Goal: Information Seeking & Learning: Learn about a topic

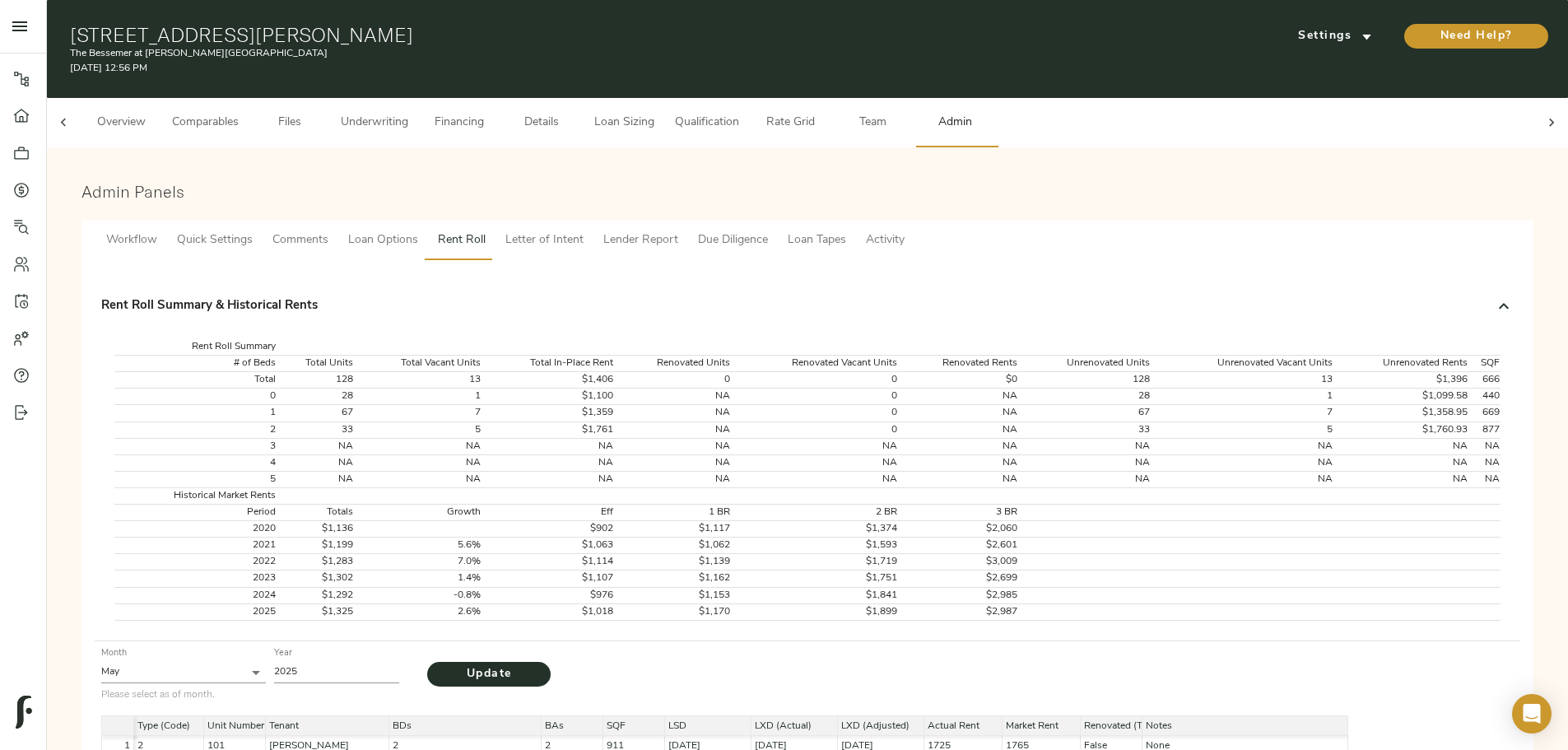
scroll to position [0, 64]
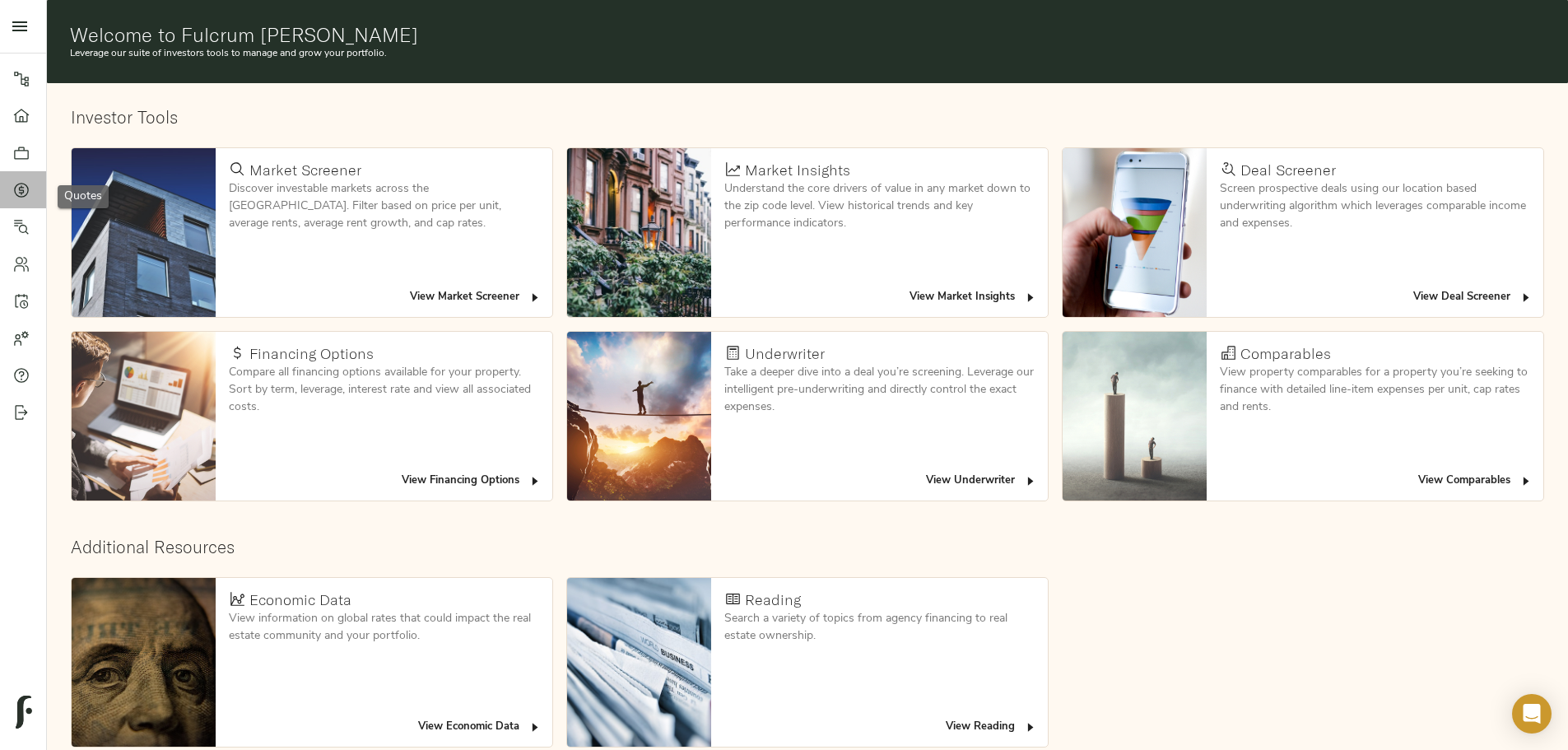
click at [9, 181] on link "Quotes" at bounding box center [23, 189] width 46 height 37
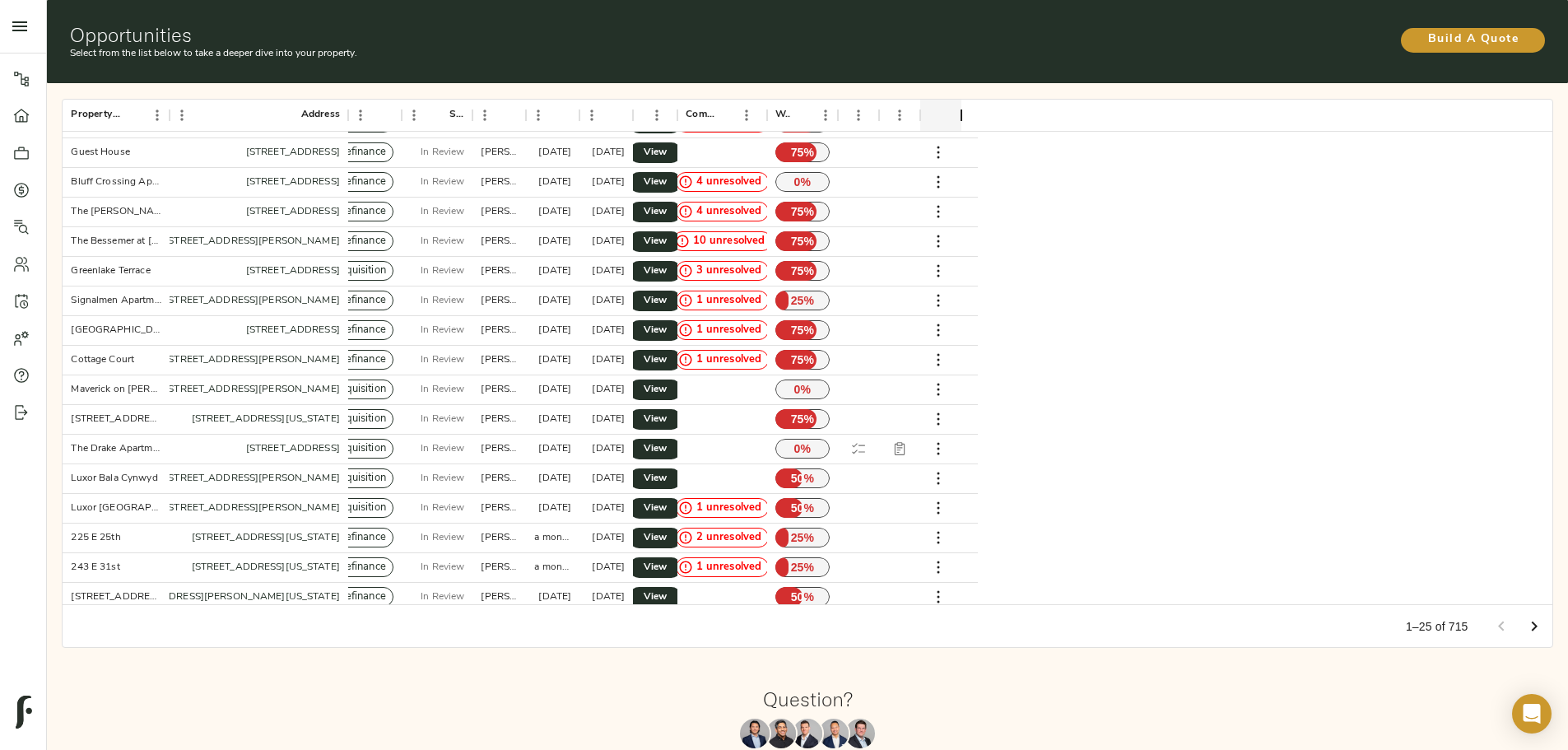
scroll to position [268, 0]
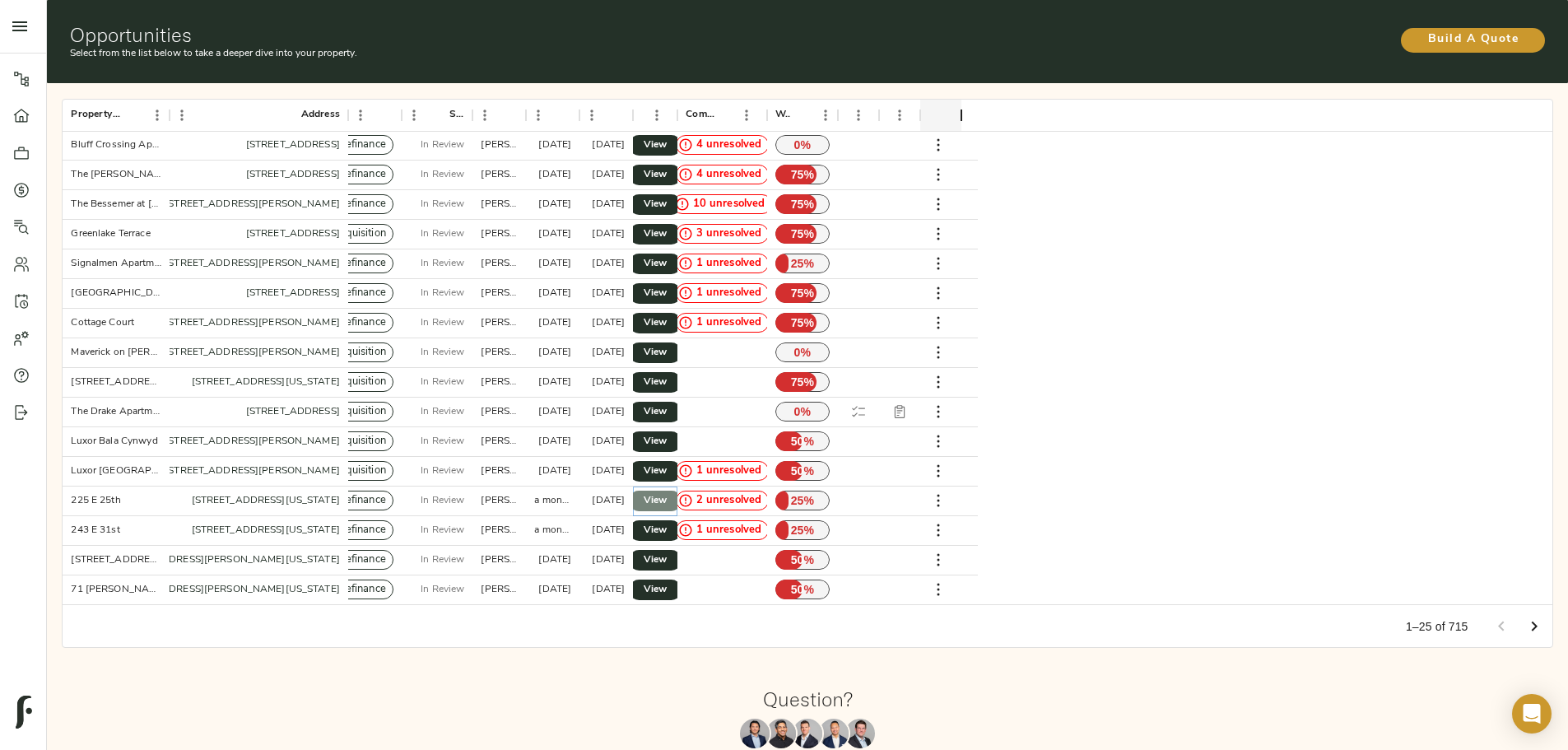
click at [665, 492] on span "View" at bounding box center [655, 500] width 20 height 17
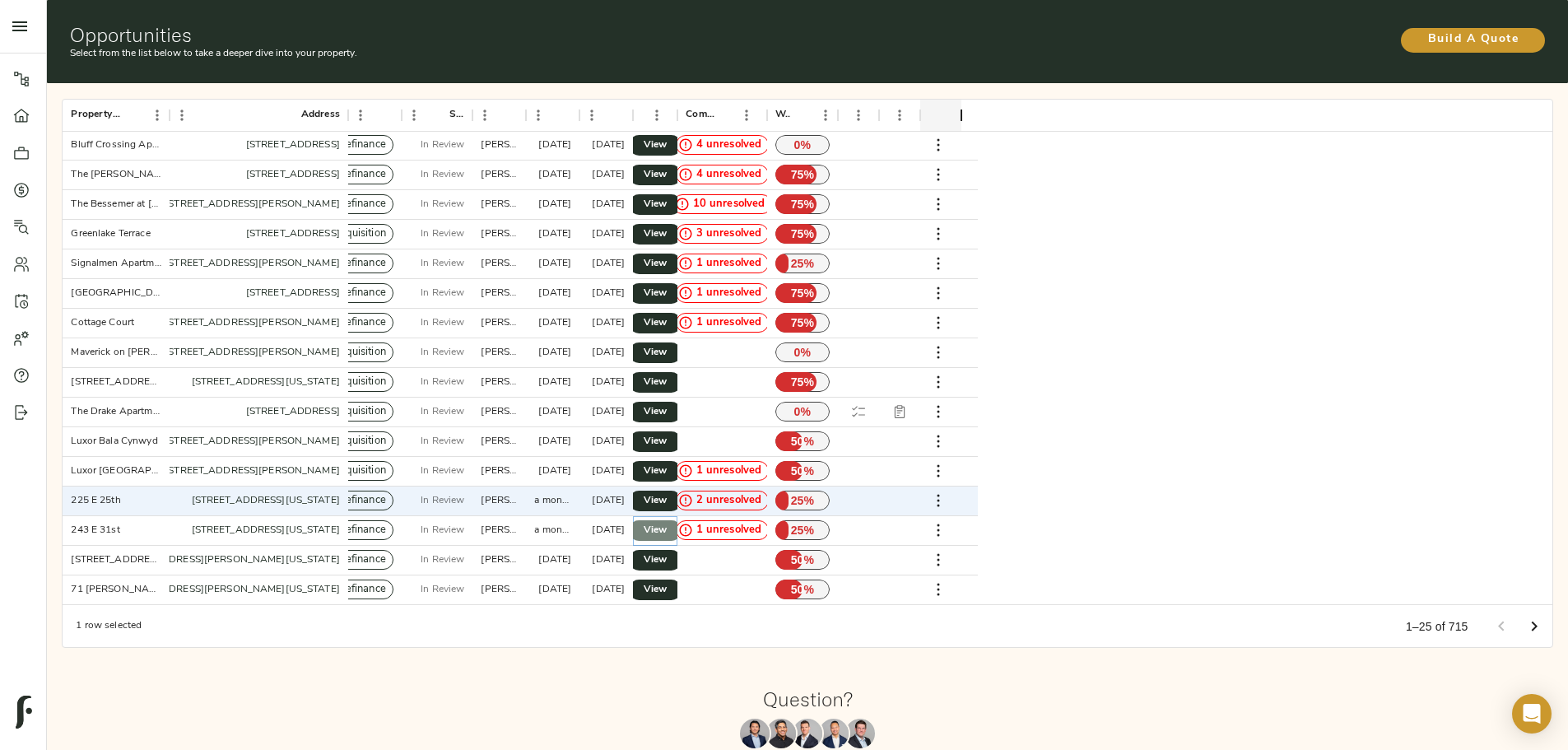
click at [665, 522] on span "View" at bounding box center [655, 530] width 20 height 17
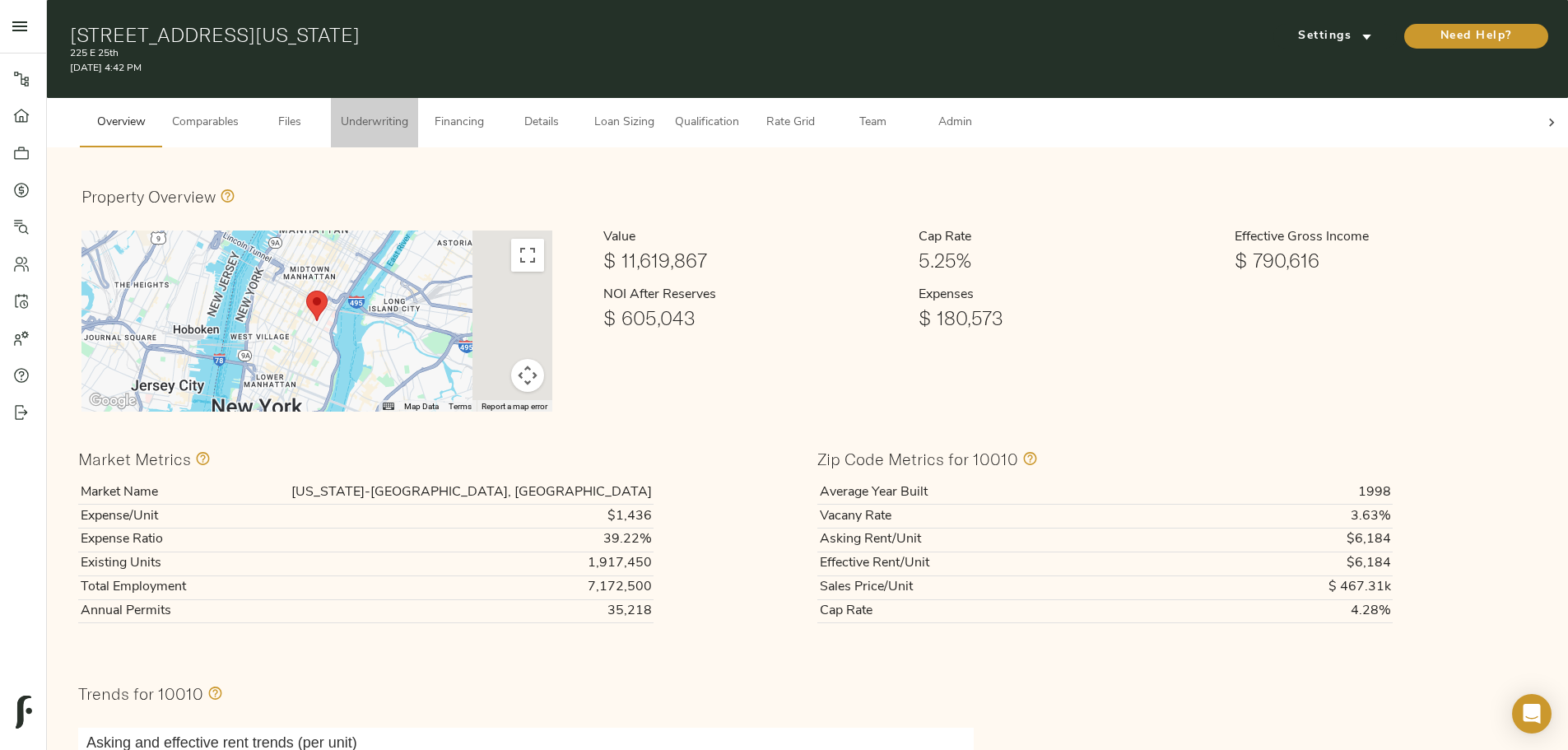
click at [408, 112] on span "Underwriting" at bounding box center [375, 122] width 68 height 21
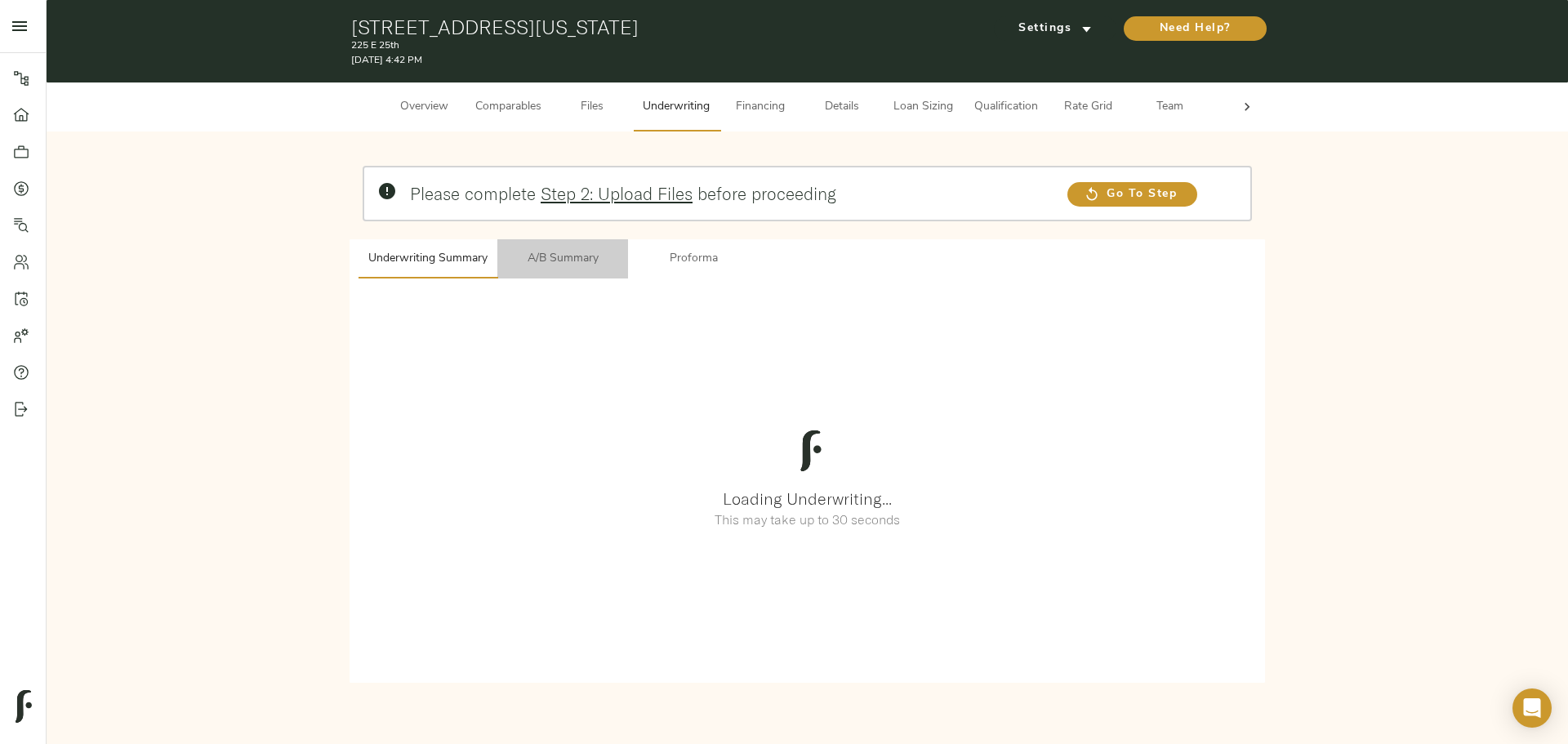
click at [551, 255] on span "A/B Summary" at bounding box center [563, 259] width 111 height 20
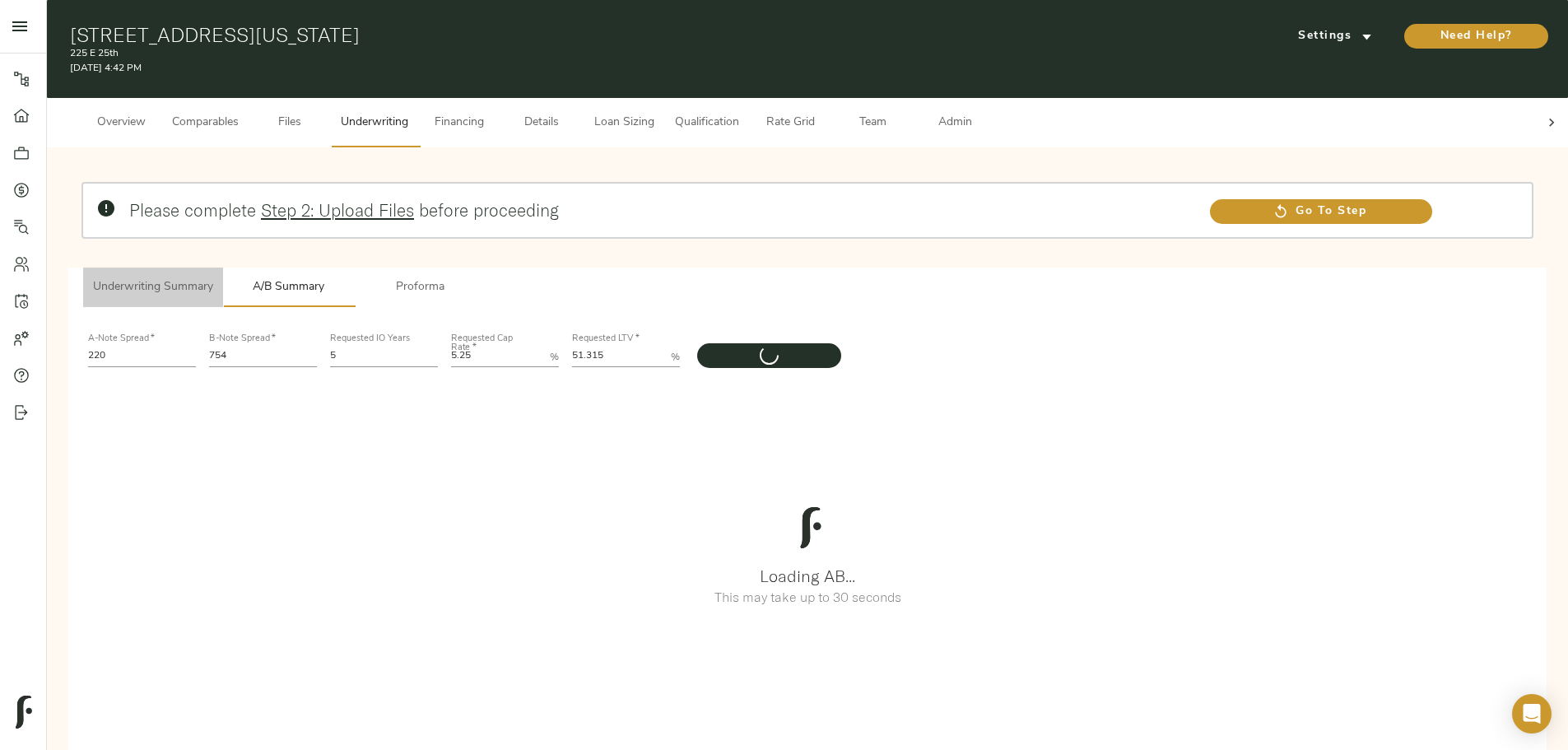
click at [213, 278] on span "Underwriting Summary" at bounding box center [153, 288] width 121 height 21
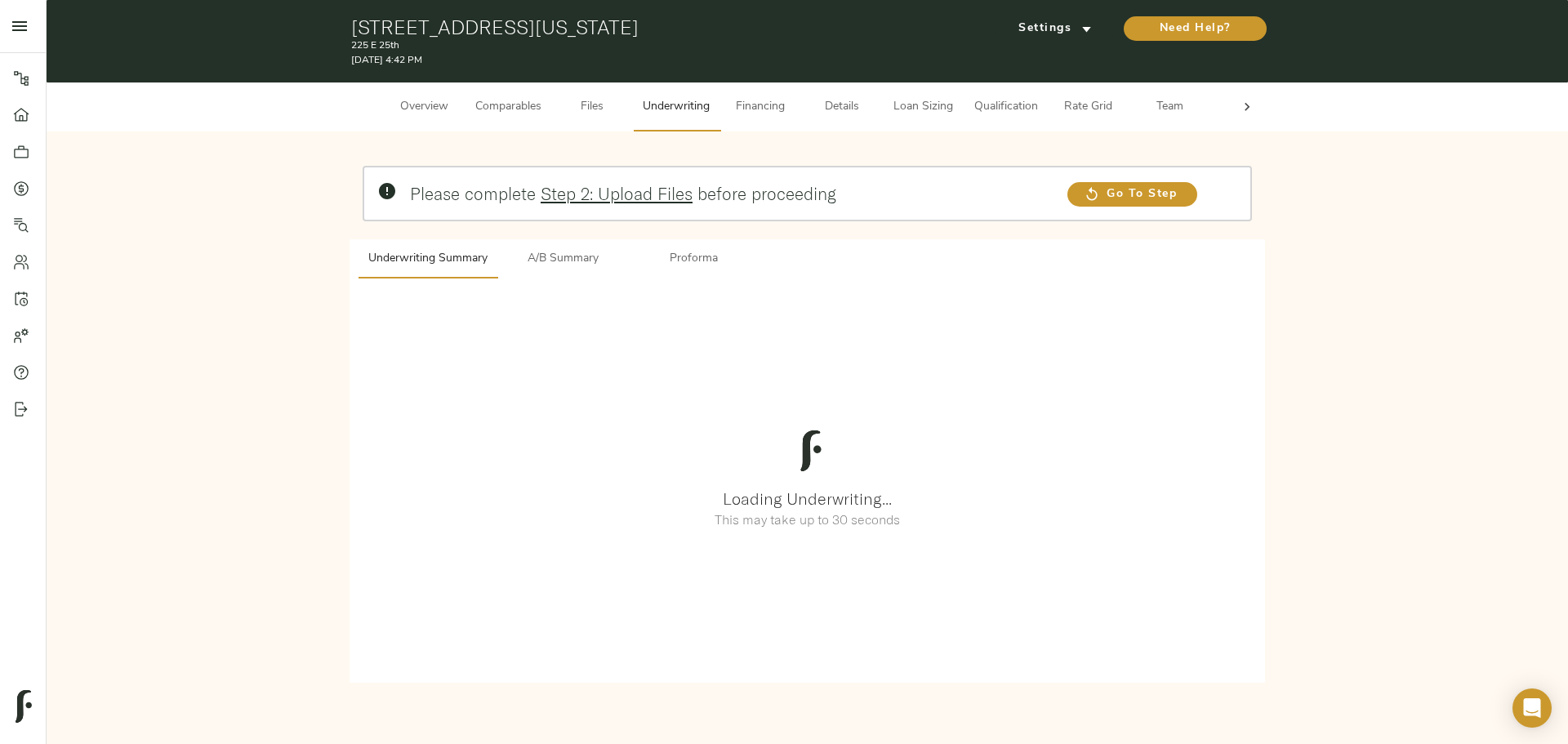
click at [531, 268] on span "A/B Summary" at bounding box center [563, 259] width 111 height 20
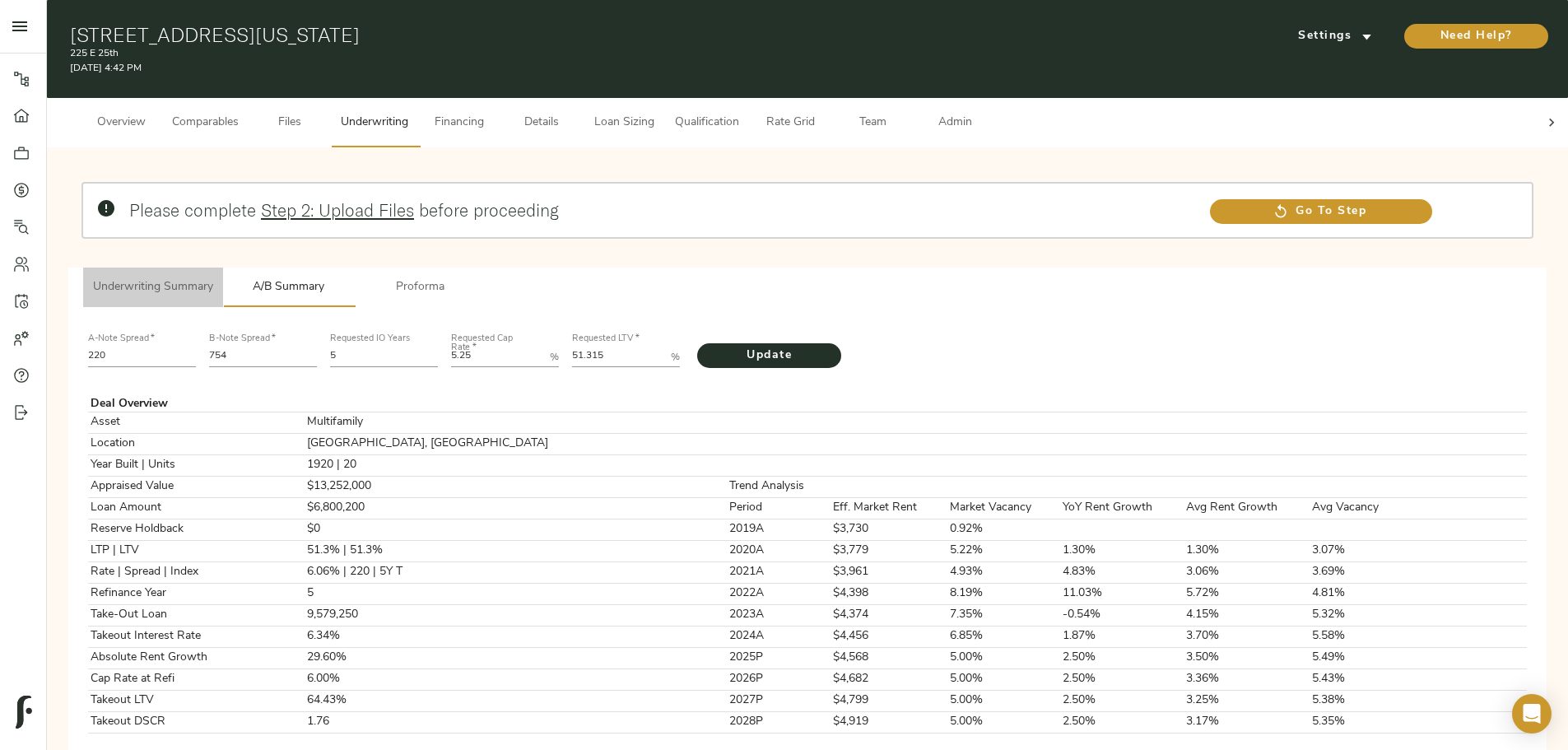
click at [213, 278] on span "Underwriting Summary" at bounding box center [153, 288] width 121 height 21
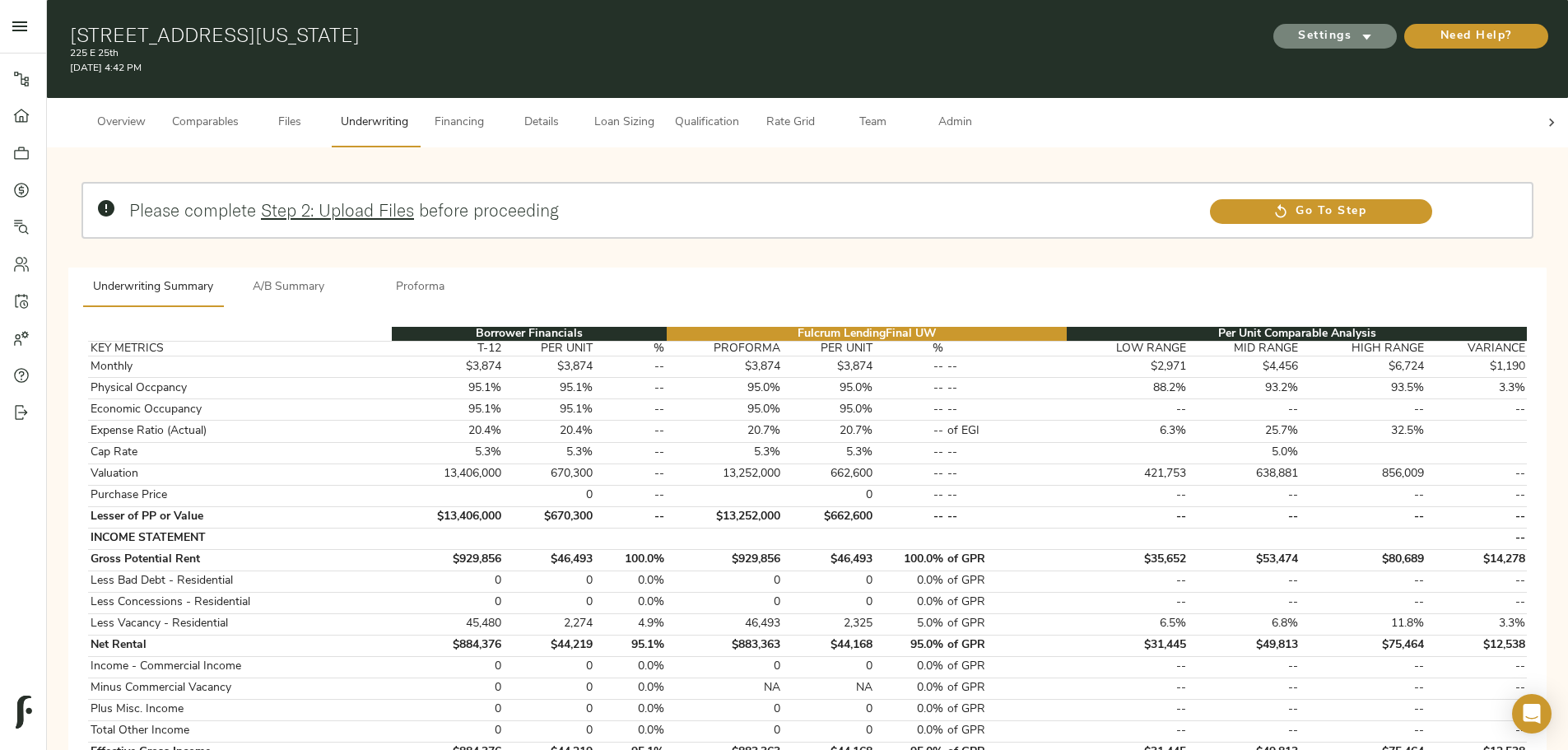
click at [1290, 27] on span "Settings" at bounding box center [1335, 37] width 90 height 21
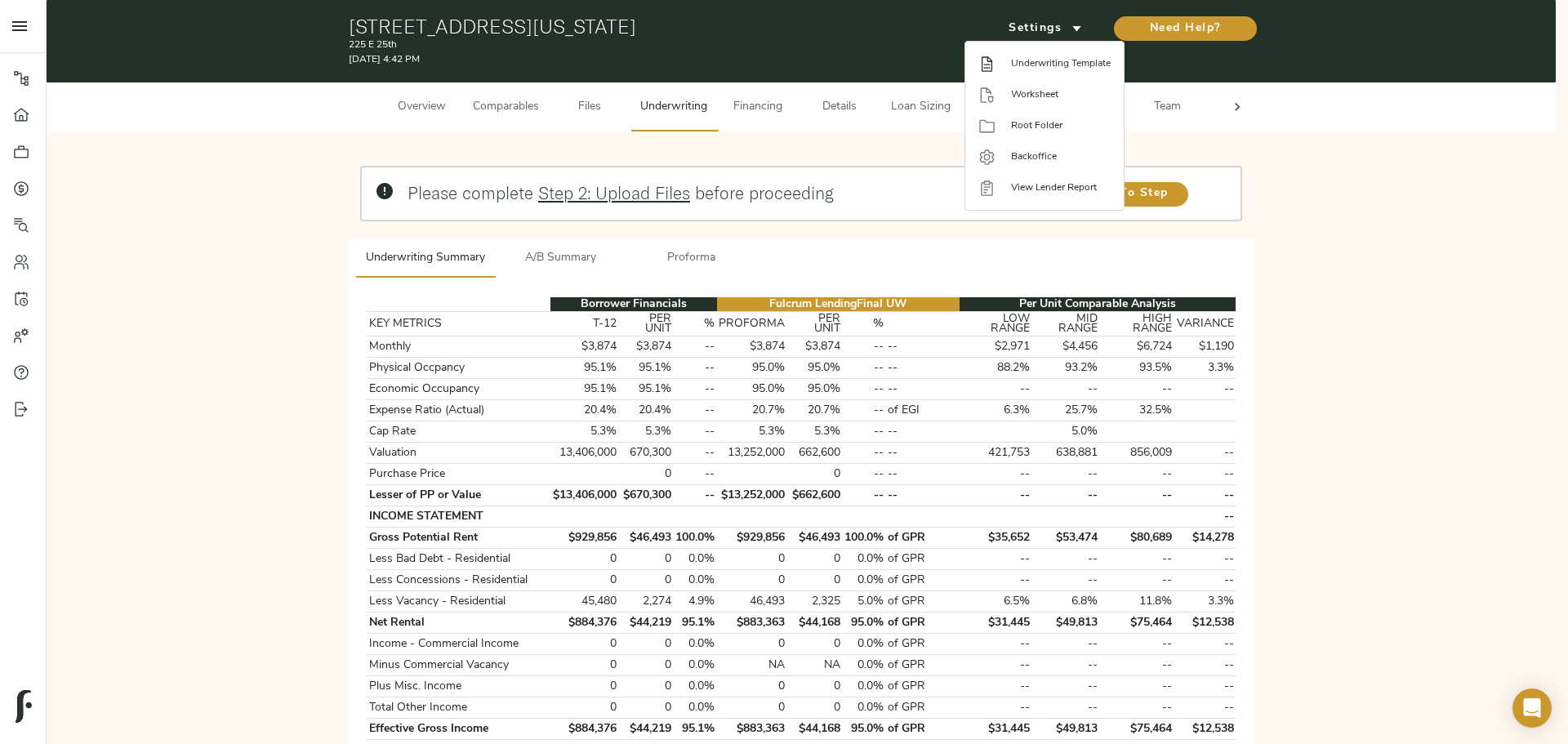
click at [1052, 76] on li "Underwriting Template" at bounding box center [1044, 63] width 159 height 31
click at [602, 110] on div at bounding box center [784, 372] width 1568 height 744
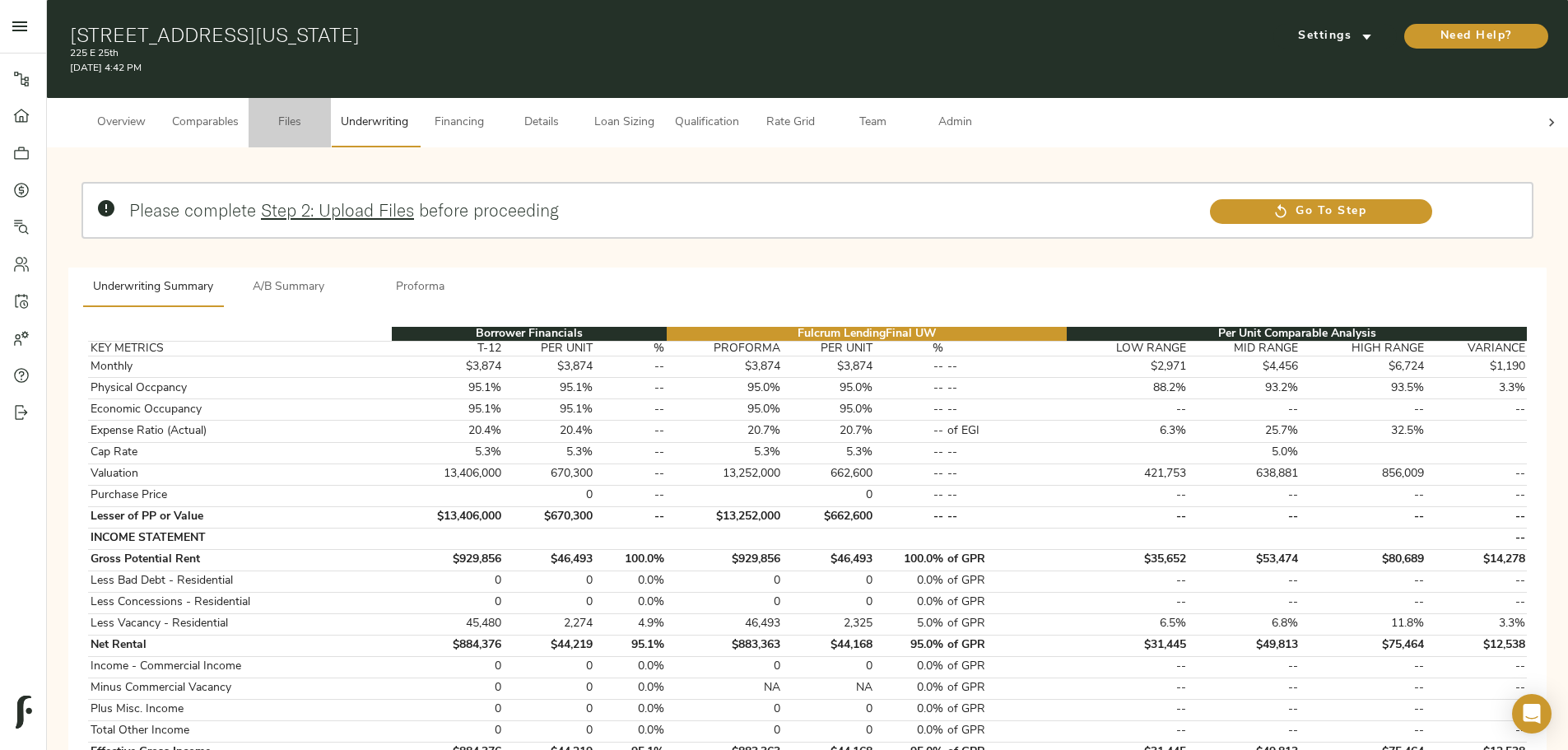
click at [321, 112] on span "Files" at bounding box center [290, 122] width 63 height 21
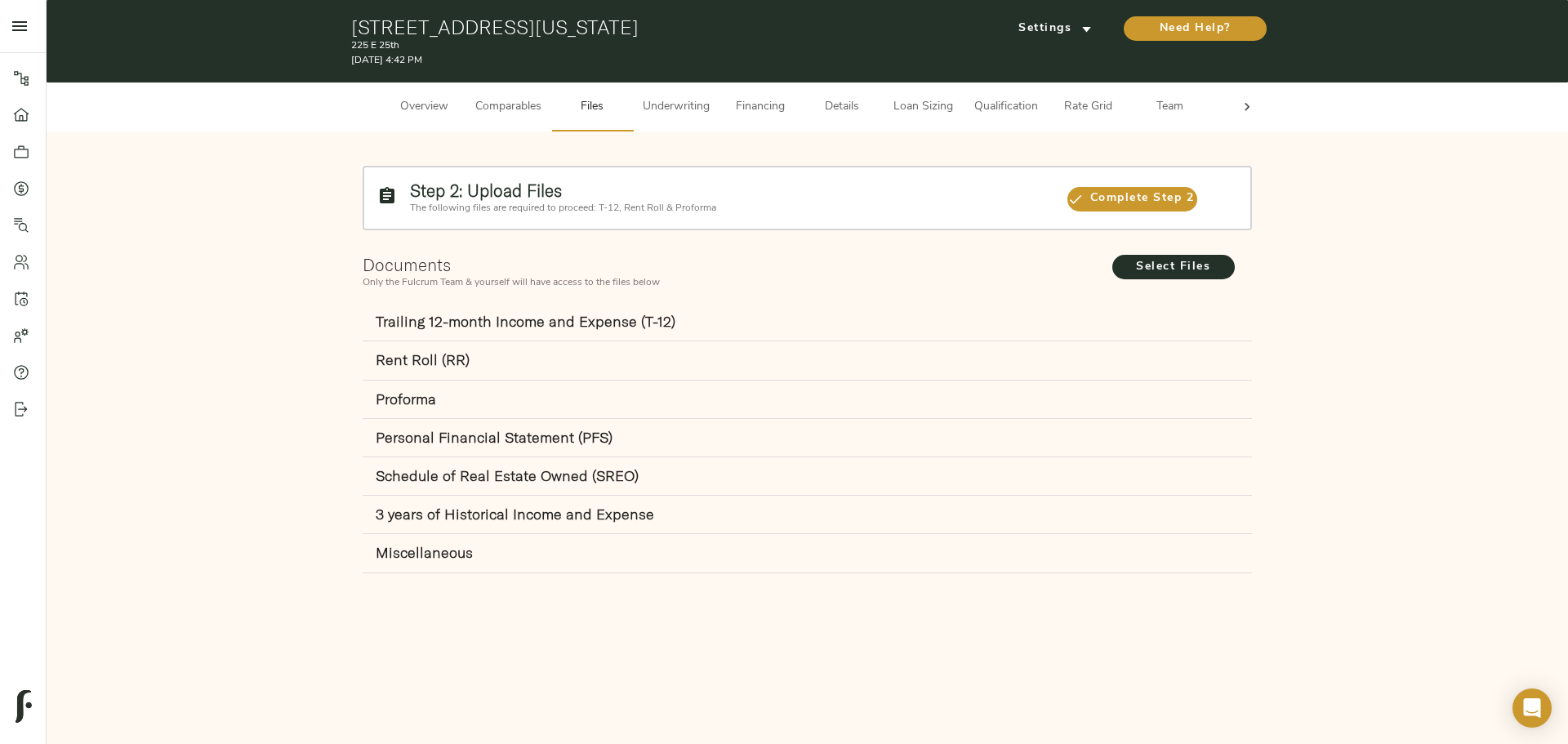
click at [417, 354] on strong "Rent Roll (RR)" at bounding box center [423, 360] width 94 height 19
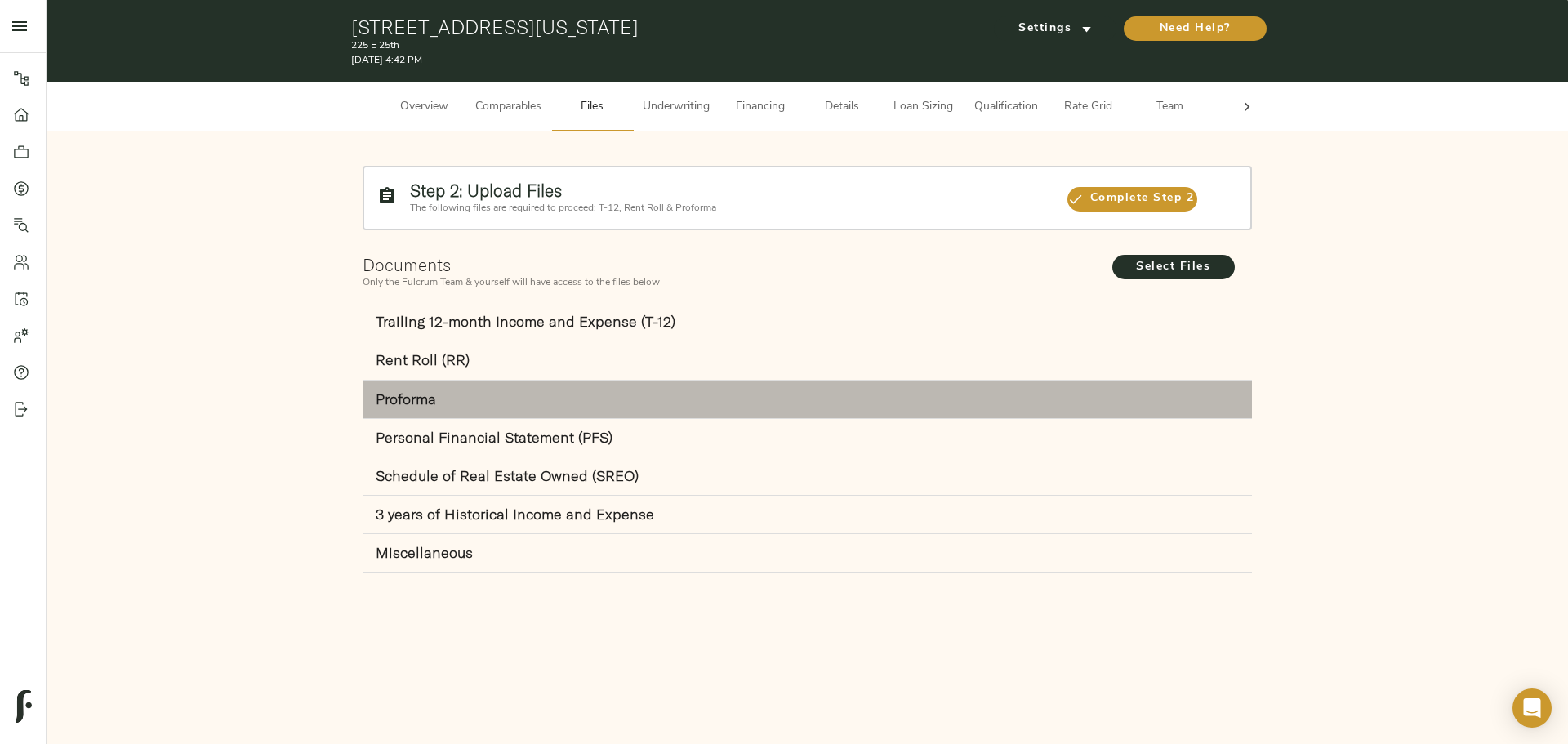
click at [417, 405] on strong "Proforma" at bounding box center [406, 399] width 60 height 19
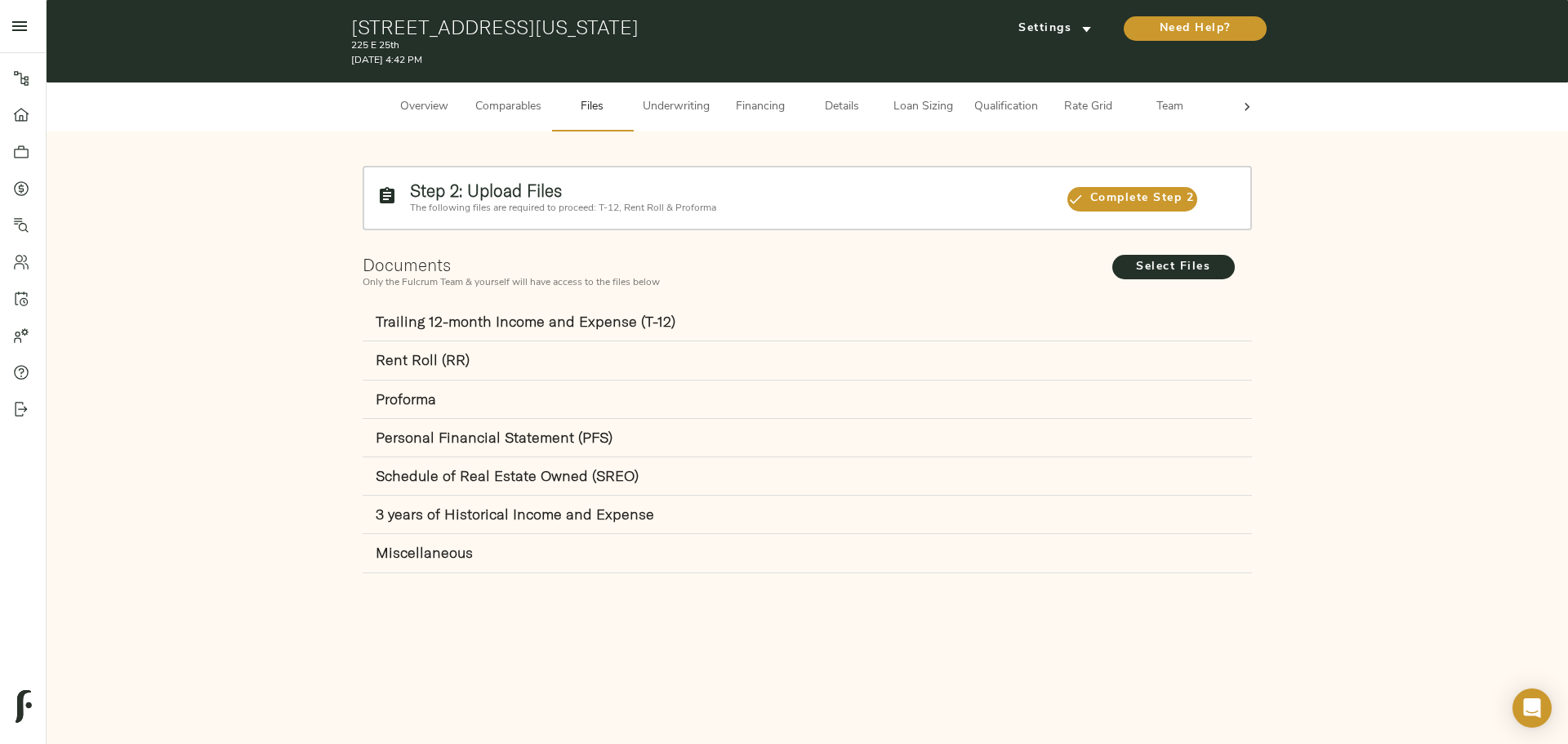
click at [437, 321] on strong "Trailing 12-month Income and Expense (T-12)" at bounding box center [525, 321] width 299 height 19
click at [435, 366] on strong "Rent Roll (RR)" at bounding box center [423, 360] width 94 height 19
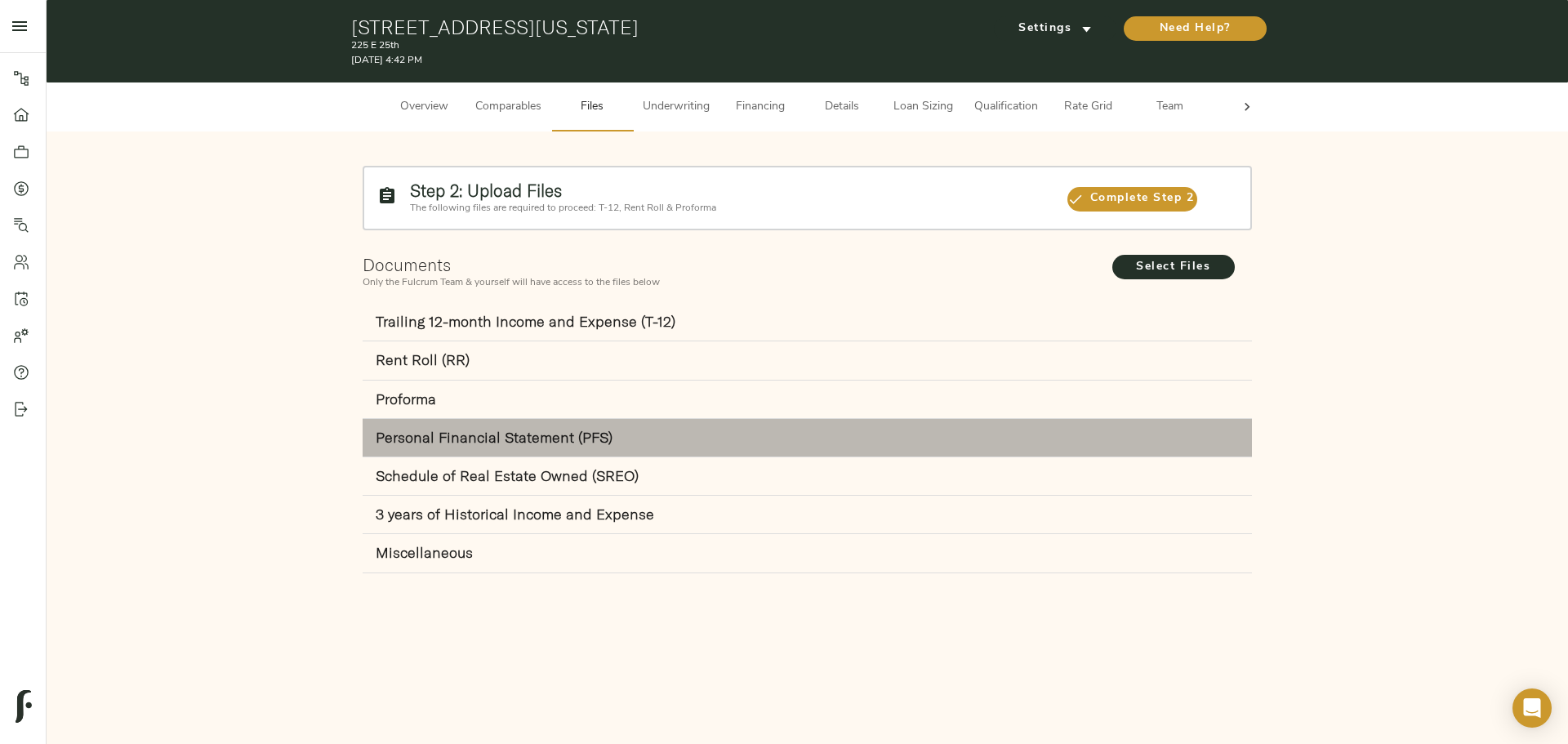
click at [431, 422] on div "Personal Financial Statement (PFS)" at bounding box center [807, 438] width 889 height 38
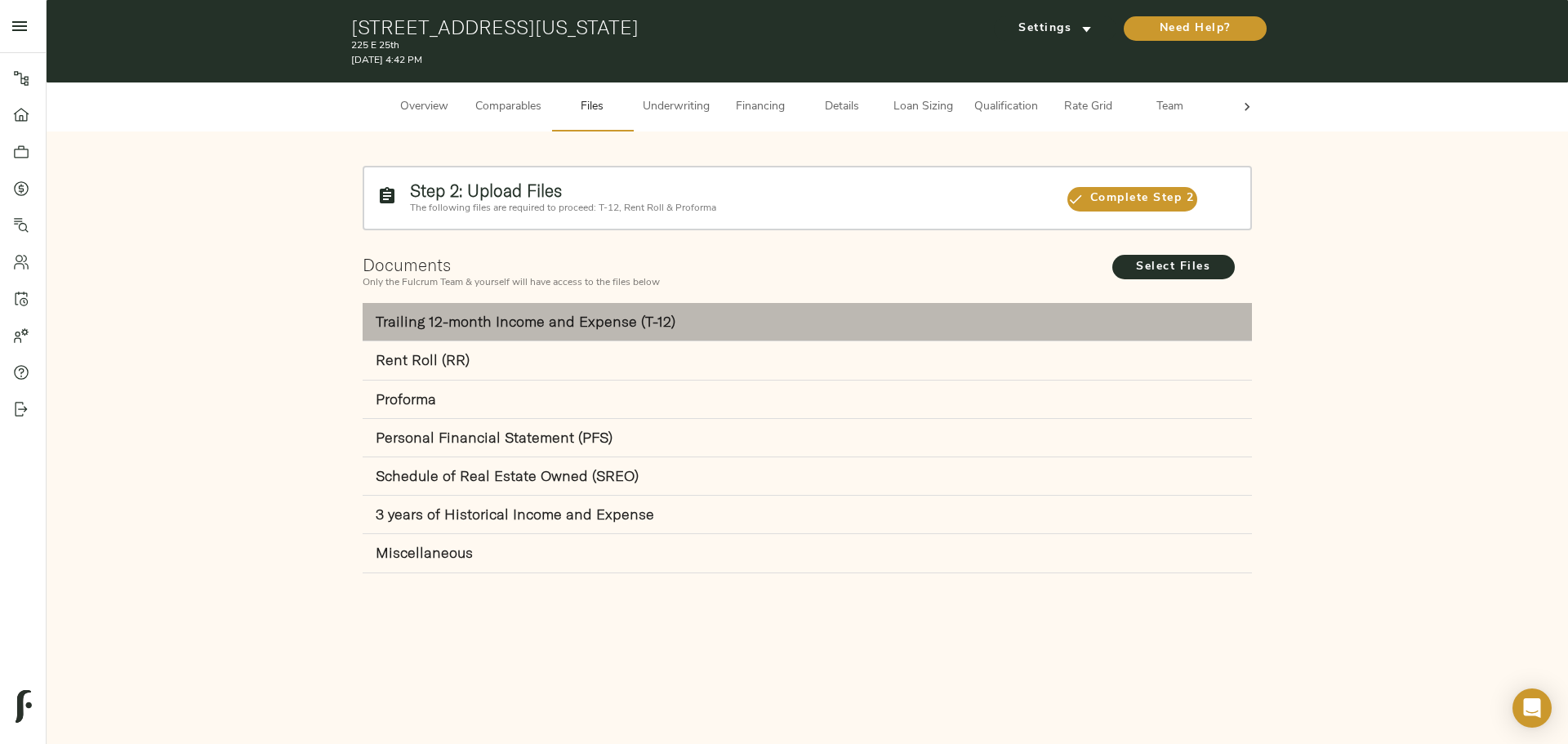
click at [432, 305] on div "Trailing 12-month Income and Expense (T-12)" at bounding box center [807, 322] width 889 height 38
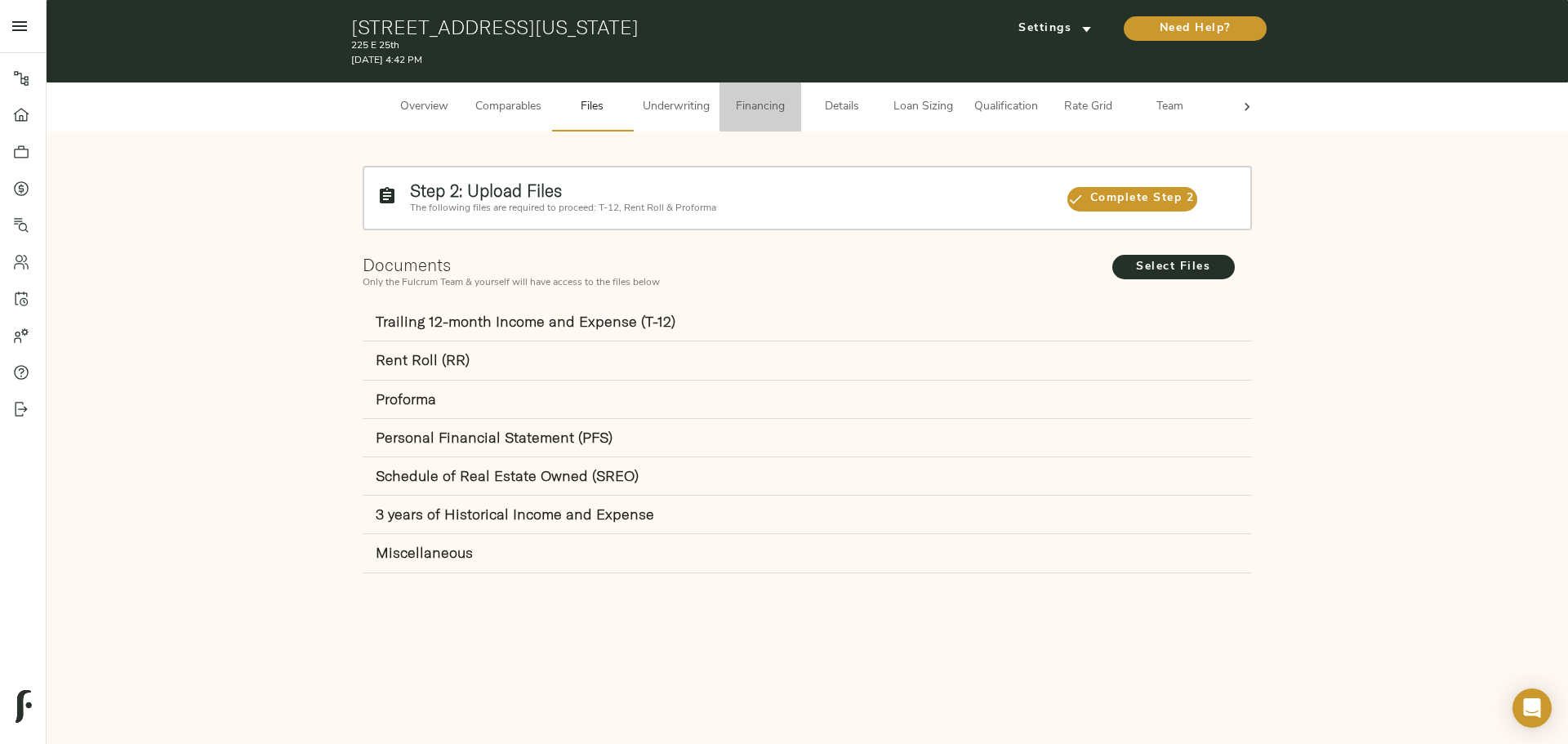
click at [757, 111] on span "Financing" at bounding box center [760, 107] width 62 height 20
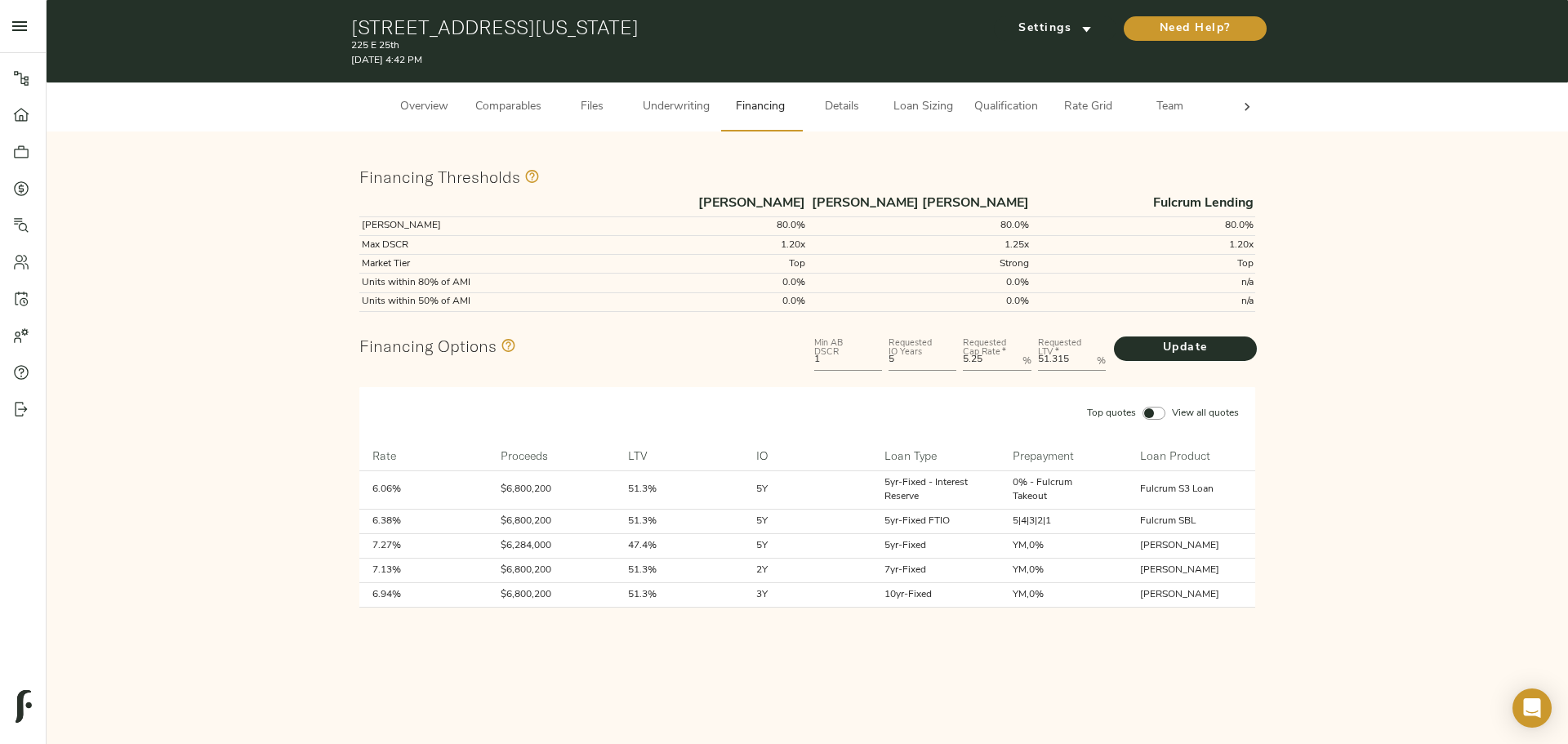
click at [684, 110] on span "Underwriting" at bounding box center [677, 107] width 67 height 20
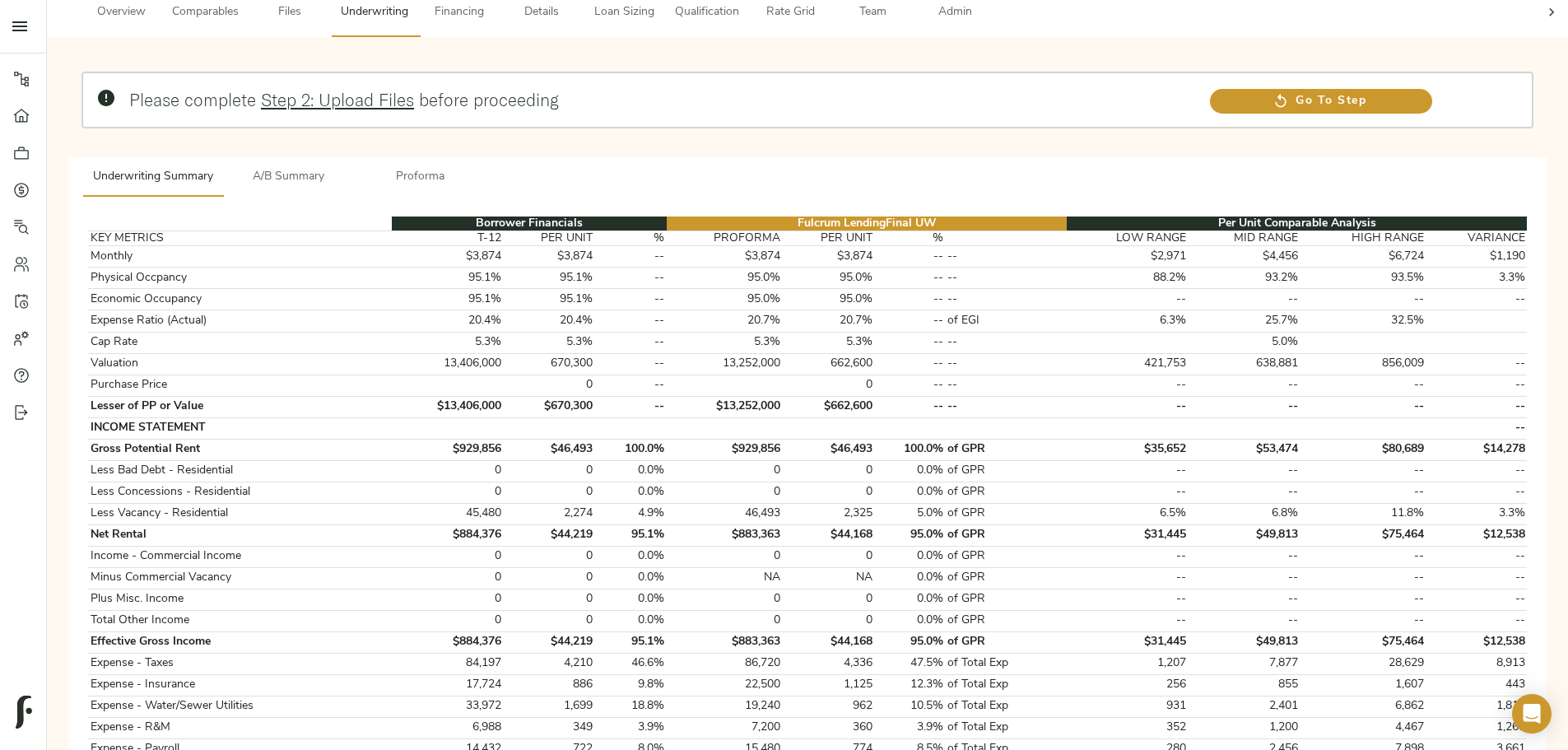
scroll to position [329, 0]
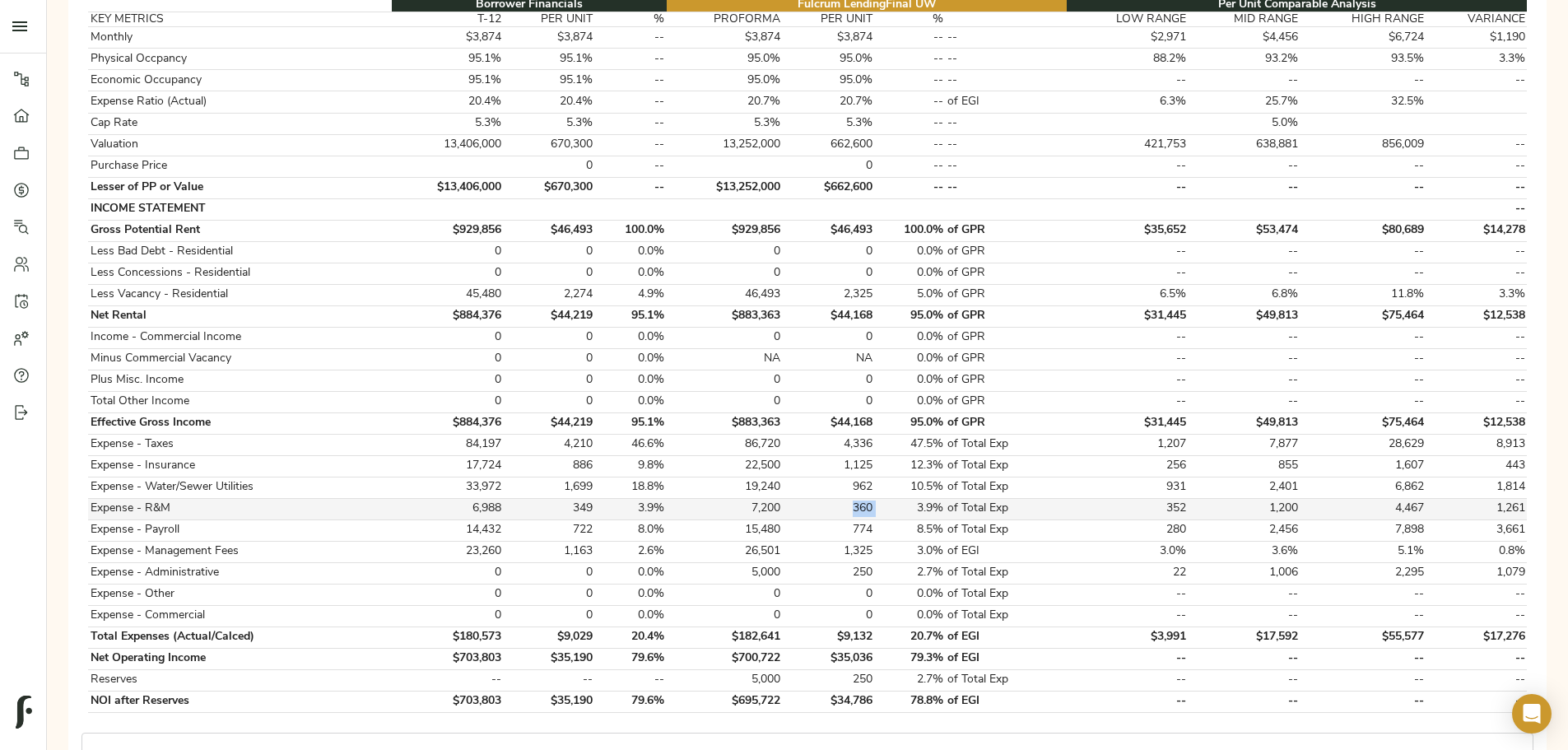
drag, startPoint x: 835, startPoint y: 489, endPoint x: 866, endPoint y: 488, distance: 31.0
click at [866, 498] on tr "Expense - R&M 6,988 349 3.9% 7,200 360 3.9% of Total Exp 352 1,200 4,467 1,261" at bounding box center [808, 509] width 1439 height 21
click at [815, 498] on td "360" at bounding box center [829, 509] width 91 height 21
drag, startPoint x: 674, startPoint y: 493, endPoint x: 640, endPoint y: 496, distance: 34.1
click at [596, 498] on td "349" at bounding box center [549, 509] width 91 height 21
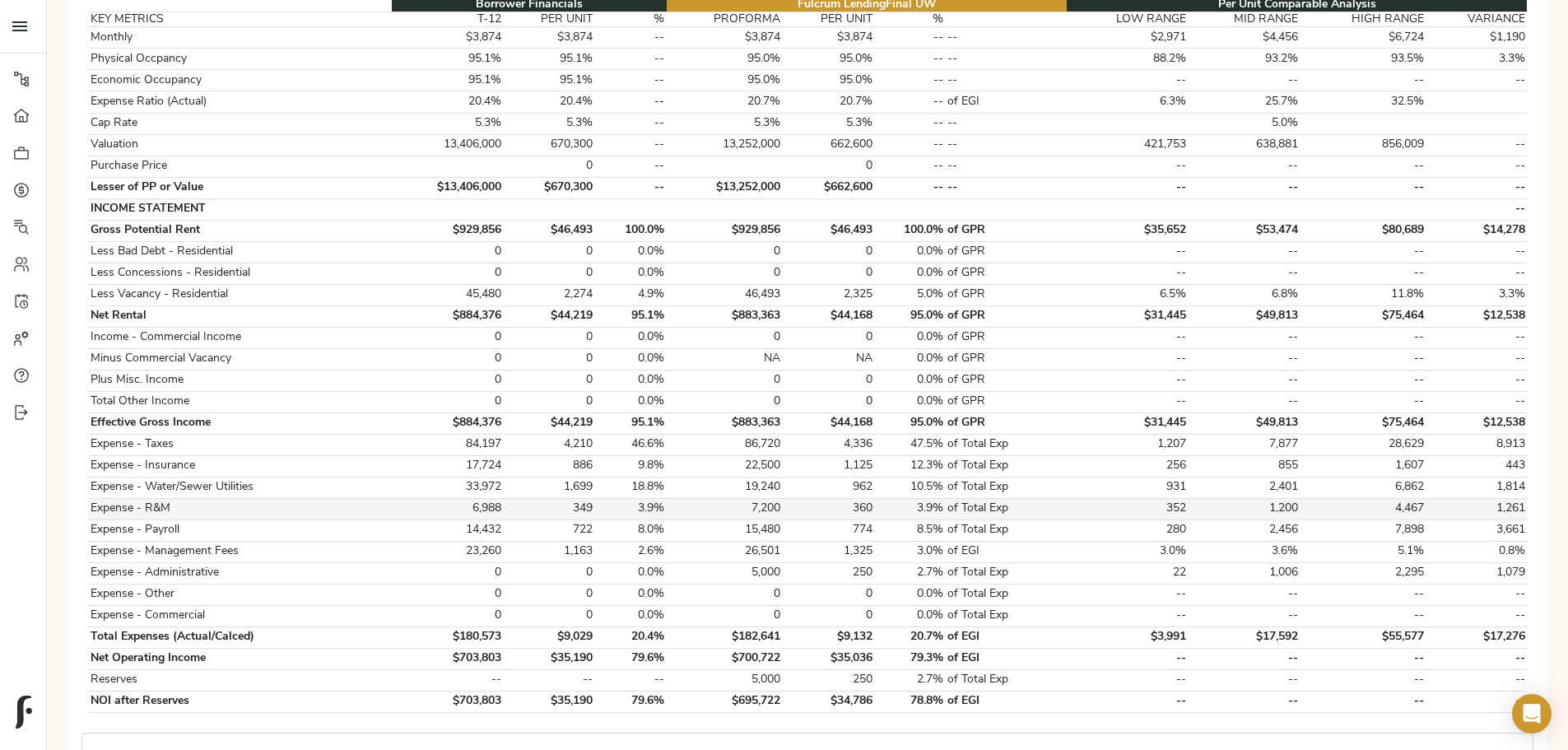
click at [504, 498] on td "6,988" at bounding box center [447, 509] width 112 height 21
drag, startPoint x: 593, startPoint y: 489, endPoint x: 1161, endPoint y: 495, distance: 568.0
click at [1161, 498] on tr "Expense - R&M 6,988 349 3.9% 7,200 360 3.9% of Total Exp 352 1,200 4,467 1,261" at bounding box center [808, 509] width 1439 height 21
click at [1189, 498] on td "1,200" at bounding box center [1244, 509] width 112 height 21
drag, startPoint x: 836, startPoint y: 490, endPoint x: 860, endPoint y: 490, distance: 24.0
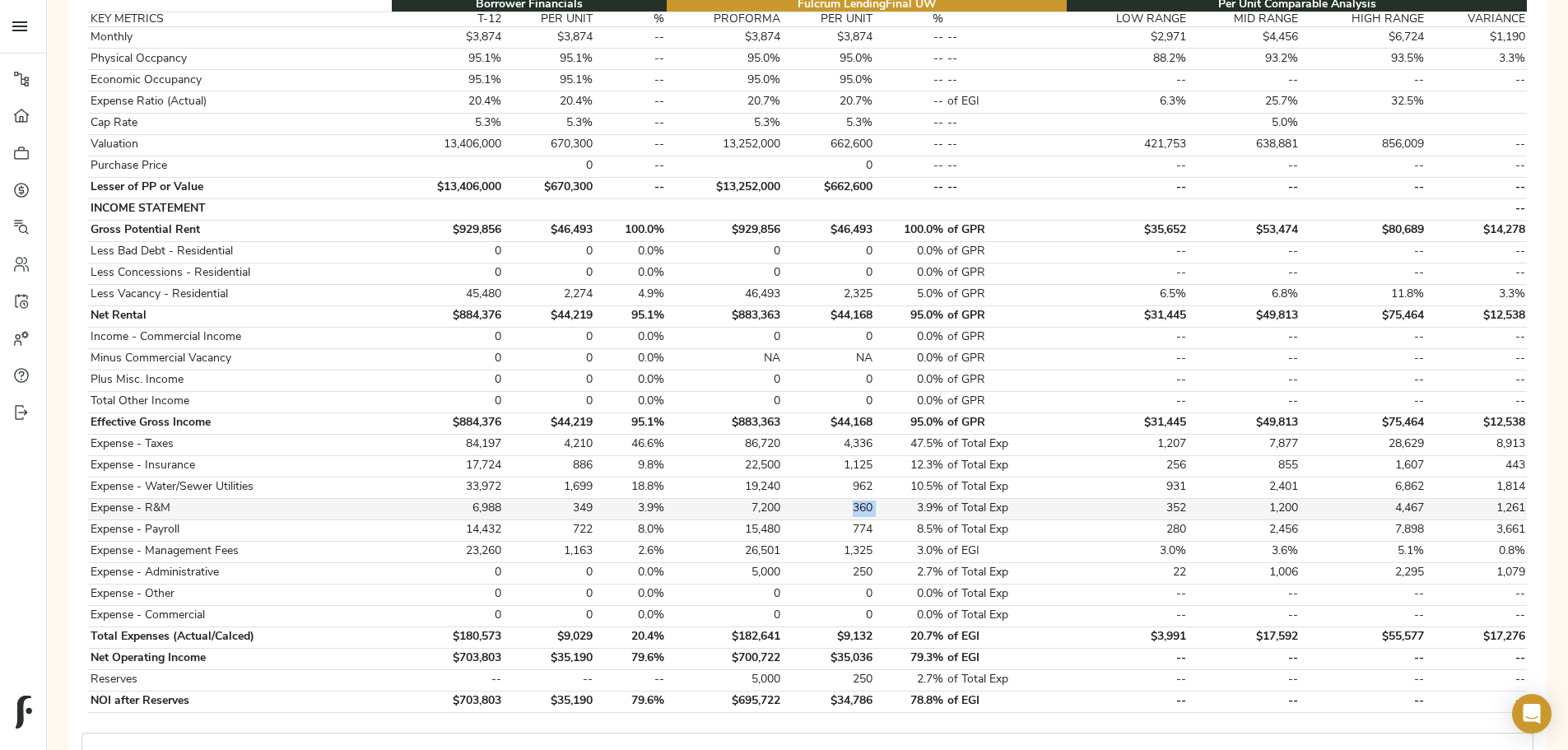
click at [860, 498] on tr "Expense - R&M 6,988 349 3.9% 7,200 360 3.9% of Total Exp 352 1,200 4,467 1,261" at bounding box center [808, 509] width 1439 height 21
click at [874, 498] on td "3.9%" at bounding box center [910, 509] width 71 height 21
drag, startPoint x: 586, startPoint y: 492, endPoint x: 1238, endPoint y: 493, distance: 652.0
click at [1238, 498] on tr "Expense - R&M 6,988 349 3.9% 7,200 360 3.9% of Total Exp 352 1,200 4,467 1,261" at bounding box center [808, 509] width 1439 height 21
click at [779, 498] on td "7,200" at bounding box center [725, 509] width 116 height 21
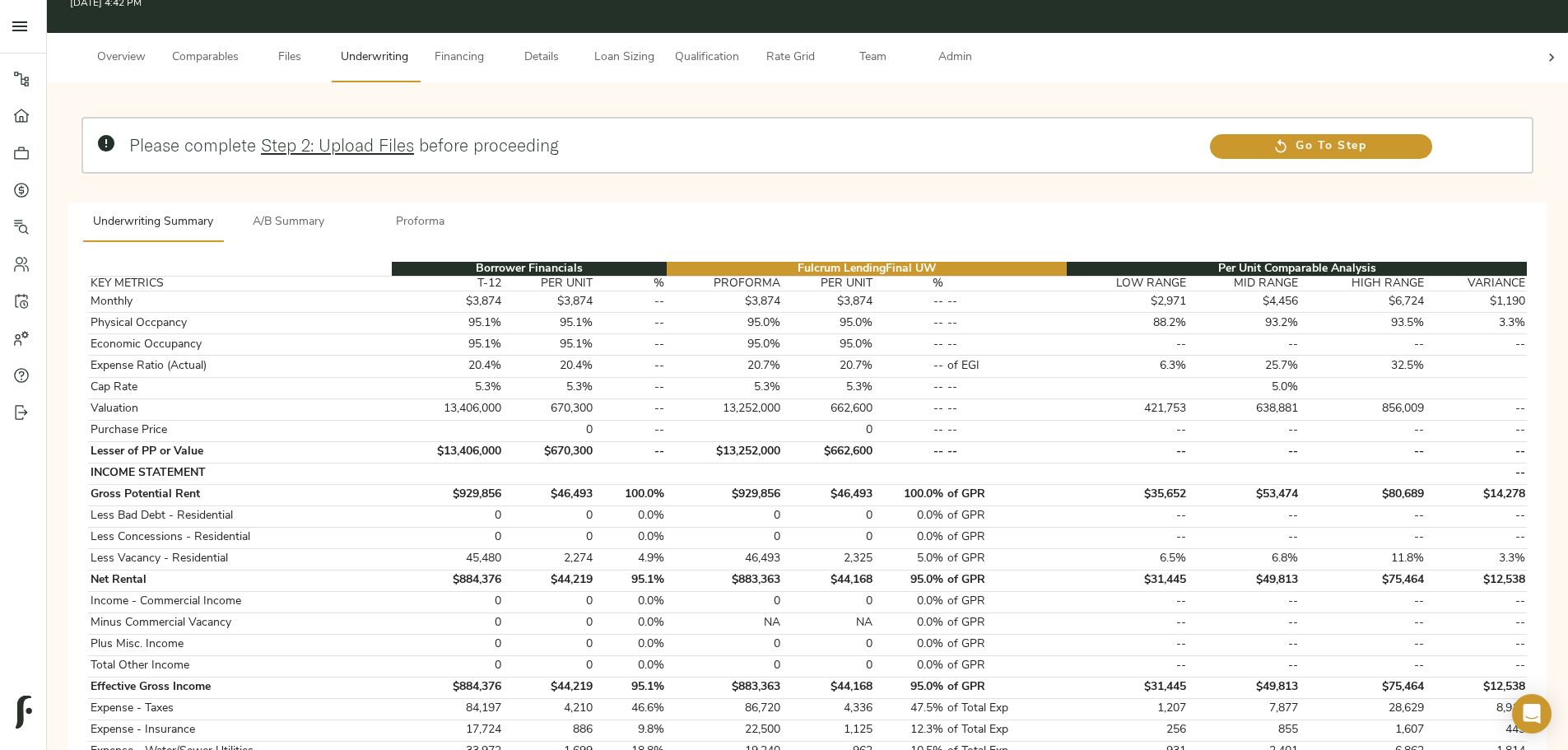
scroll to position [0, 0]
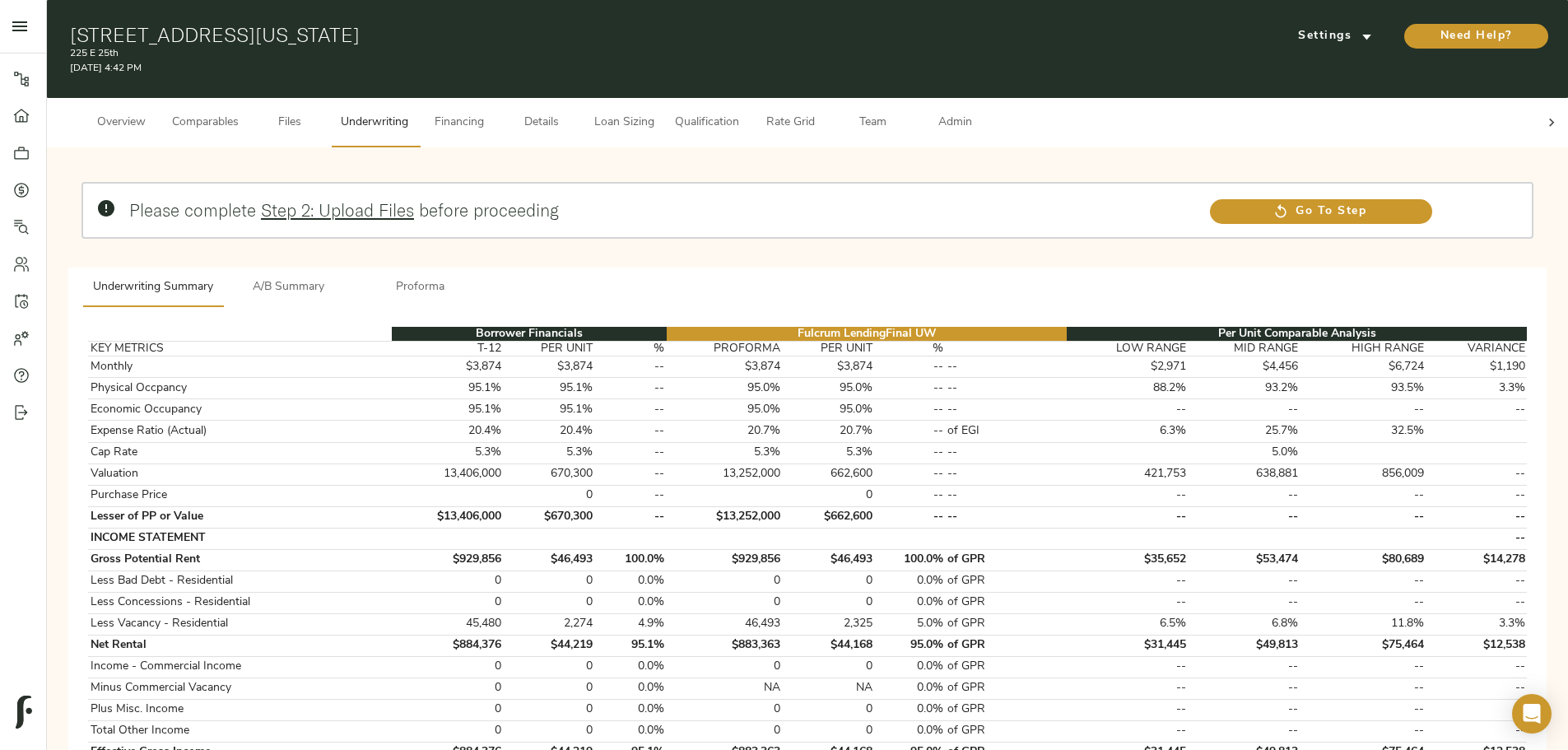
click at [1536, 103] on div at bounding box center [1552, 122] width 33 height 49
click at [987, 112] on span "Admin" at bounding box center [955, 122] width 63 height 21
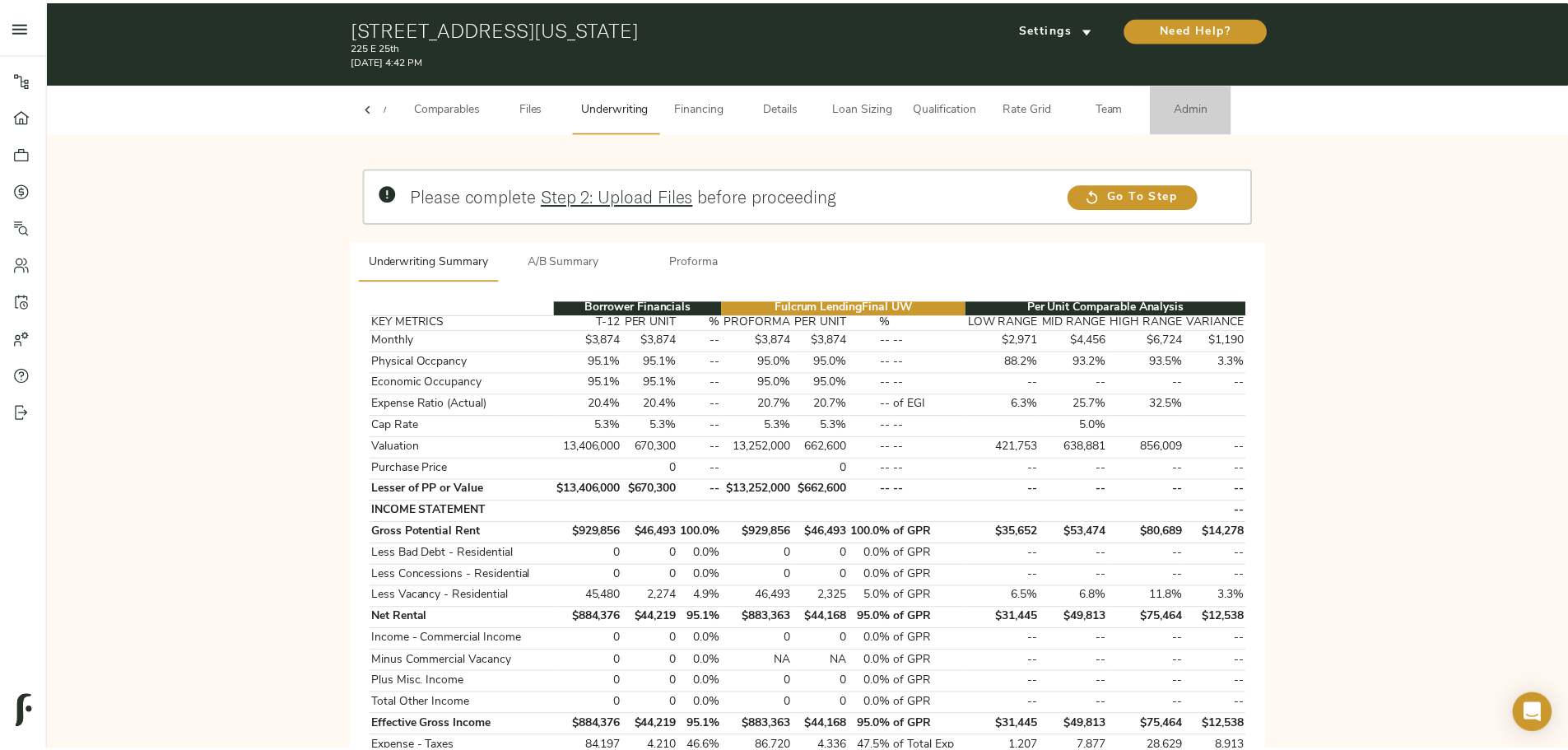
scroll to position [0, 64]
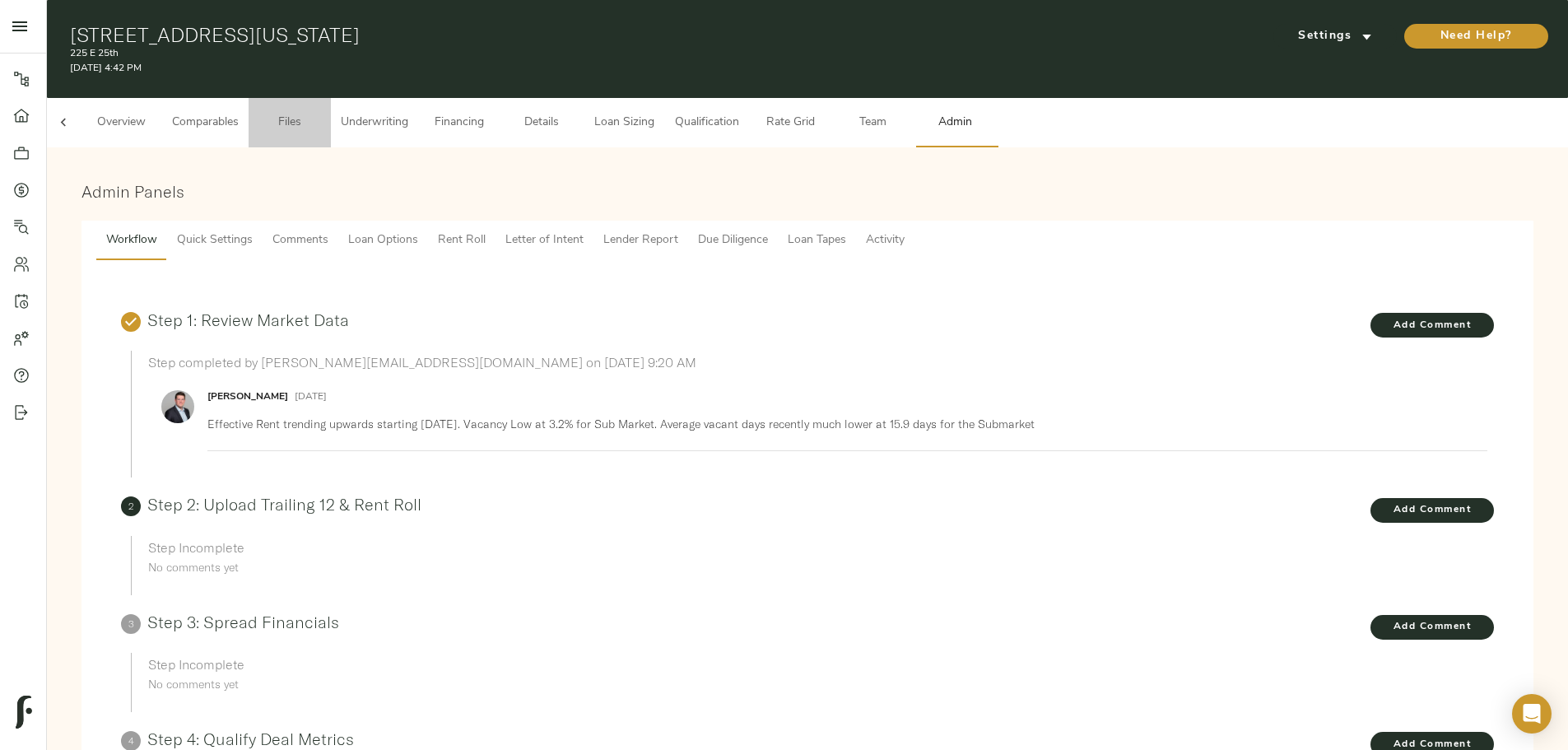
click at [331, 121] on button "Files" at bounding box center [289, 122] width 82 height 49
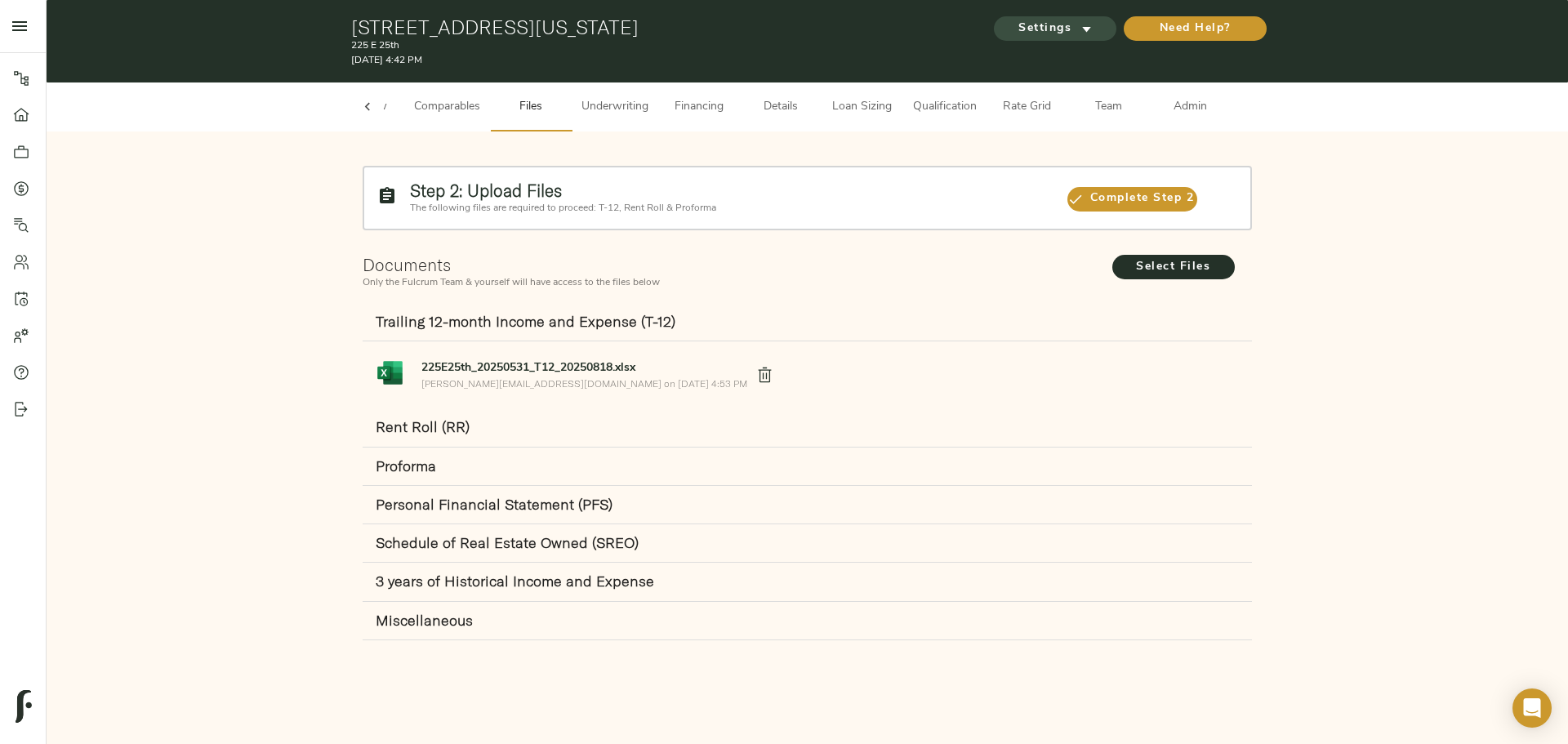
click at [1065, 35] on span "Settings" at bounding box center [1055, 28] width 89 height 20
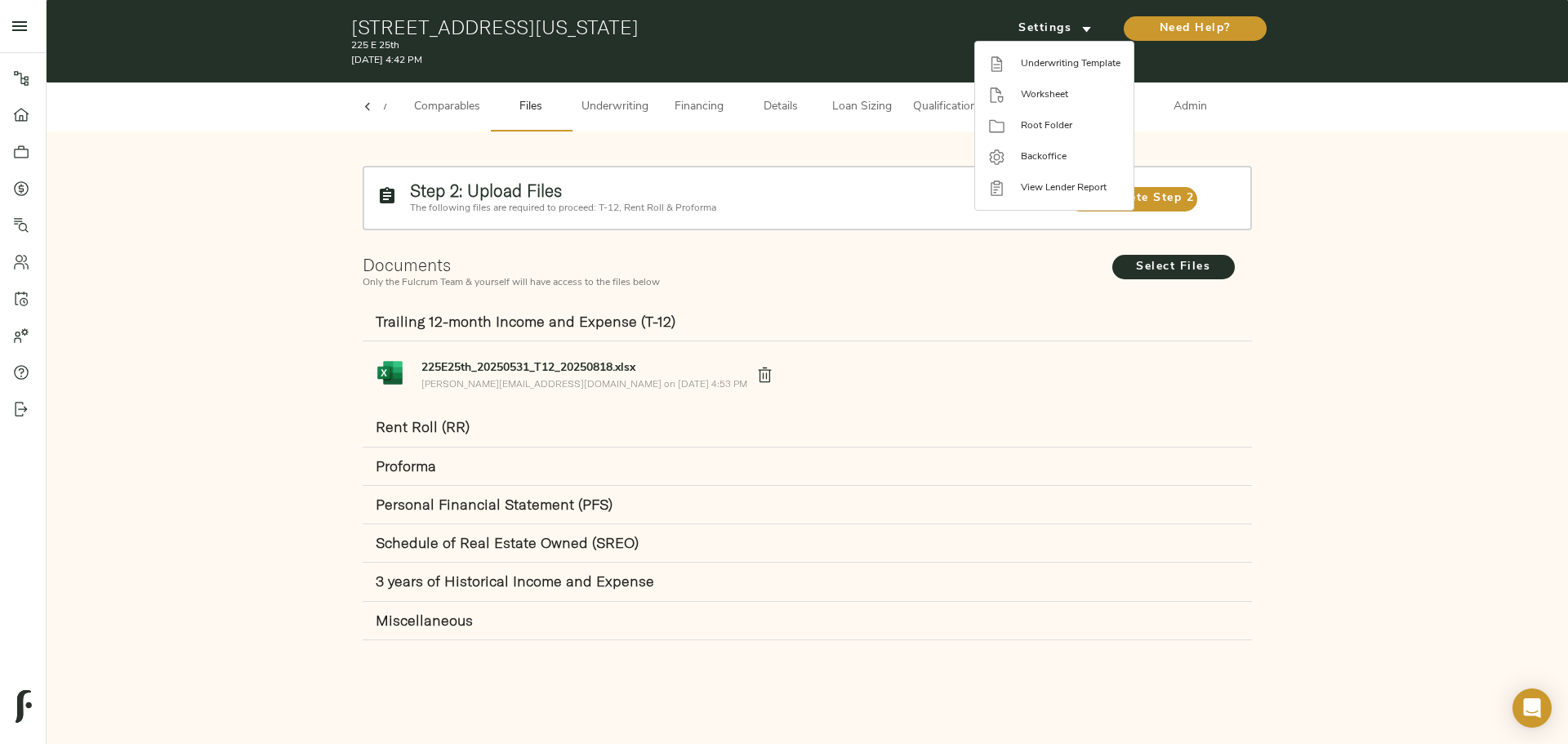
click at [666, 151] on div at bounding box center [784, 372] width 1568 height 744
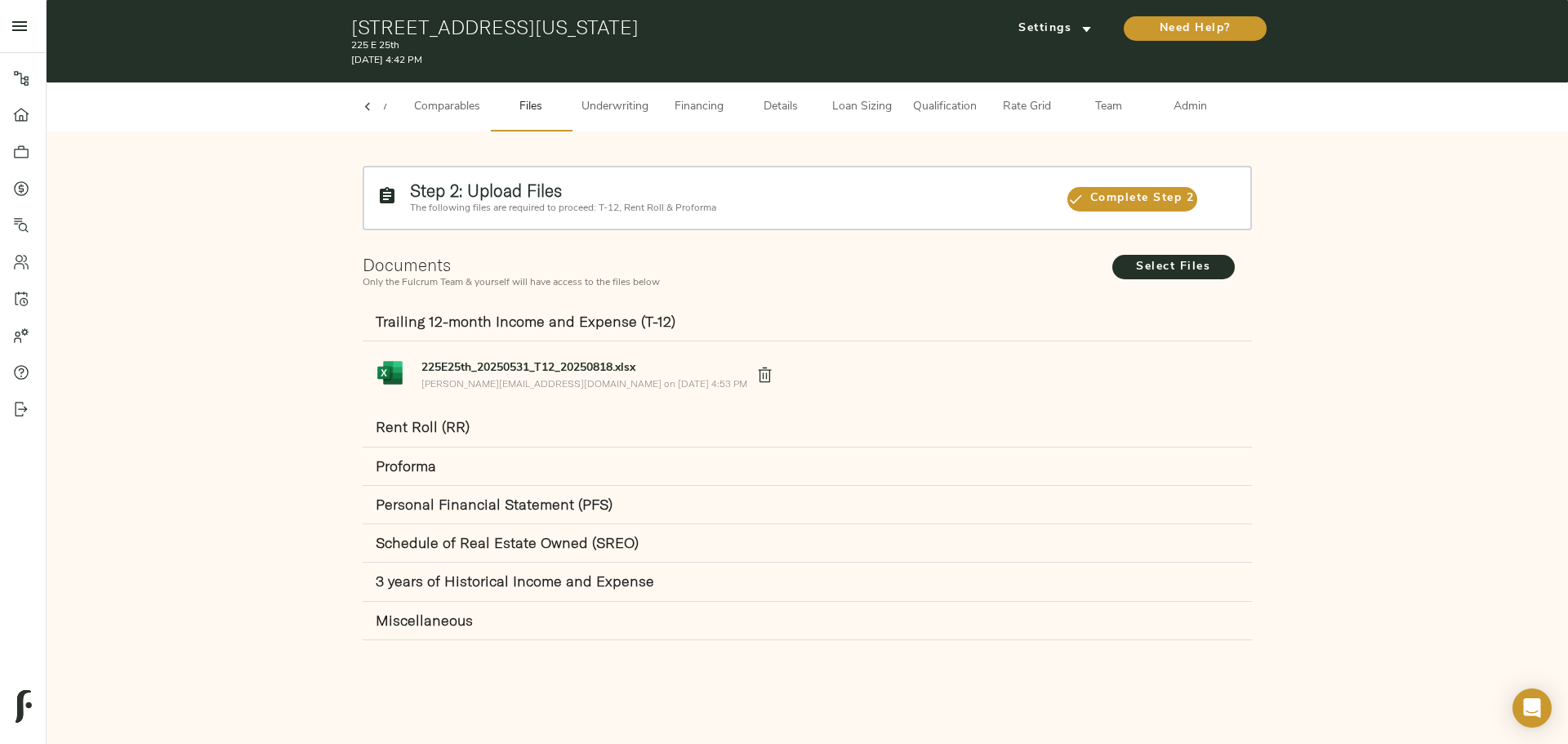
click at [780, 151] on div "Step 2: Upload Files The following files are required to proceed: T-12, Rent Ro…" at bounding box center [807, 407] width 1489 height 517
drag, startPoint x: 720, startPoint y: 206, endPoint x: 405, endPoint y: 197, distance: 315.1
click at [406, 195] on div "Step 2: Upload Files The following files are required to proceed: T-12, Rent Ro…" at bounding box center [730, 198] width 655 height 48
click at [408, 190] on div "Step 2: Upload Files The following files are required to proceed: T-12, Rent Ro…" at bounding box center [730, 198] width 655 height 48
drag, startPoint x: 411, startPoint y: 188, endPoint x: 765, endPoint y: 209, distance: 354.6
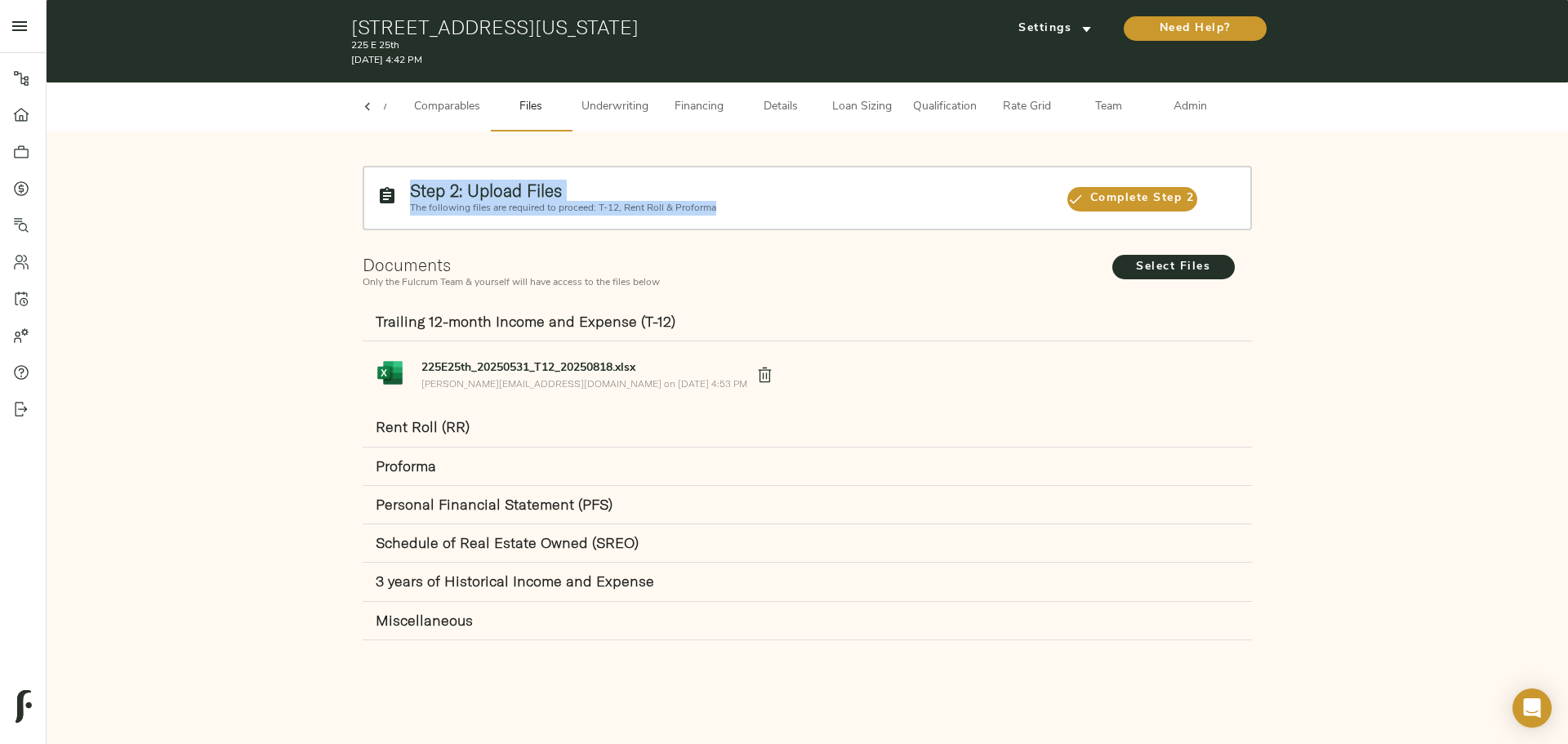
click at [765, 209] on div "Step 2: Upload Files The following files are required to proceed: T-12, Rent Ro…" at bounding box center [730, 198] width 655 height 48
click at [21, 193] on icon at bounding box center [21, 188] width 5 height 9
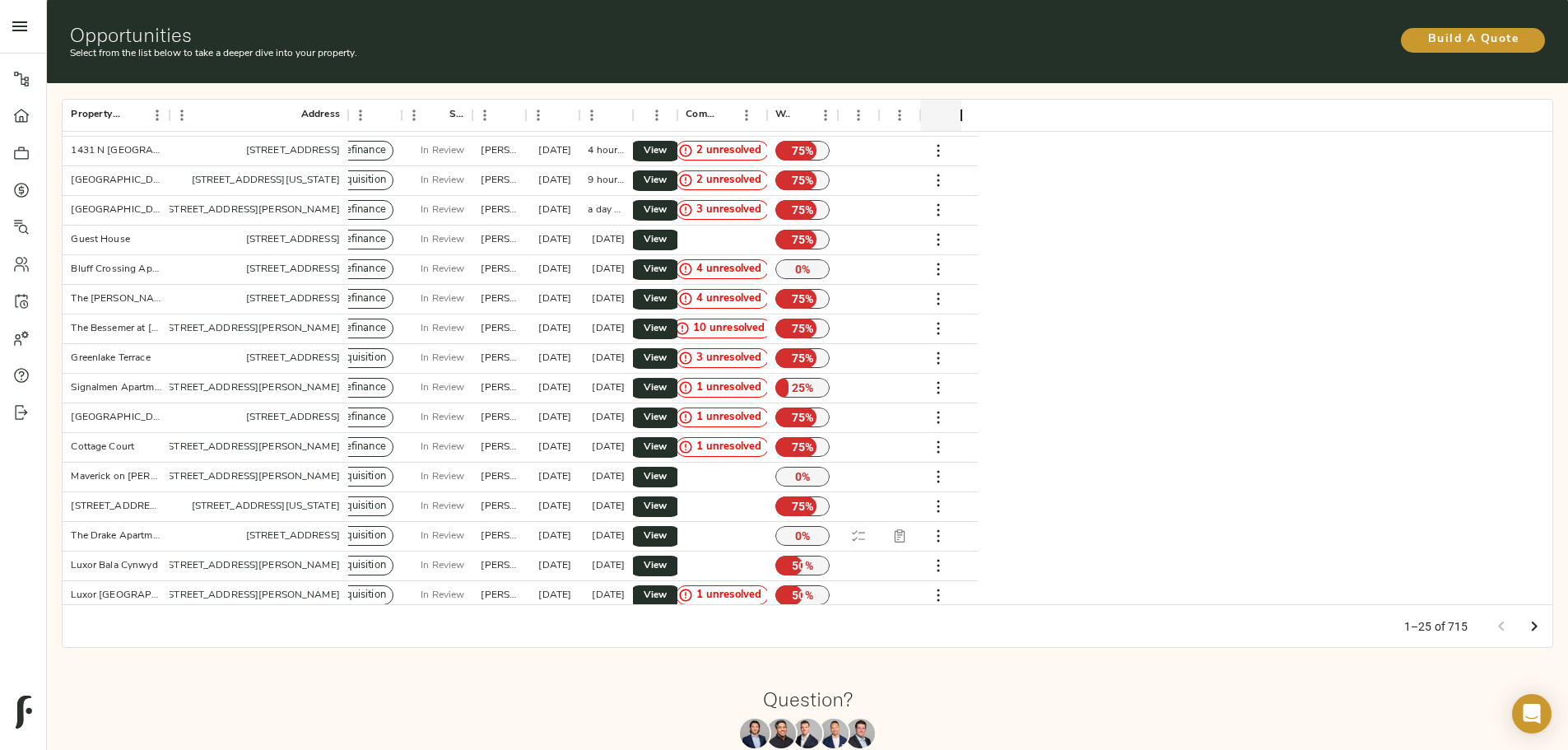
scroll to position [268, 0]
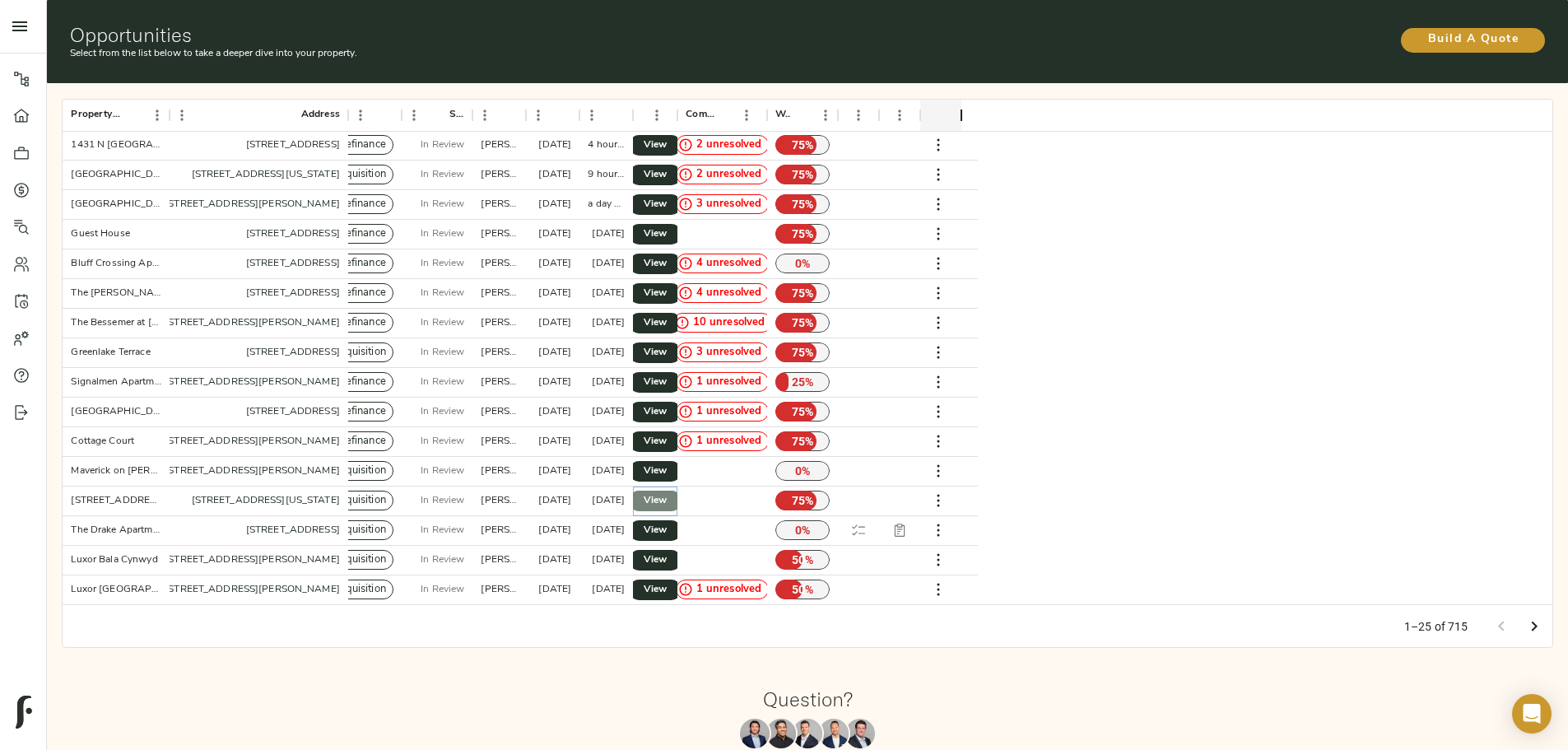
click at [665, 492] on span "View" at bounding box center [655, 500] width 20 height 17
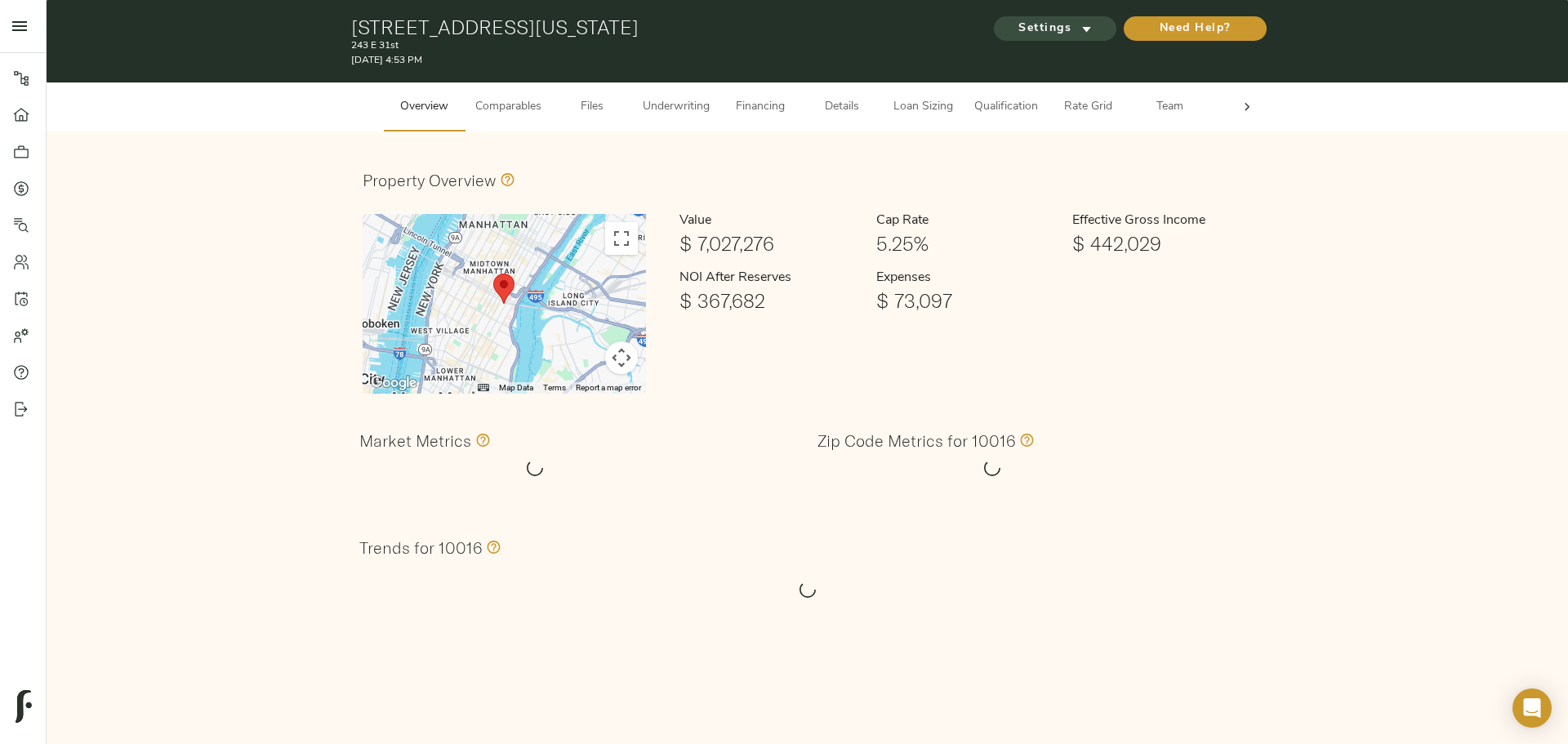
click at [1060, 27] on span "Settings" at bounding box center [1055, 28] width 89 height 20
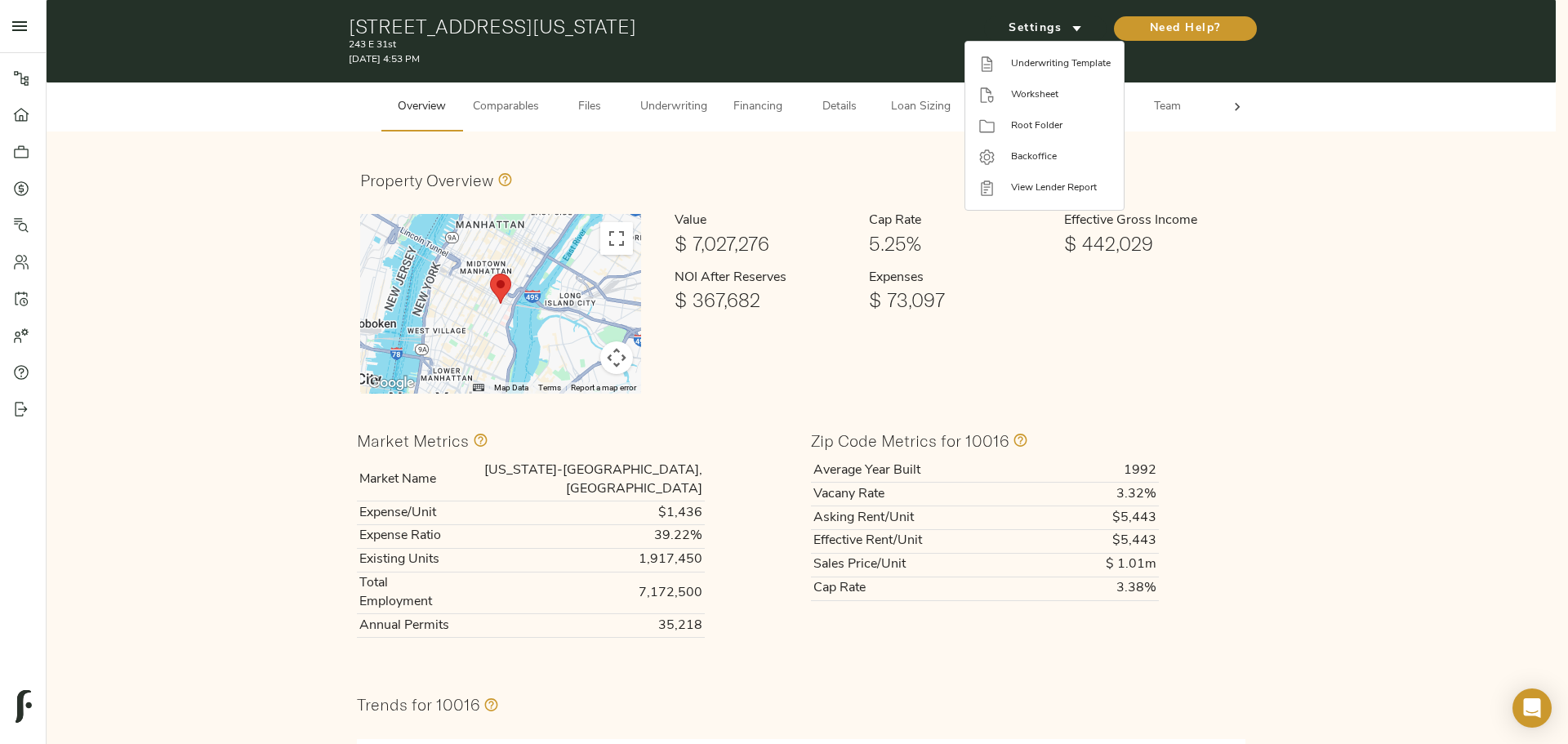
click at [830, 190] on div at bounding box center [784, 372] width 1568 height 744
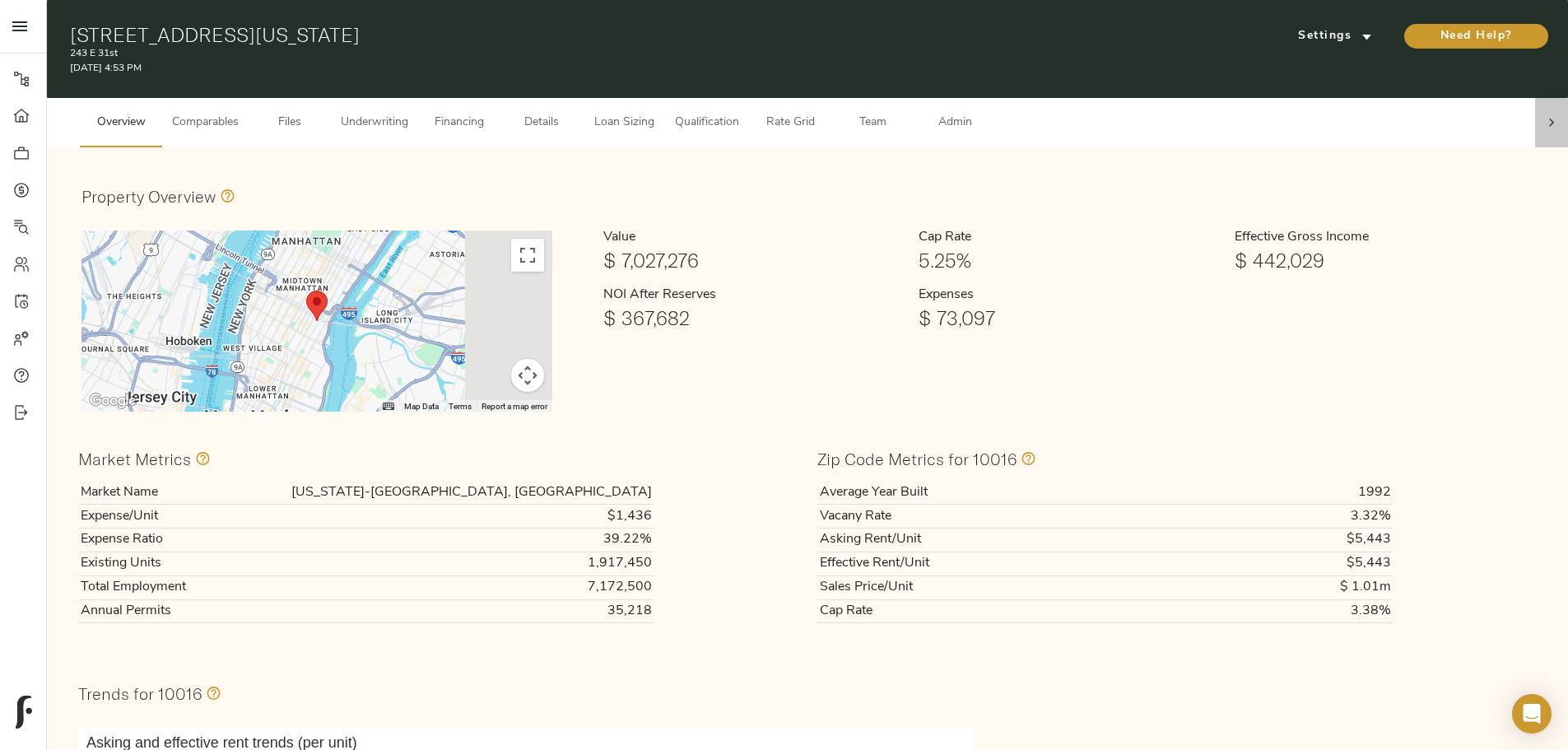
click at [1544, 114] on icon at bounding box center [1552, 122] width 16 height 16
click at [987, 112] on span "Admin" at bounding box center [955, 122] width 63 height 21
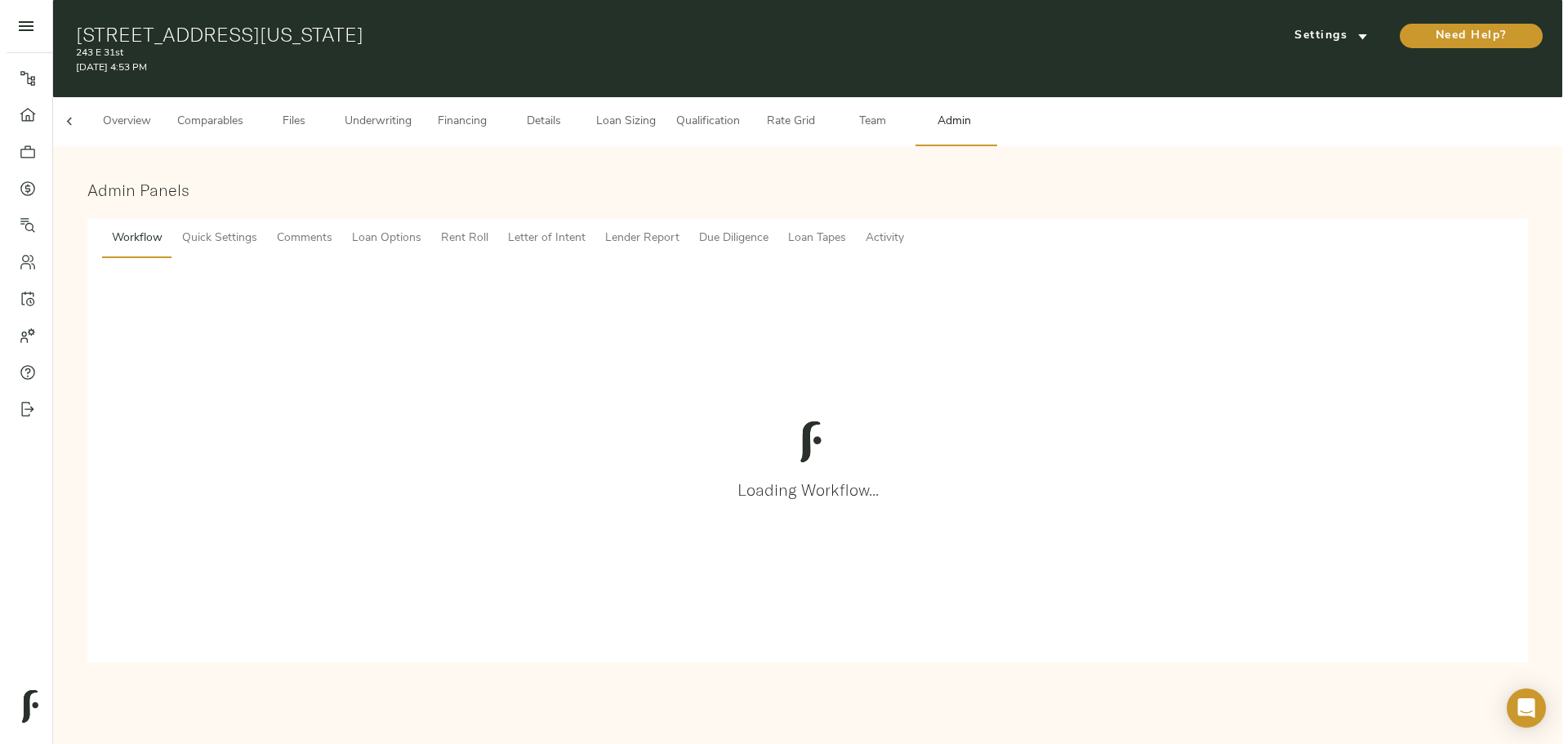
scroll to position [0, 64]
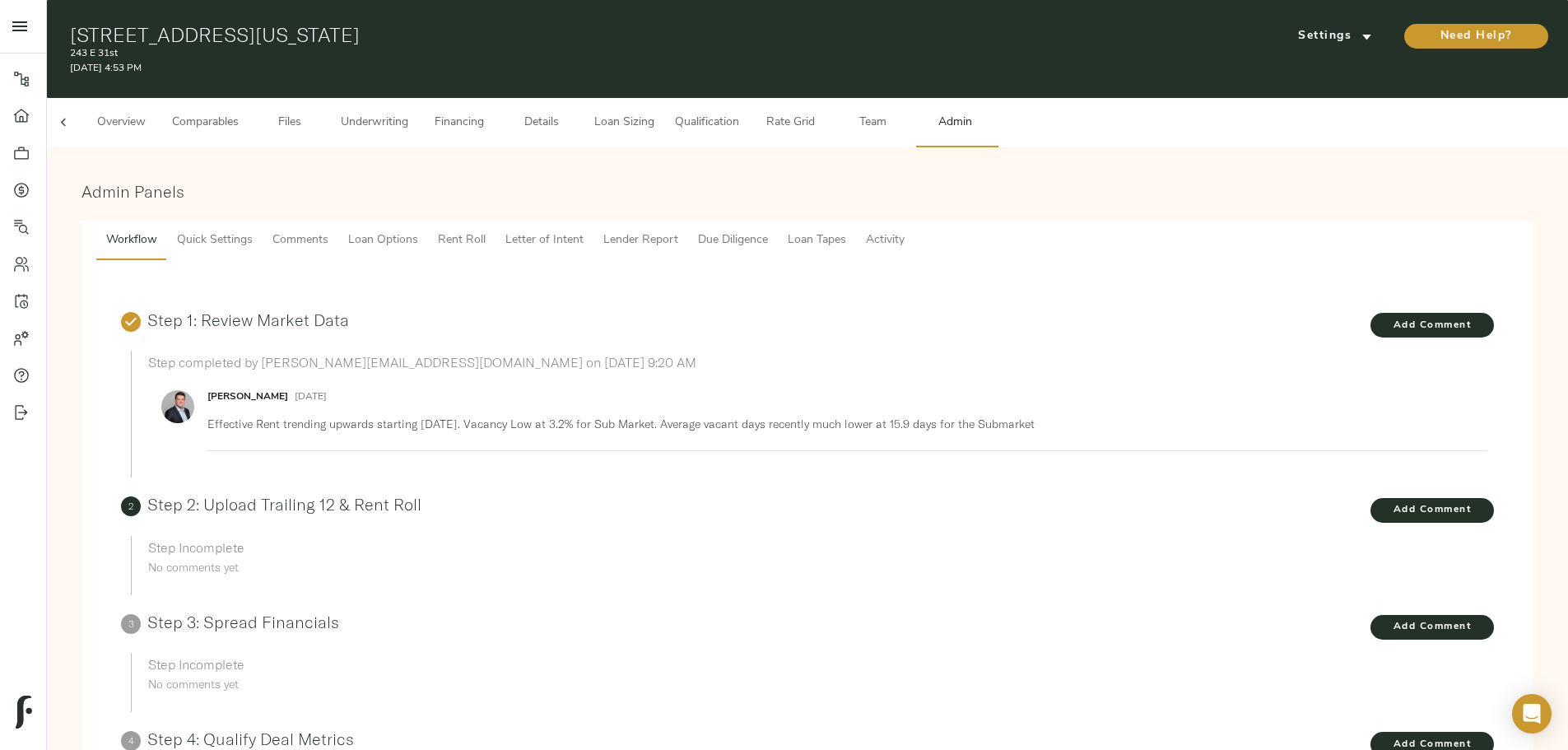
click at [321, 112] on span "Files" at bounding box center [290, 122] width 63 height 21
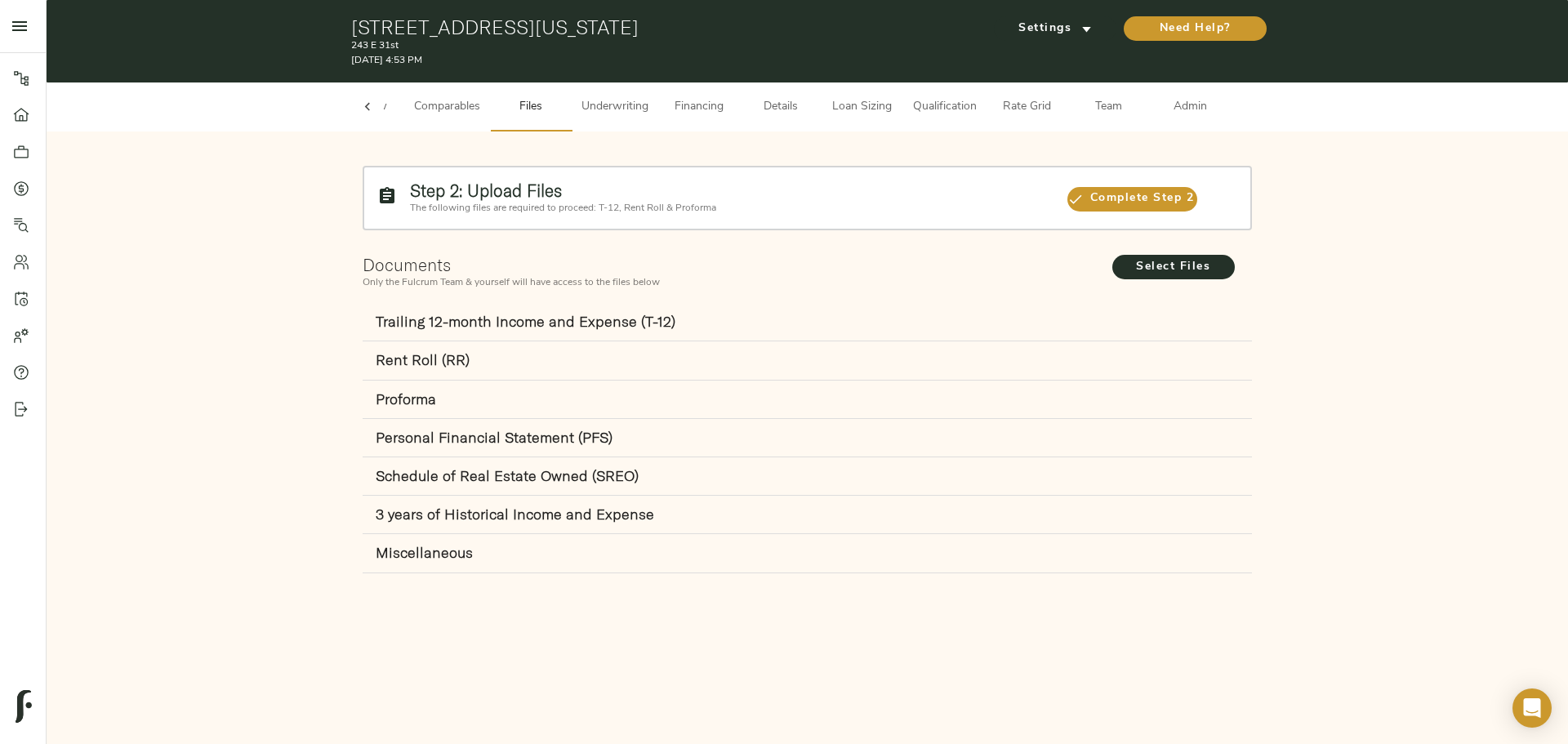
click at [506, 275] on h2 "Documents" at bounding box center [732, 265] width 740 height 20
click at [1071, 36] on span "Settings" at bounding box center [1055, 28] width 89 height 20
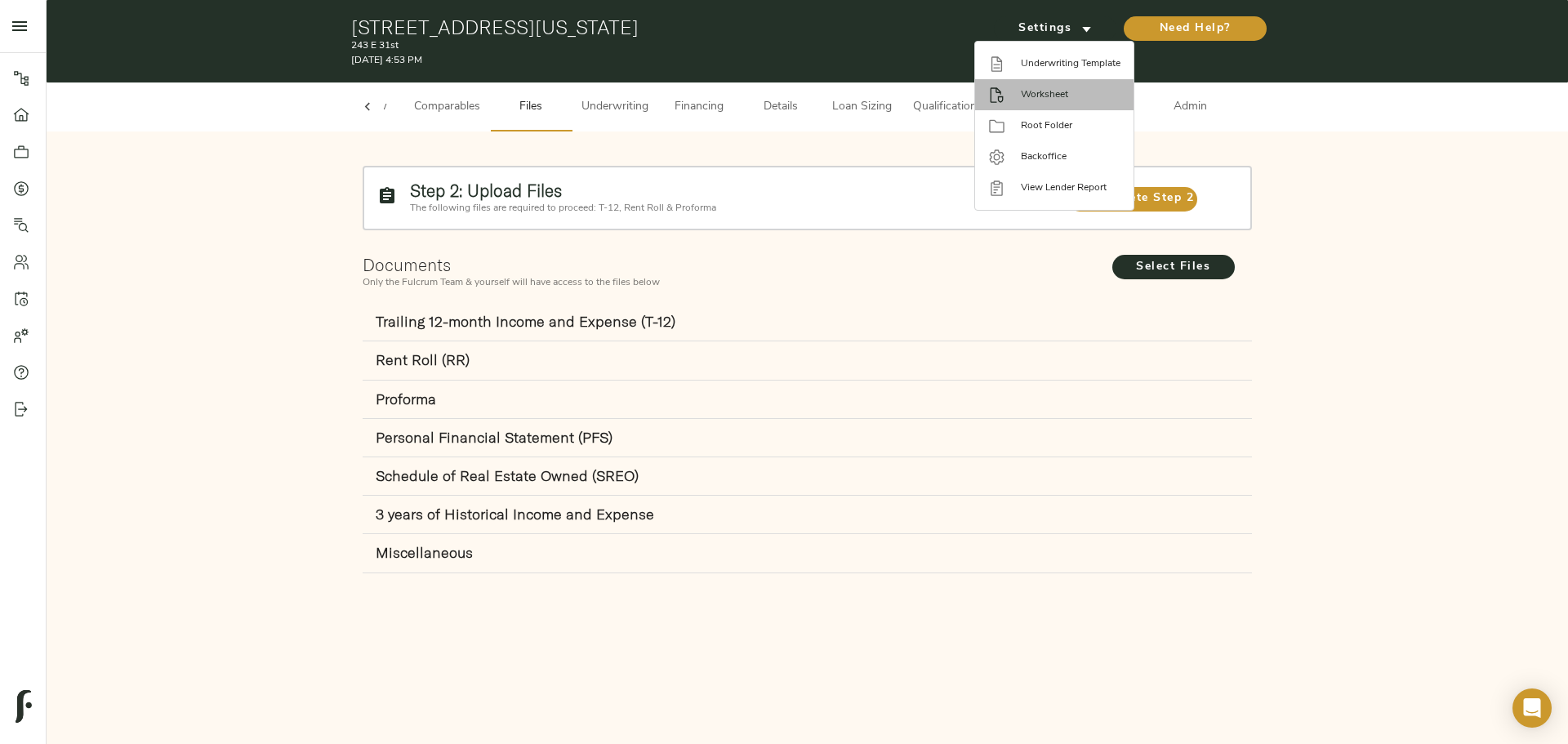
click at [1046, 96] on span "Worksheet" at bounding box center [1071, 95] width 99 height 15
click at [1037, 59] on span "Underwriting Template" at bounding box center [1071, 64] width 99 height 15
click at [834, 275] on div at bounding box center [784, 372] width 1568 height 744
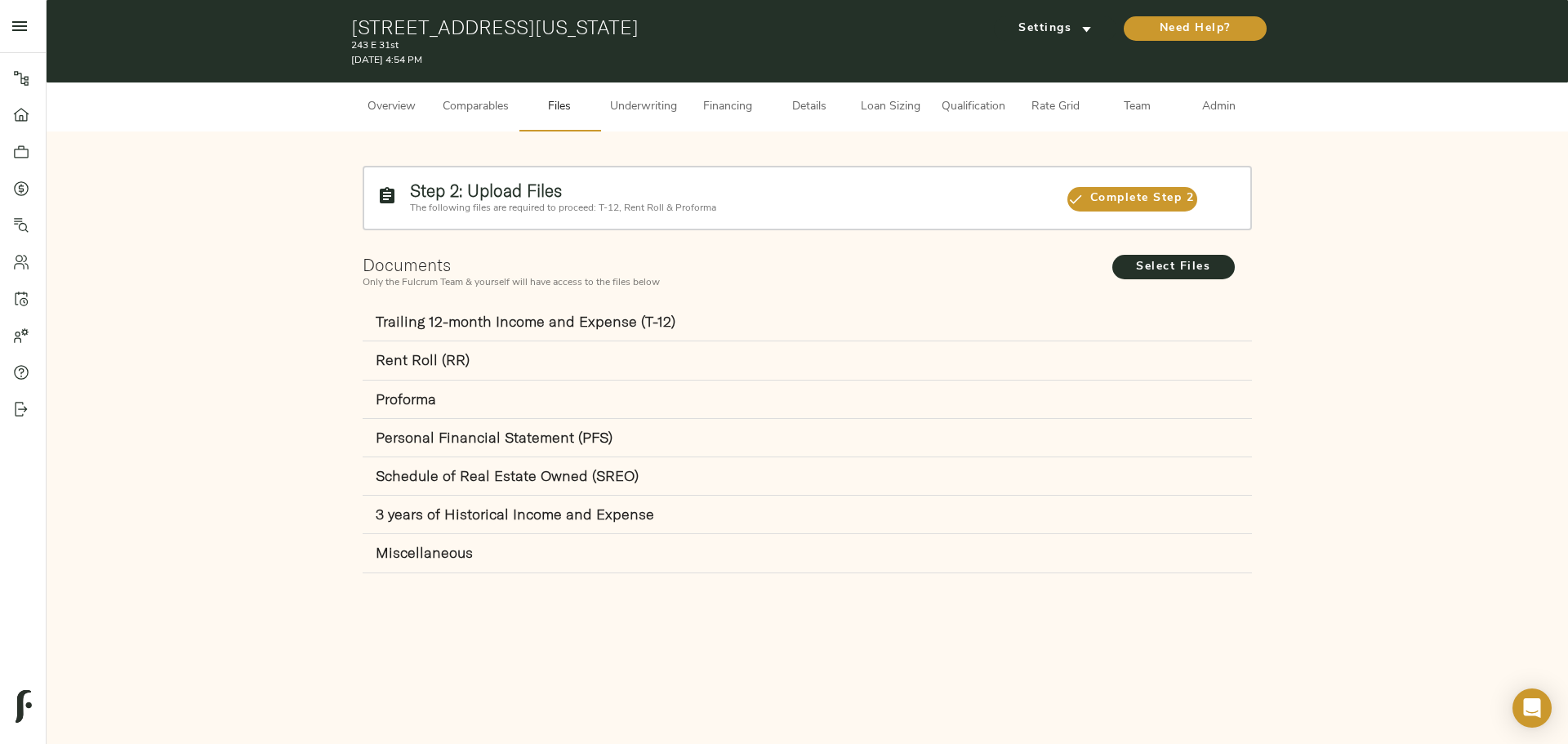
click at [515, 145] on div "Step 2: Upload Files The following files are required to proceed: T-12, Rent Ro…" at bounding box center [808, 372] width 1522 height 482
click at [563, 149] on div "Step 2: Upload Files The following files are required to proceed: T-12, Rent Ro…" at bounding box center [807, 372] width 1489 height 449
drag, startPoint x: 726, startPoint y: 205, endPoint x: 411, endPoint y: 194, distance: 315.2
click at [411, 194] on div "Step 2: Upload Files The following files are required to proceed: T-12, Rent Ro…" at bounding box center [730, 198] width 655 height 48
click at [412, 189] on strong "Step 2: Upload Files" at bounding box center [485, 190] width 151 height 21
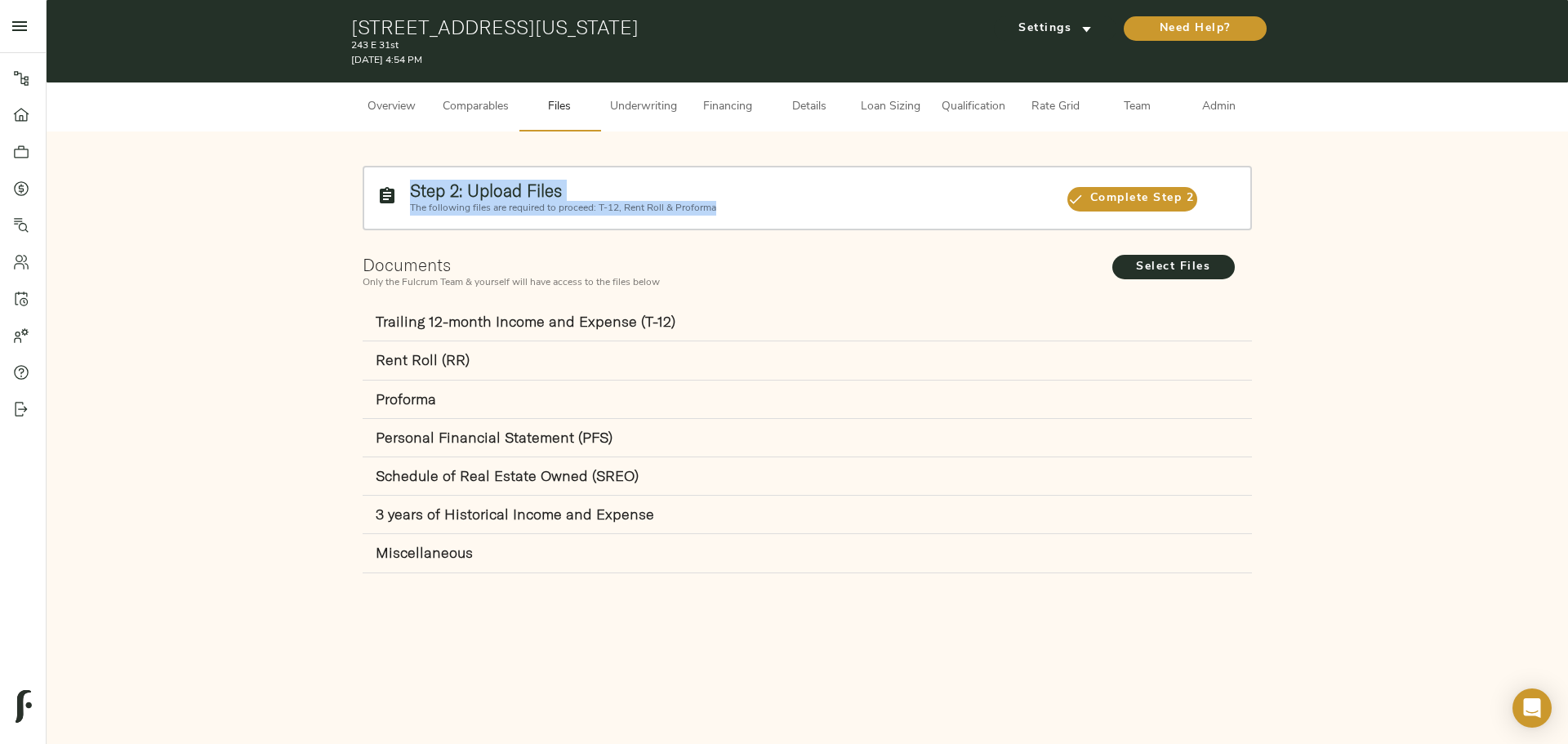
drag, startPoint x: 412, startPoint y: 190, endPoint x: 747, endPoint y: 208, distance: 335.5
click at [747, 208] on div "Step 2: Upload Files The following files are required to proceed: T-12, Rent Ro…" at bounding box center [730, 198] width 655 height 48
click at [622, 108] on span "Underwriting" at bounding box center [644, 107] width 67 height 20
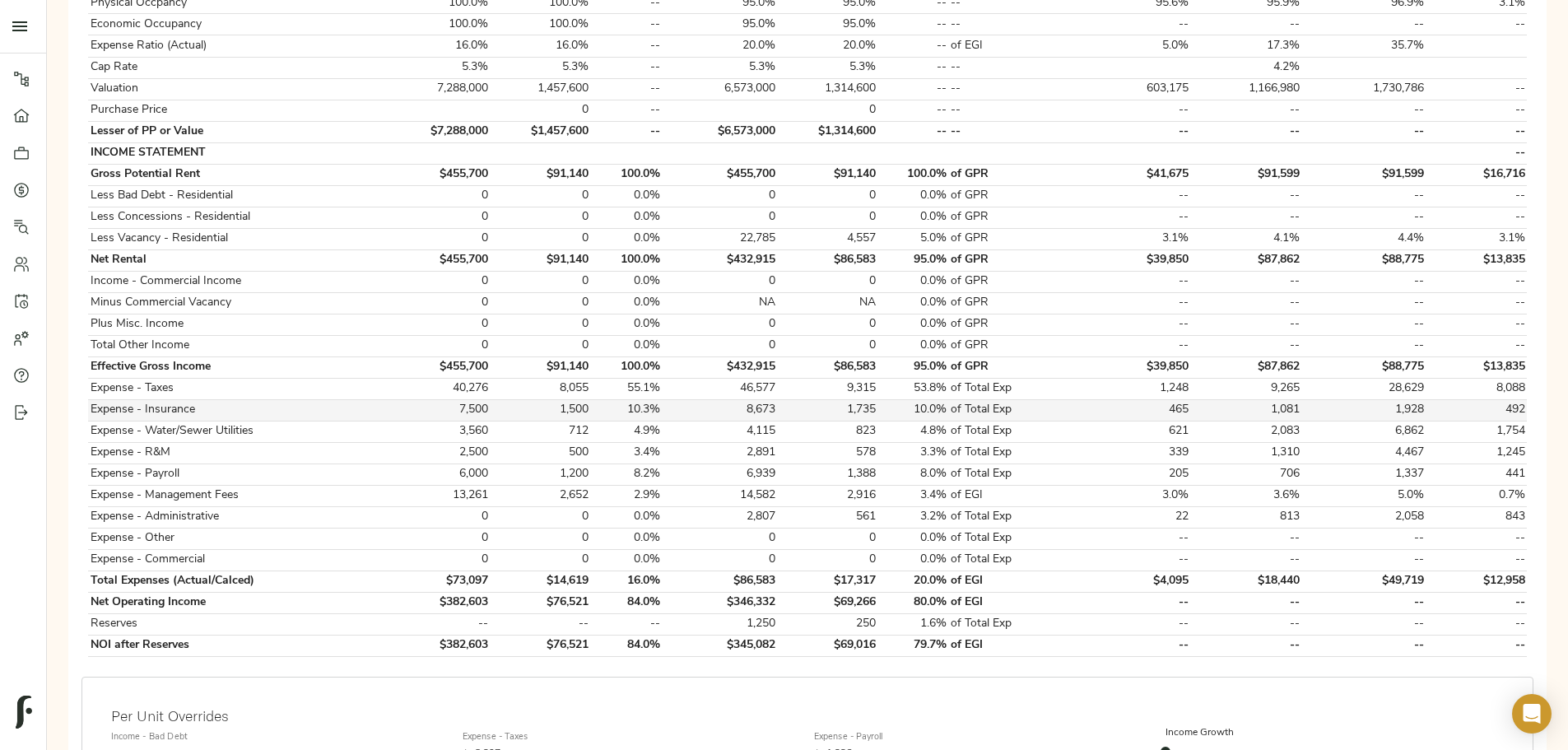
scroll to position [412, 0]
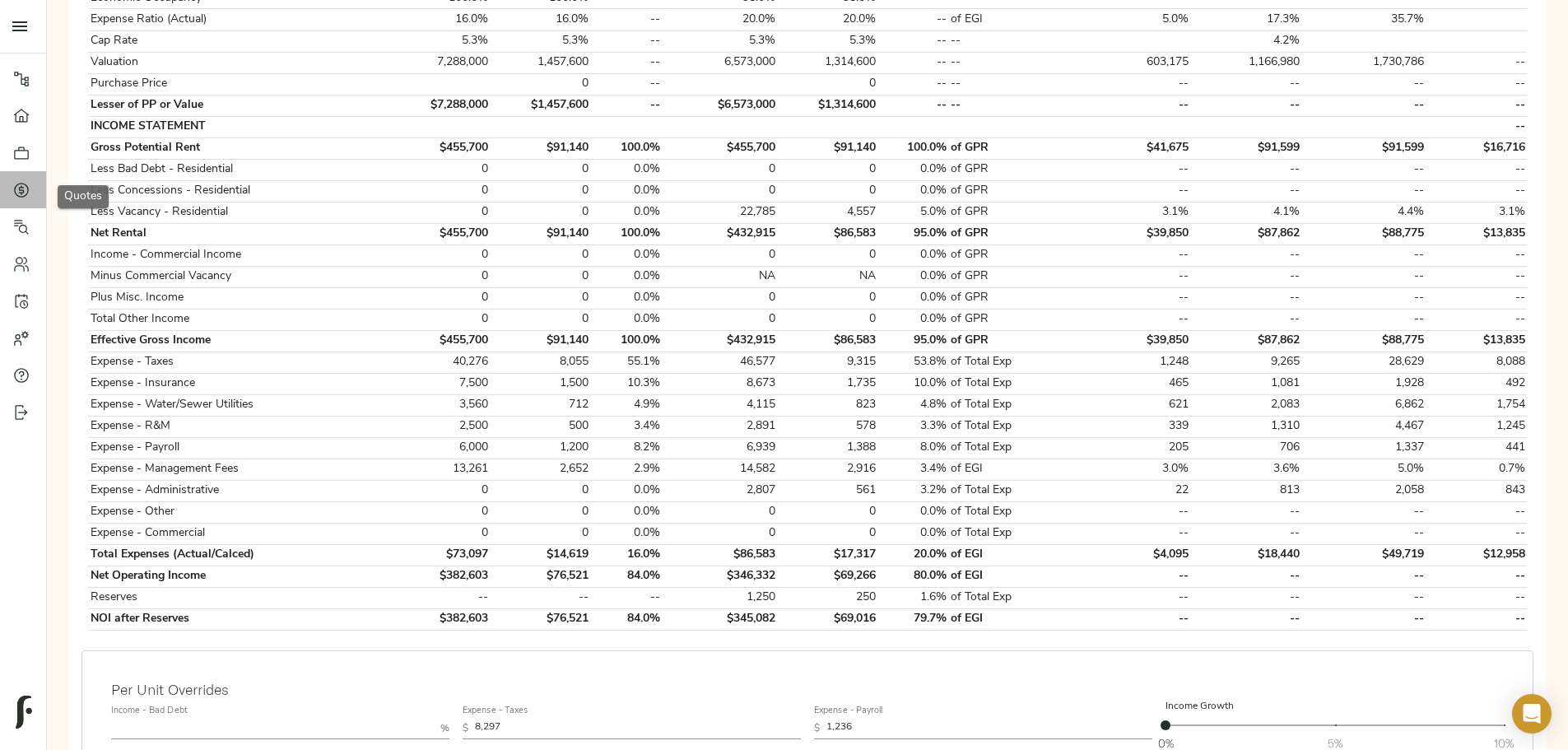
click at [32, 196] on div at bounding box center [29, 190] width 33 height 16
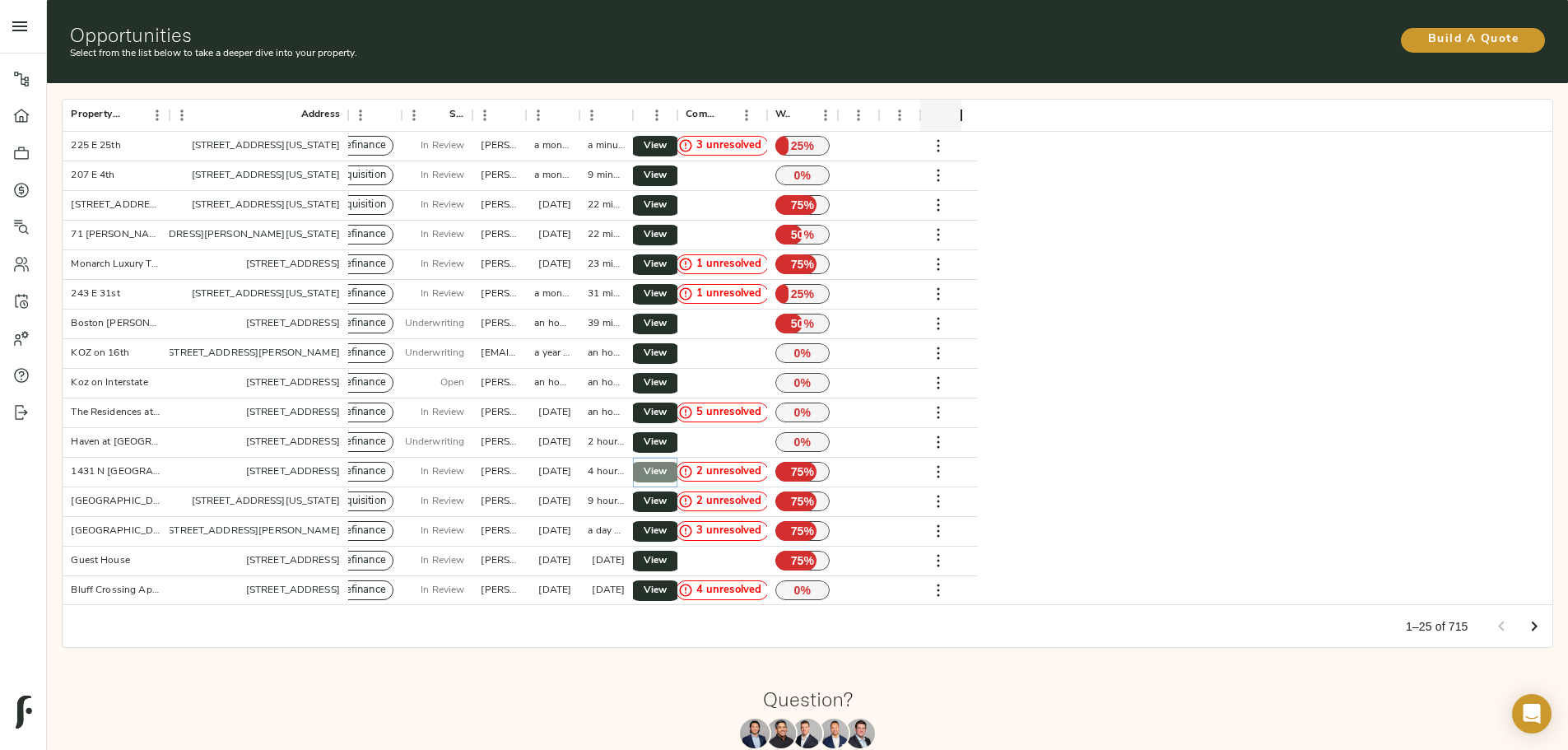
click at [665, 463] on span "View" at bounding box center [655, 471] width 20 height 17
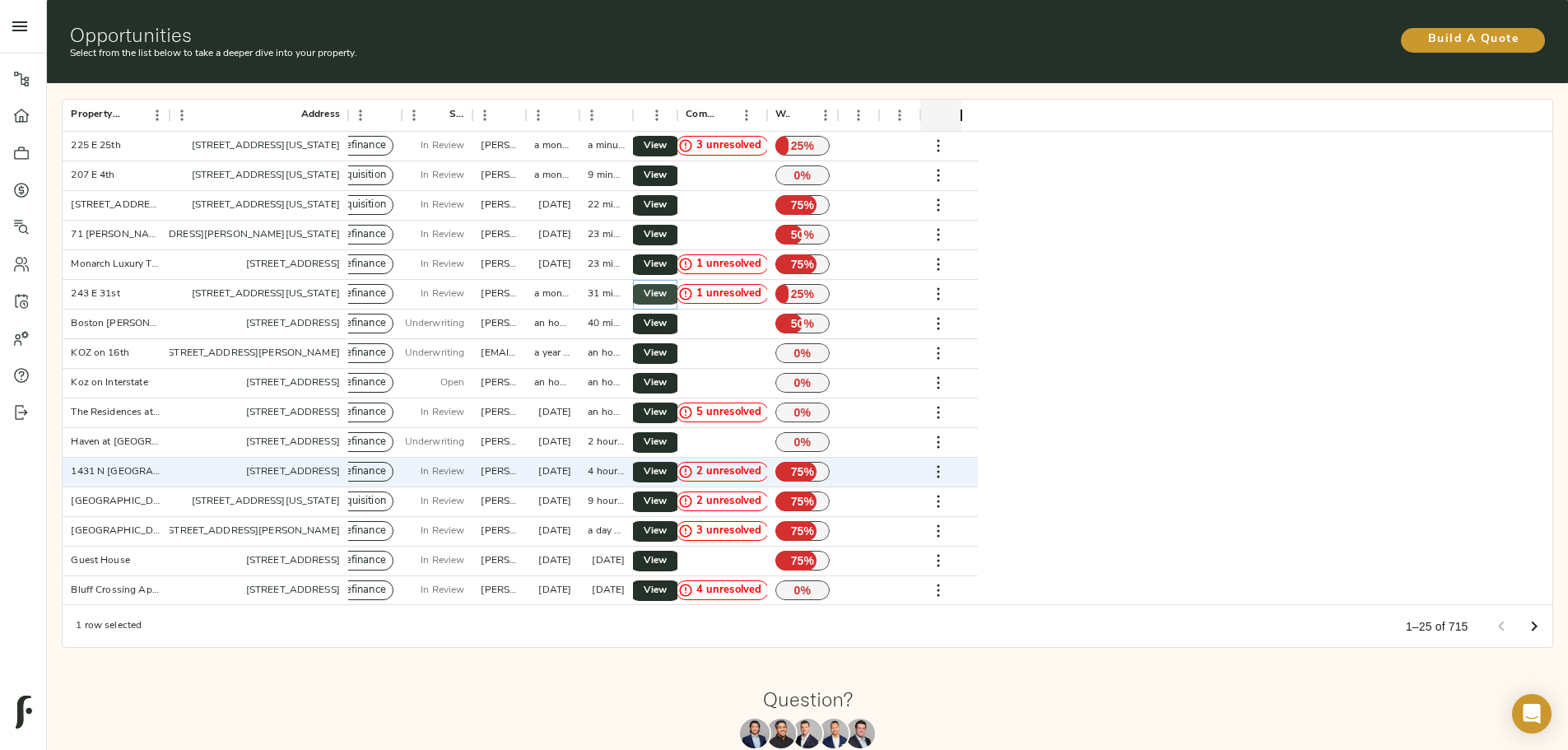
click at [665, 286] on span "View" at bounding box center [655, 294] width 20 height 17
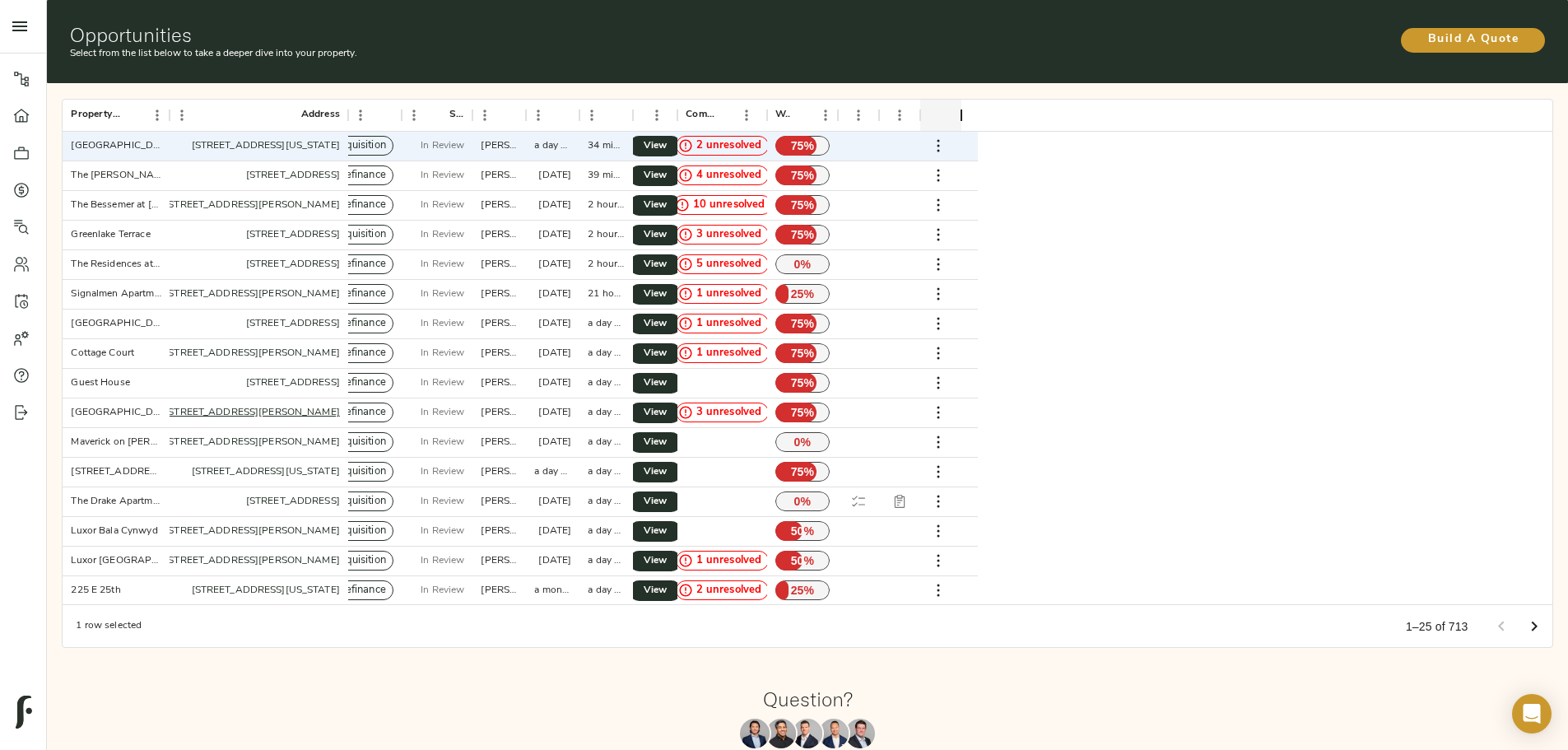
scroll to position [268, 0]
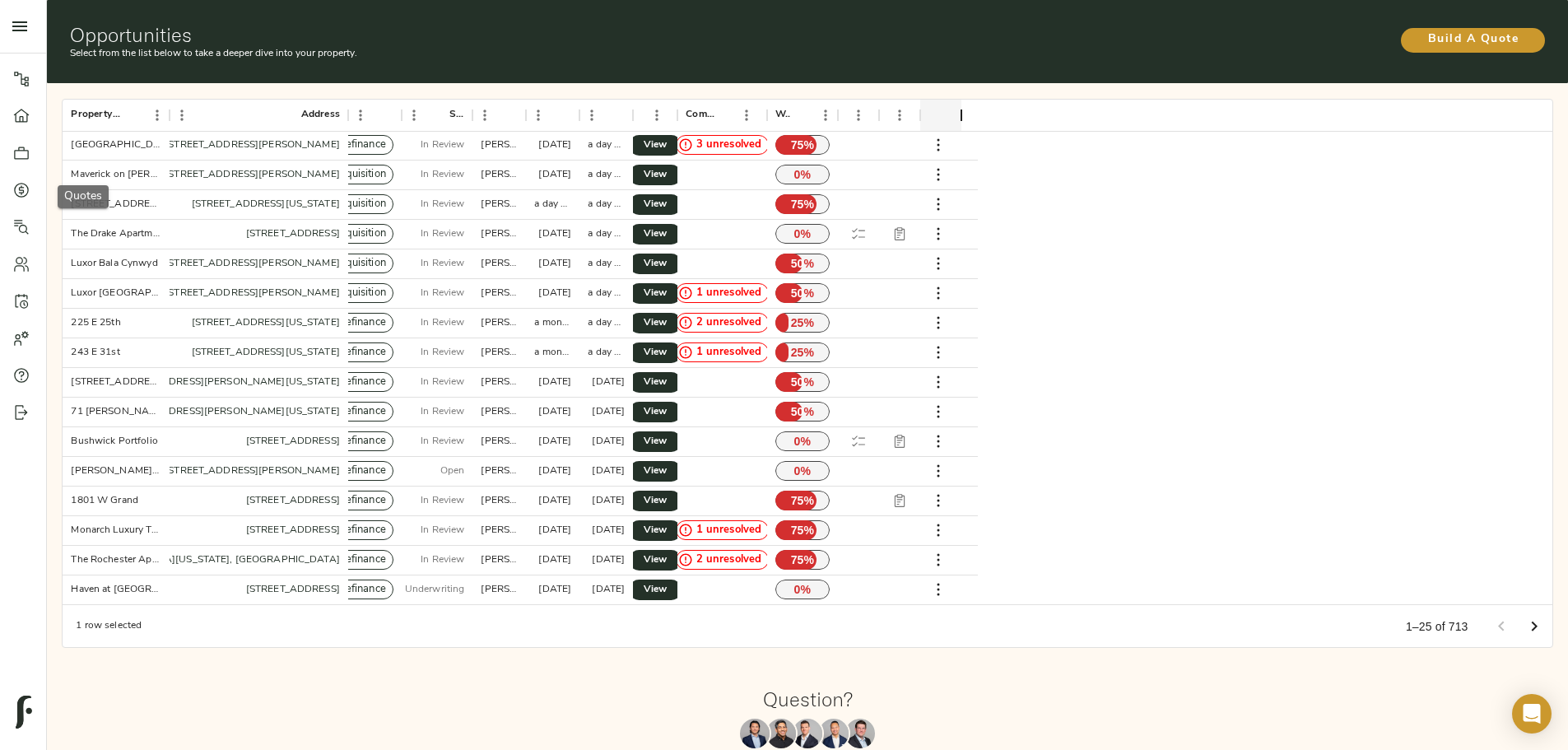
click at [27, 195] on icon at bounding box center [21, 190] width 16 height 16
click at [20, 120] on icon at bounding box center [22, 115] width 16 height 13
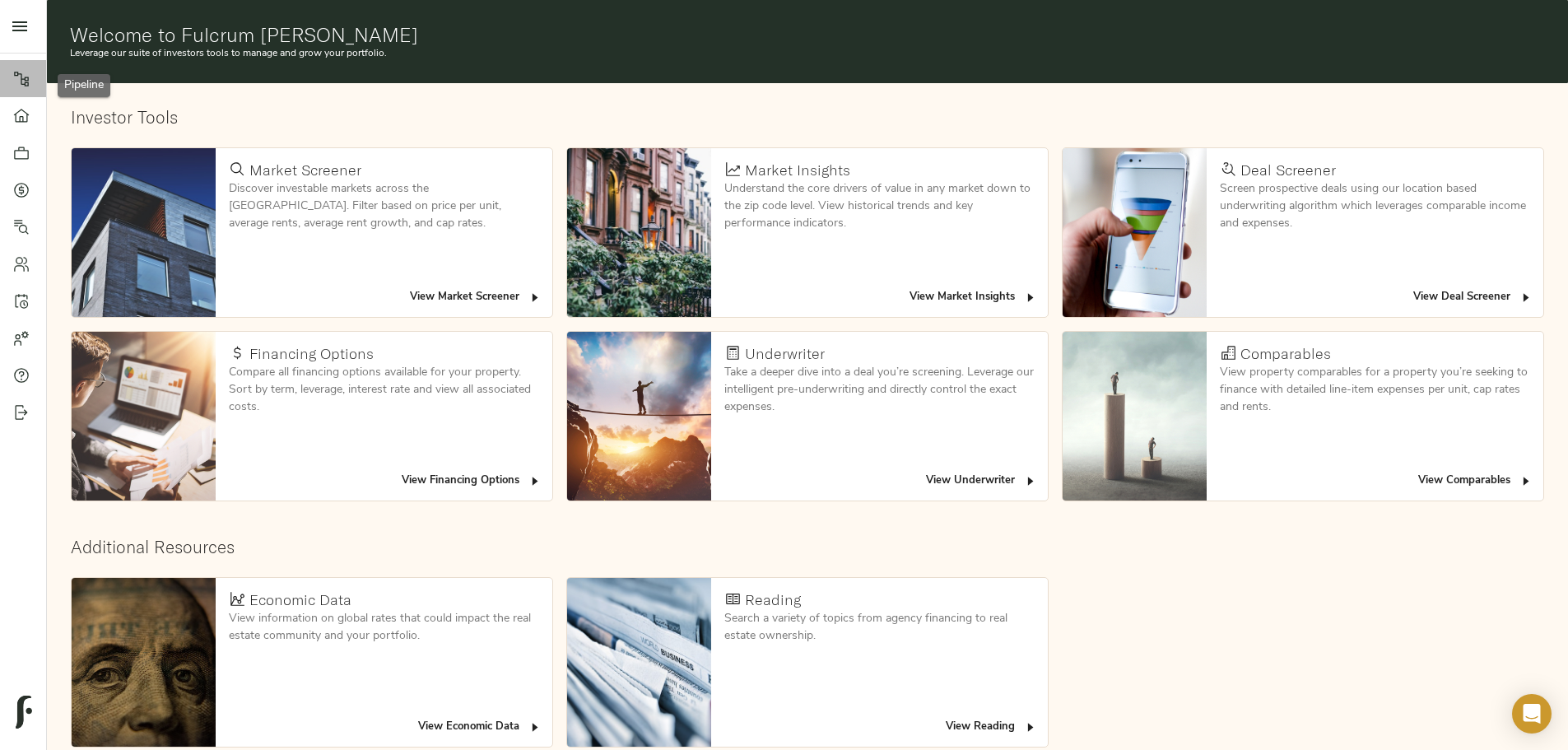
click at [27, 85] on icon at bounding box center [21, 79] width 15 height 15
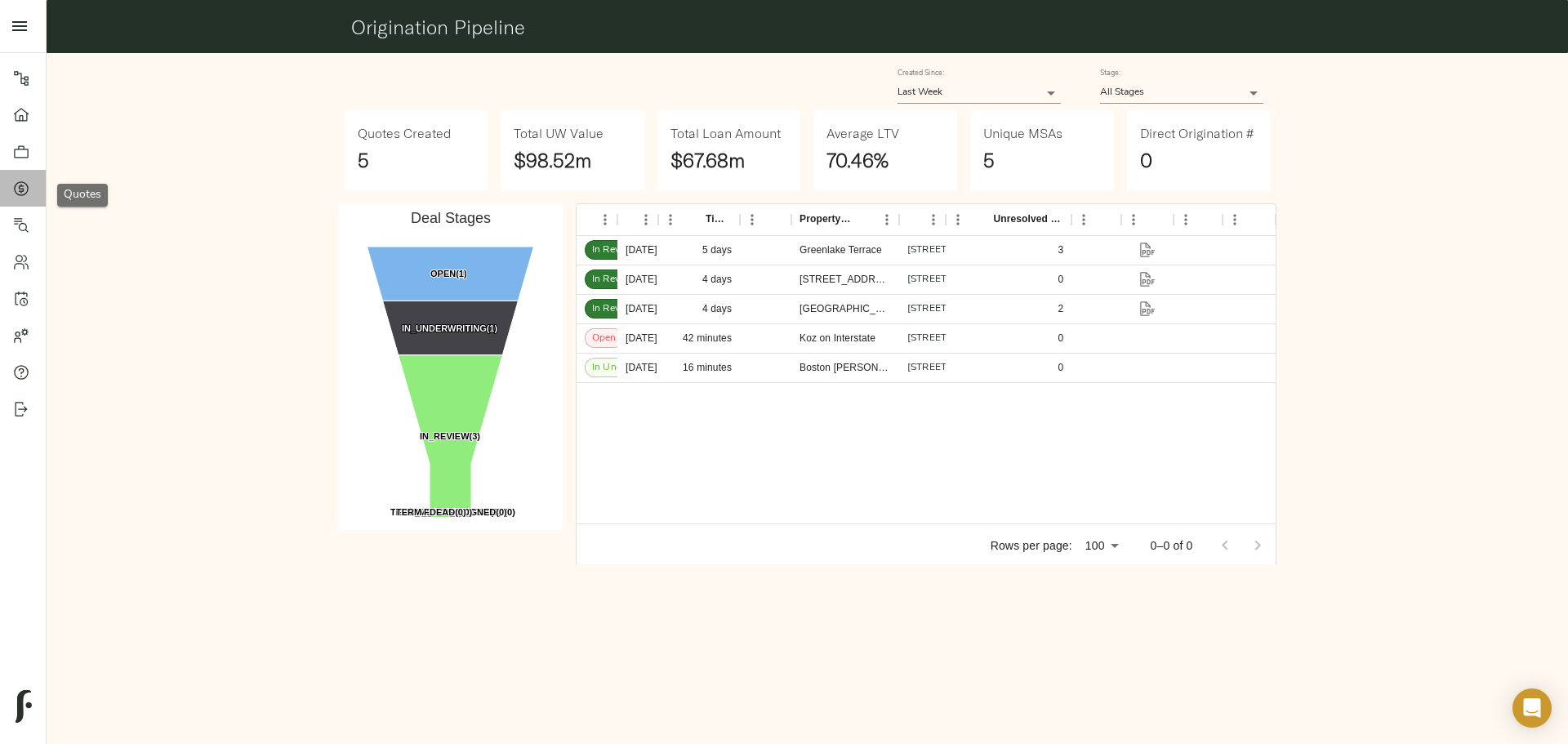
click at [35, 183] on div at bounding box center [29, 189] width 33 height 16
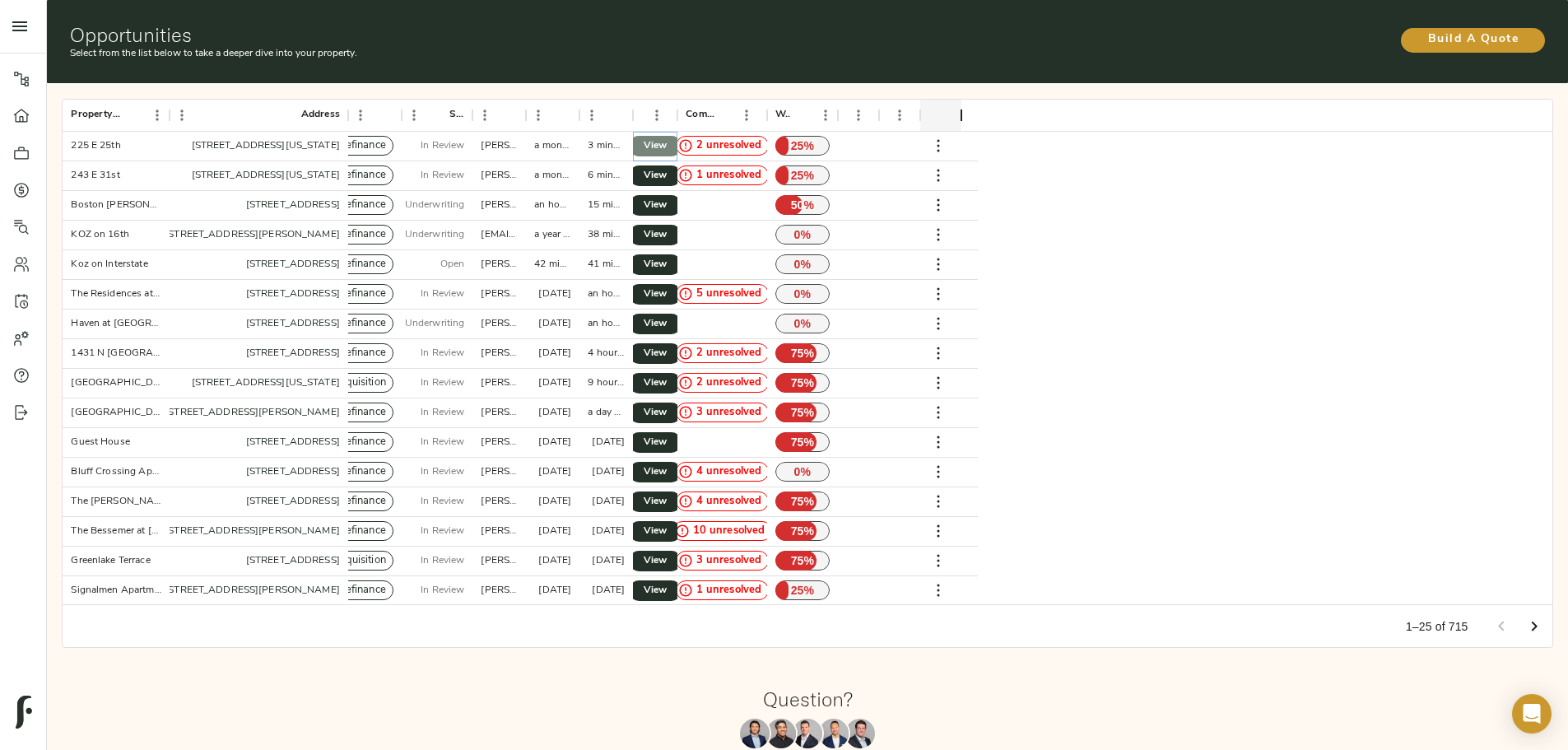
click at [665, 138] on span "View" at bounding box center [655, 146] width 20 height 17
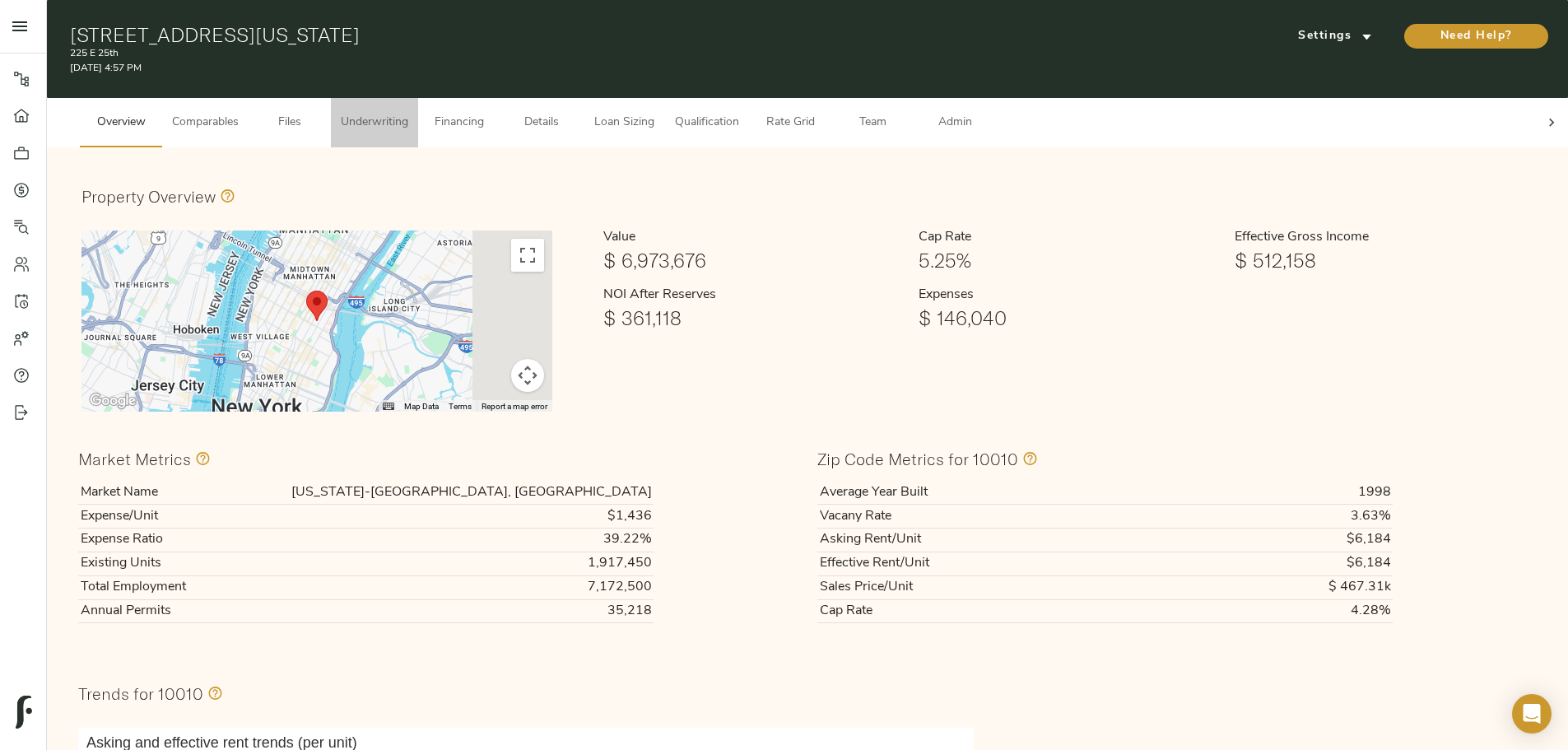
click at [408, 112] on span "Underwriting" at bounding box center [375, 122] width 68 height 21
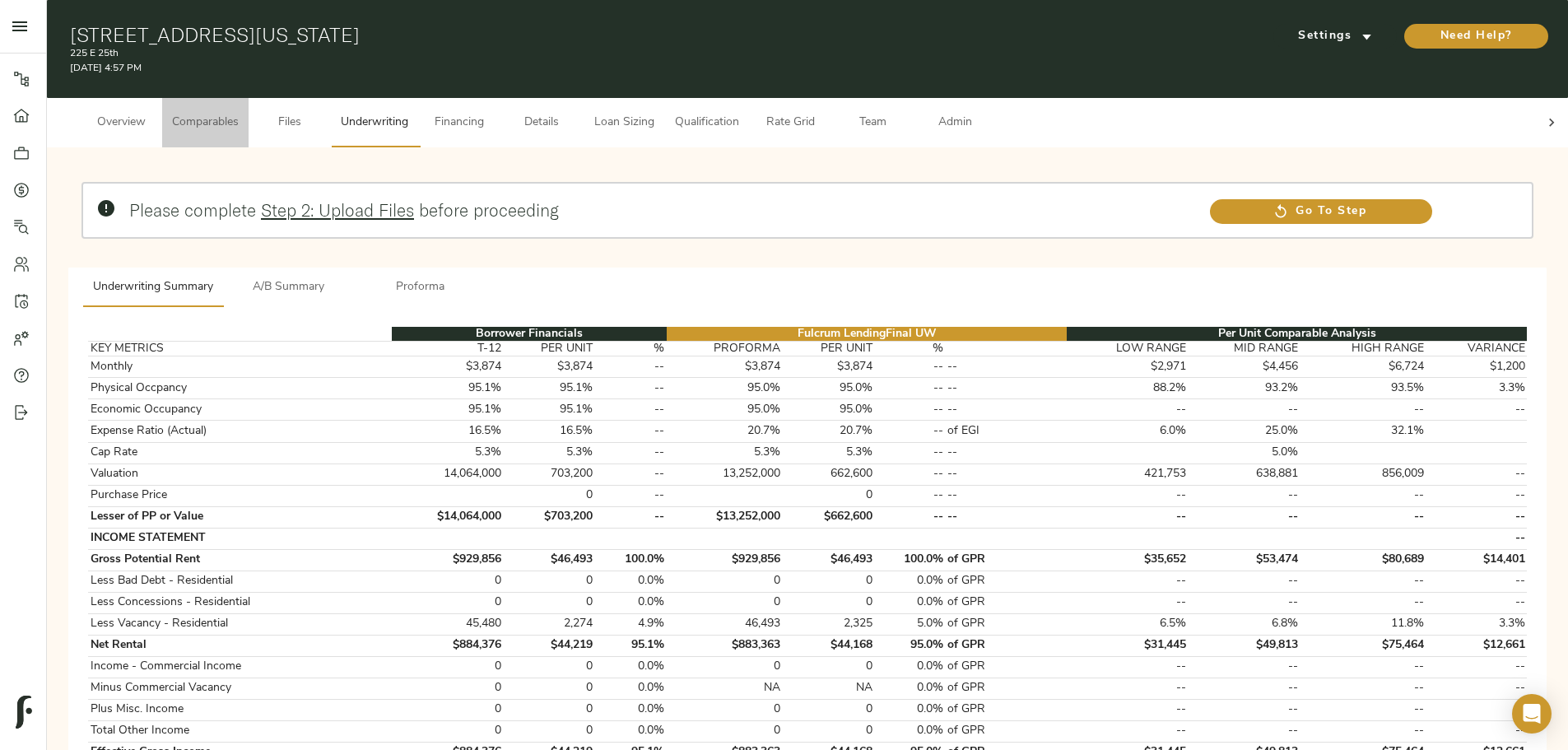
click at [238, 112] on span "Comparables" at bounding box center [205, 122] width 67 height 21
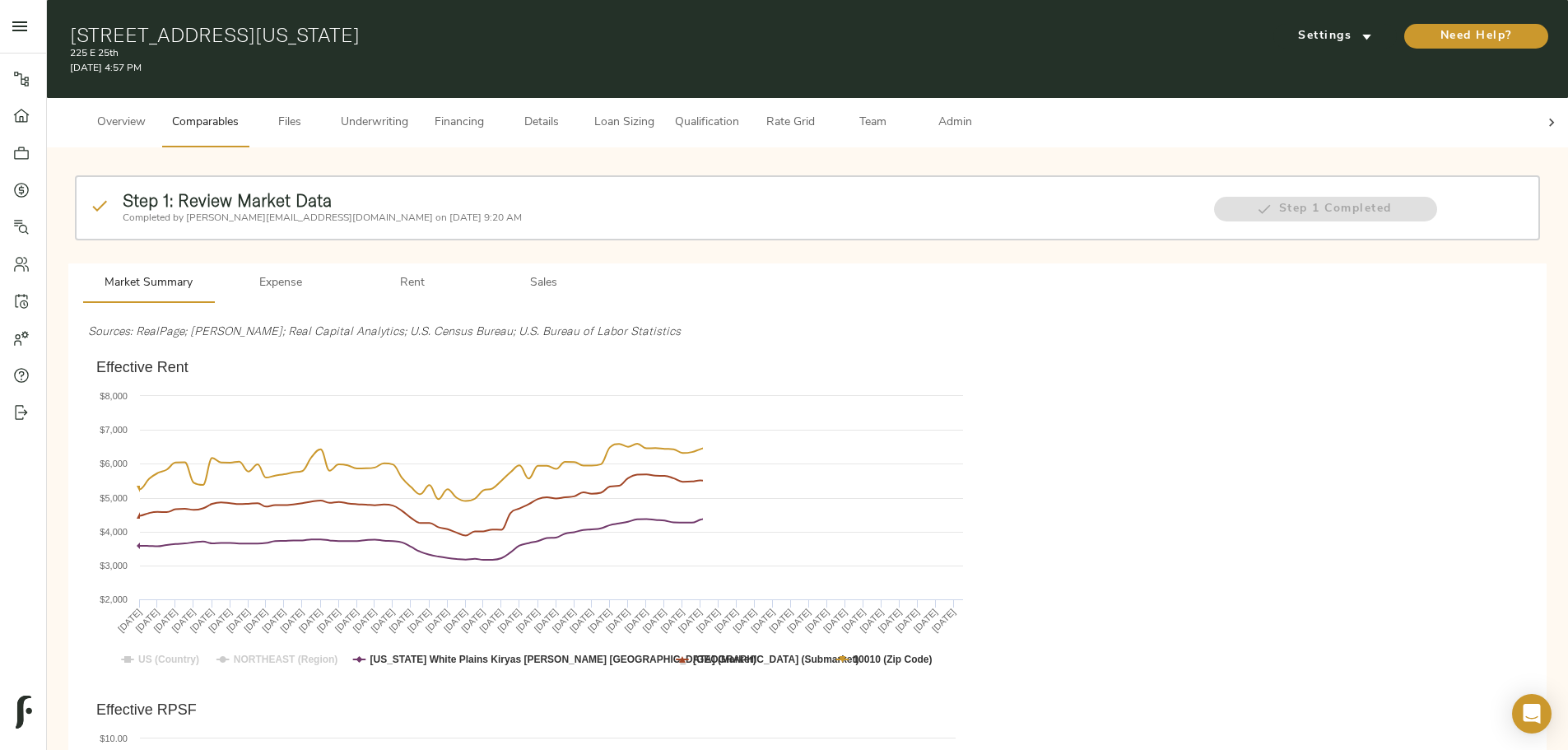
click at [567, 211] on p "Completed by [PERSON_NAME][EMAIL_ADDRESS][DOMAIN_NAME] on [DATE] 9:20 AM" at bounding box center [659, 218] width 1073 height 15
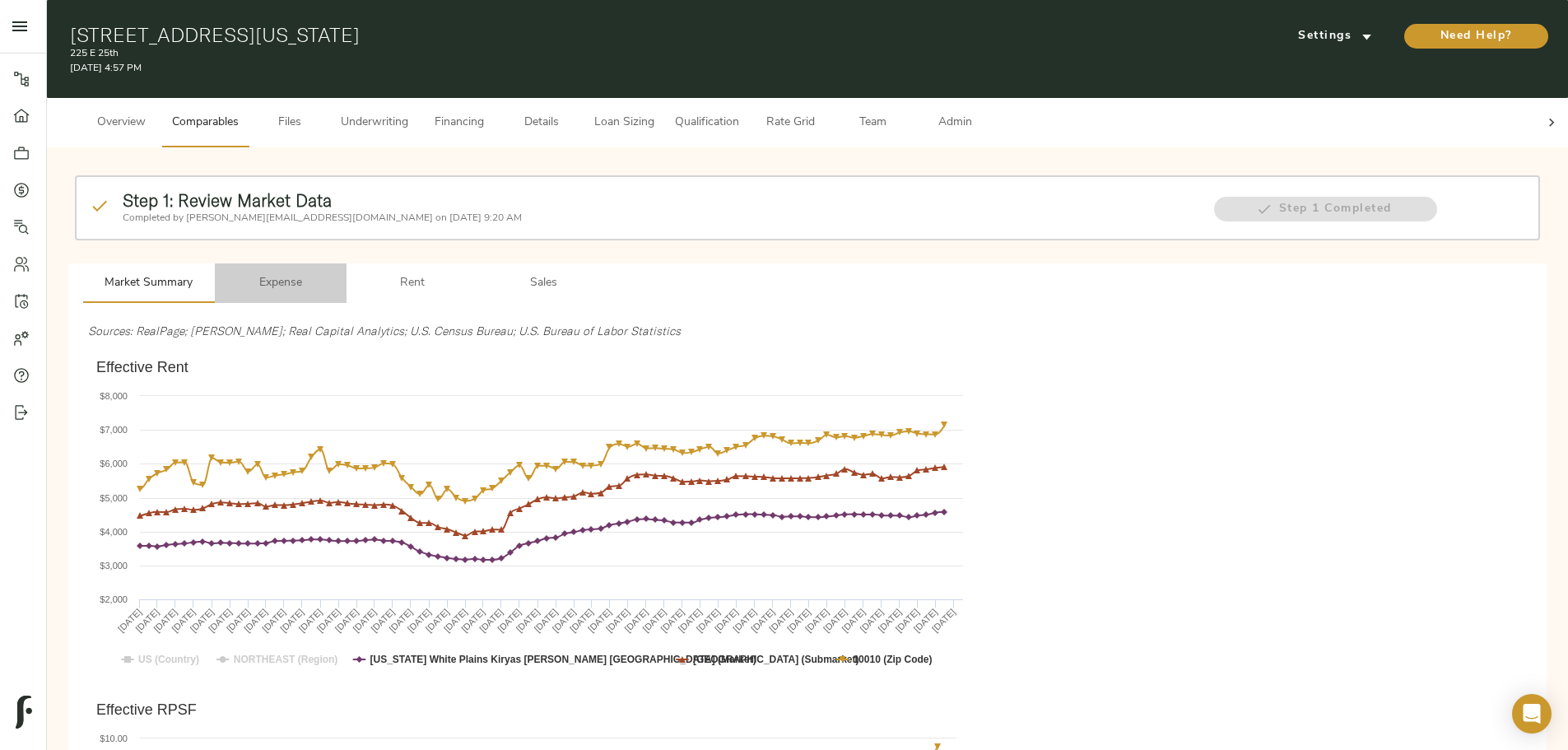
click at [346, 263] on button "Expense" at bounding box center [281, 283] width 132 height 39
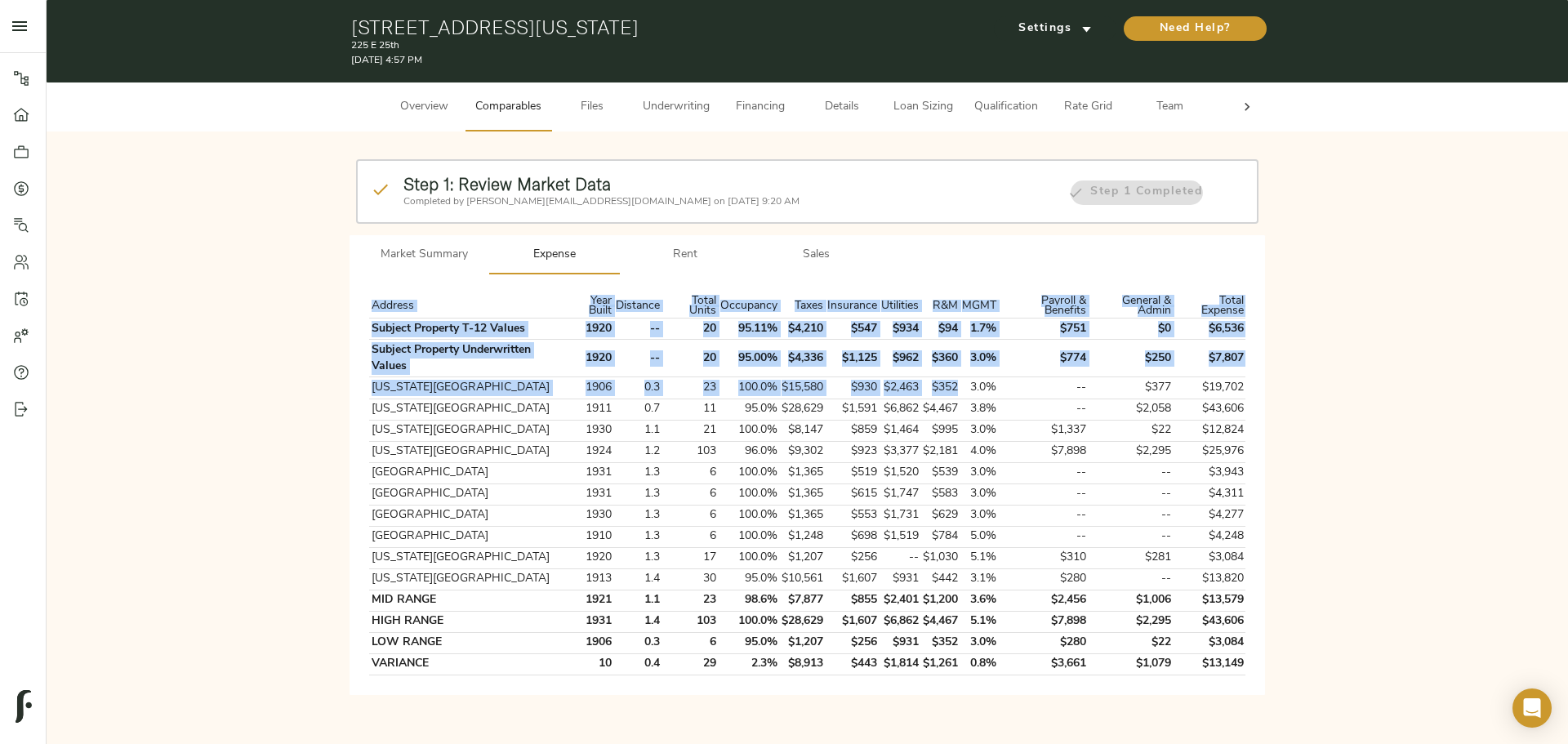
drag, startPoint x: 958, startPoint y: 389, endPoint x: 350, endPoint y: 389, distance: 608.0
click at [358, 390] on div "Address Year Built Distance Total Units Occupancy Taxes Insurance Utilities R&M…" at bounding box center [808, 484] width 916 height 420
click at [376, 391] on th "[US_STATE][GEOGRAPHIC_DATA]" at bounding box center [466, 388] width 194 height 21
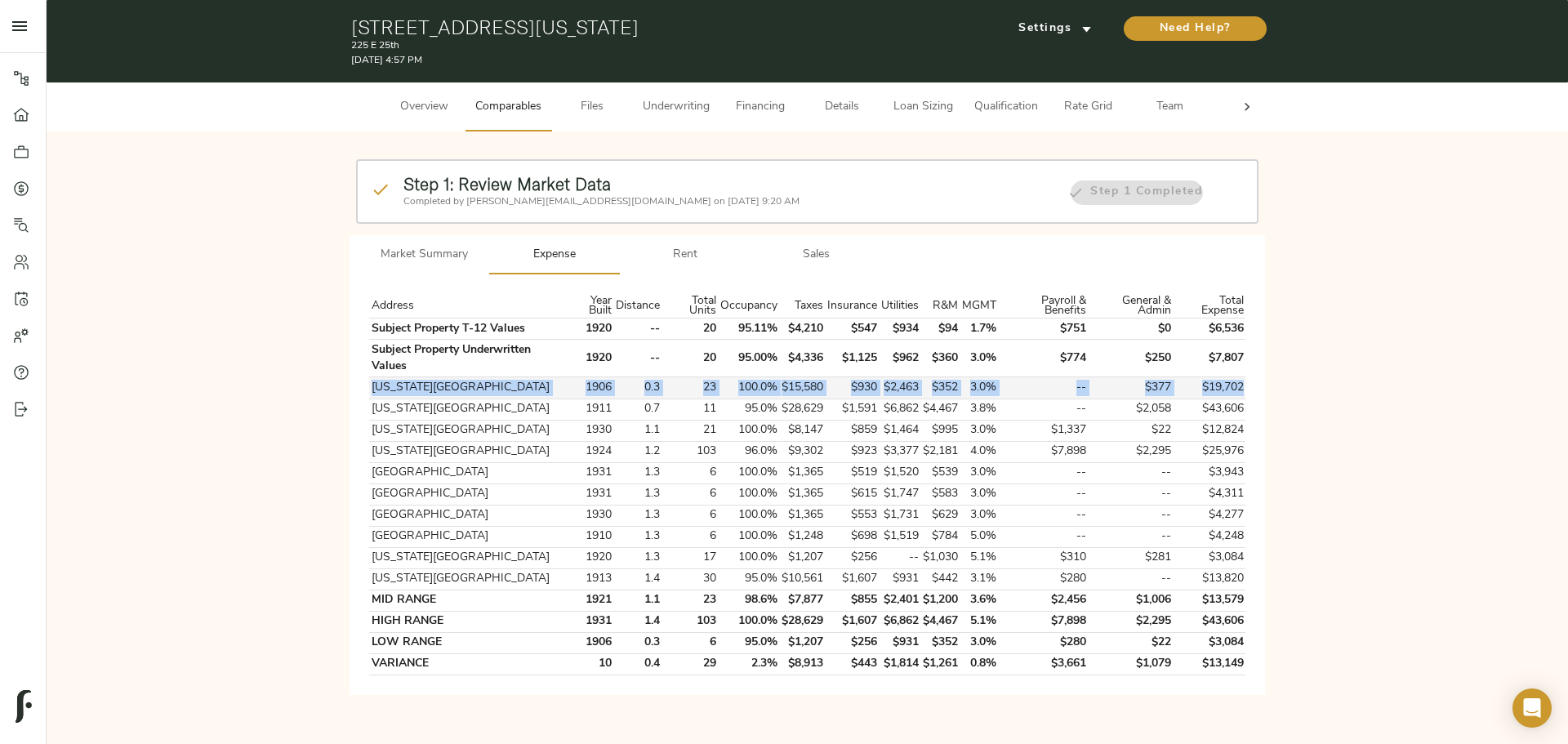
drag, startPoint x: 370, startPoint y: 387, endPoint x: 1243, endPoint y: 388, distance: 873.0
click at [1243, 388] on tr "[US_STATE][GEOGRAPHIC_DATA] 1906 0.3 23 100.0% $15,580 $930 $2,463 $352 3.0% --…" at bounding box center [807, 388] width 876 height 21
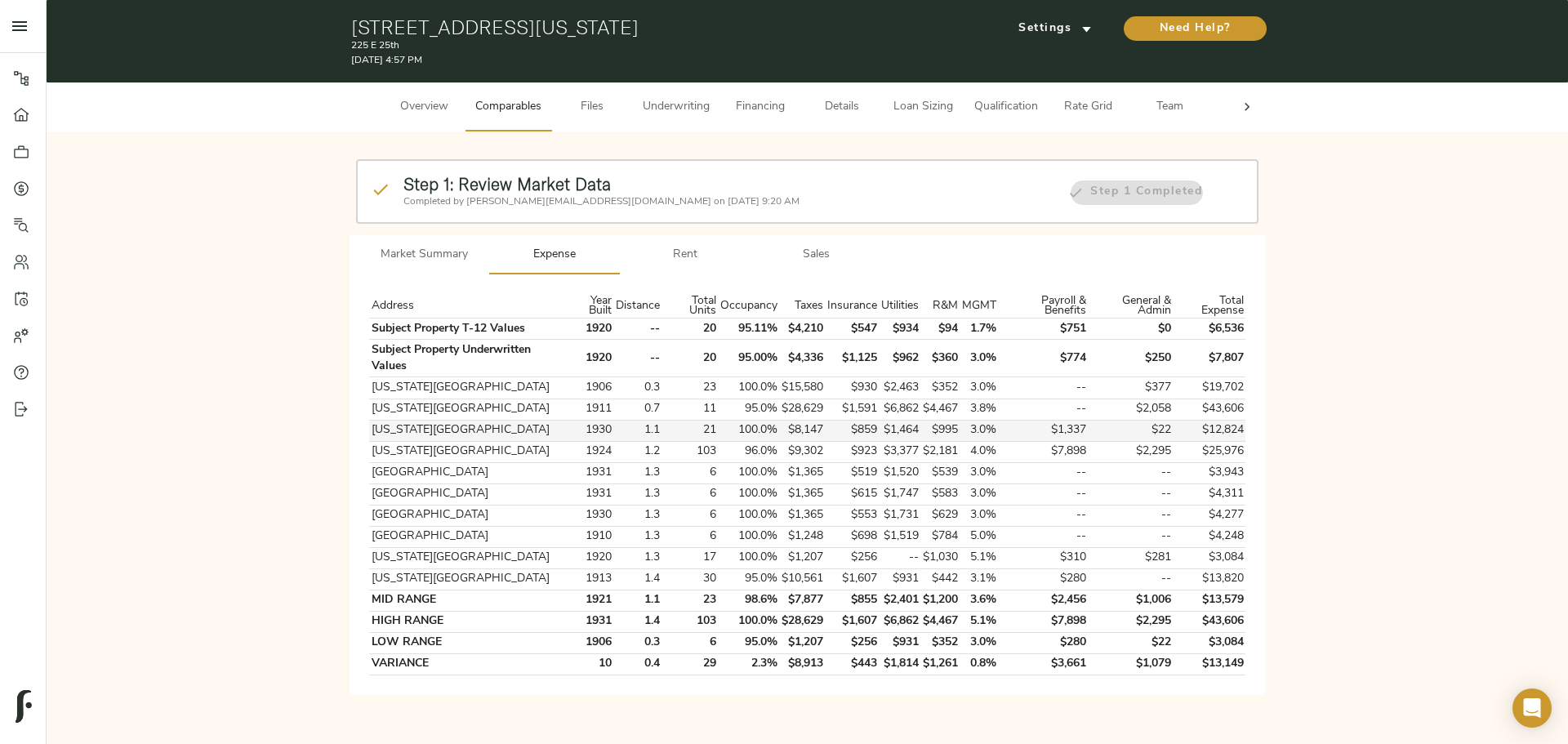
click at [871, 419] on td "$1,591" at bounding box center [851, 409] width 54 height 21
click at [770, 390] on td "100.0%" at bounding box center [748, 388] width 61 height 21
click at [671, 251] on span "Rent" at bounding box center [685, 255] width 111 height 20
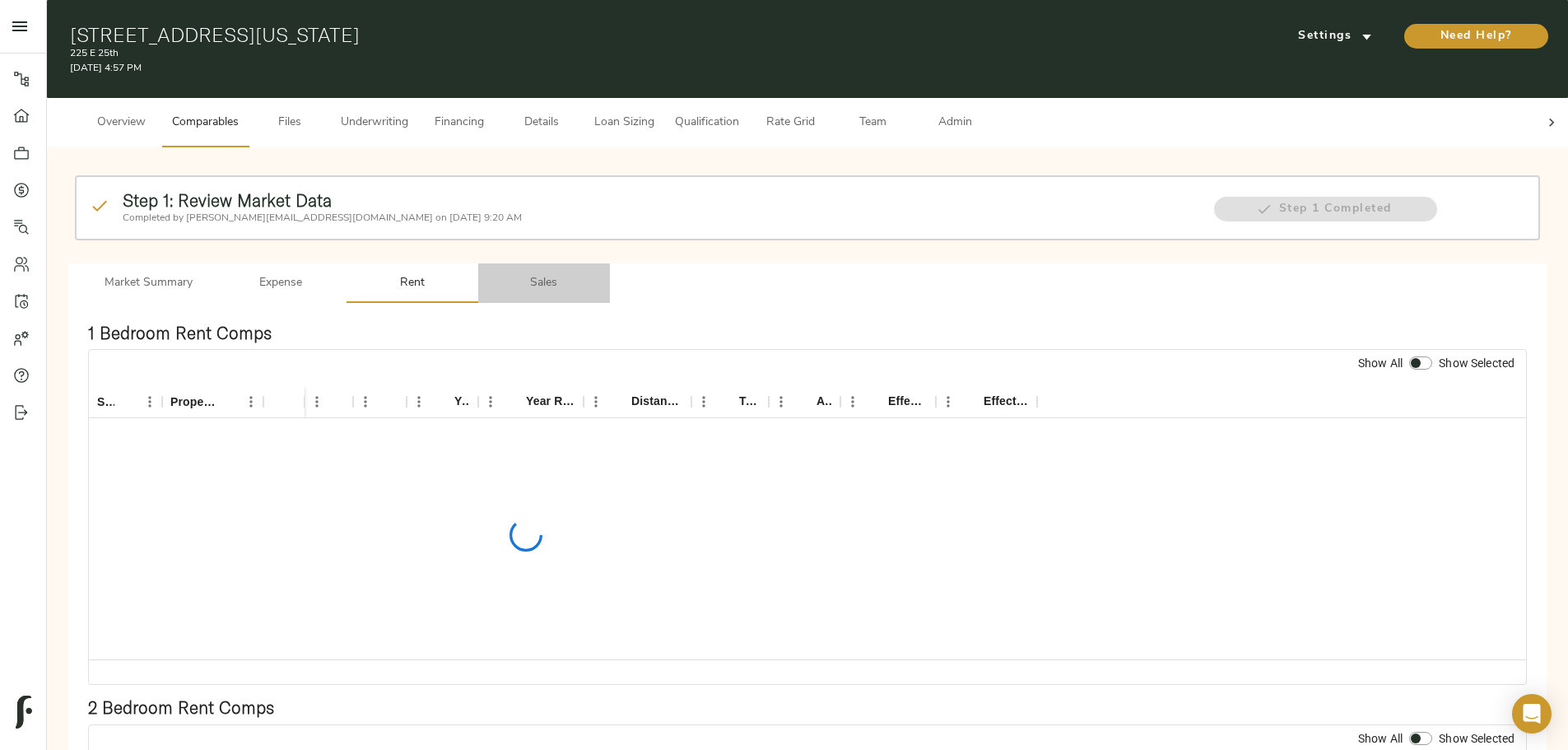
click at [600, 273] on span "Sales" at bounding box center [544, 283] width 112 height 21
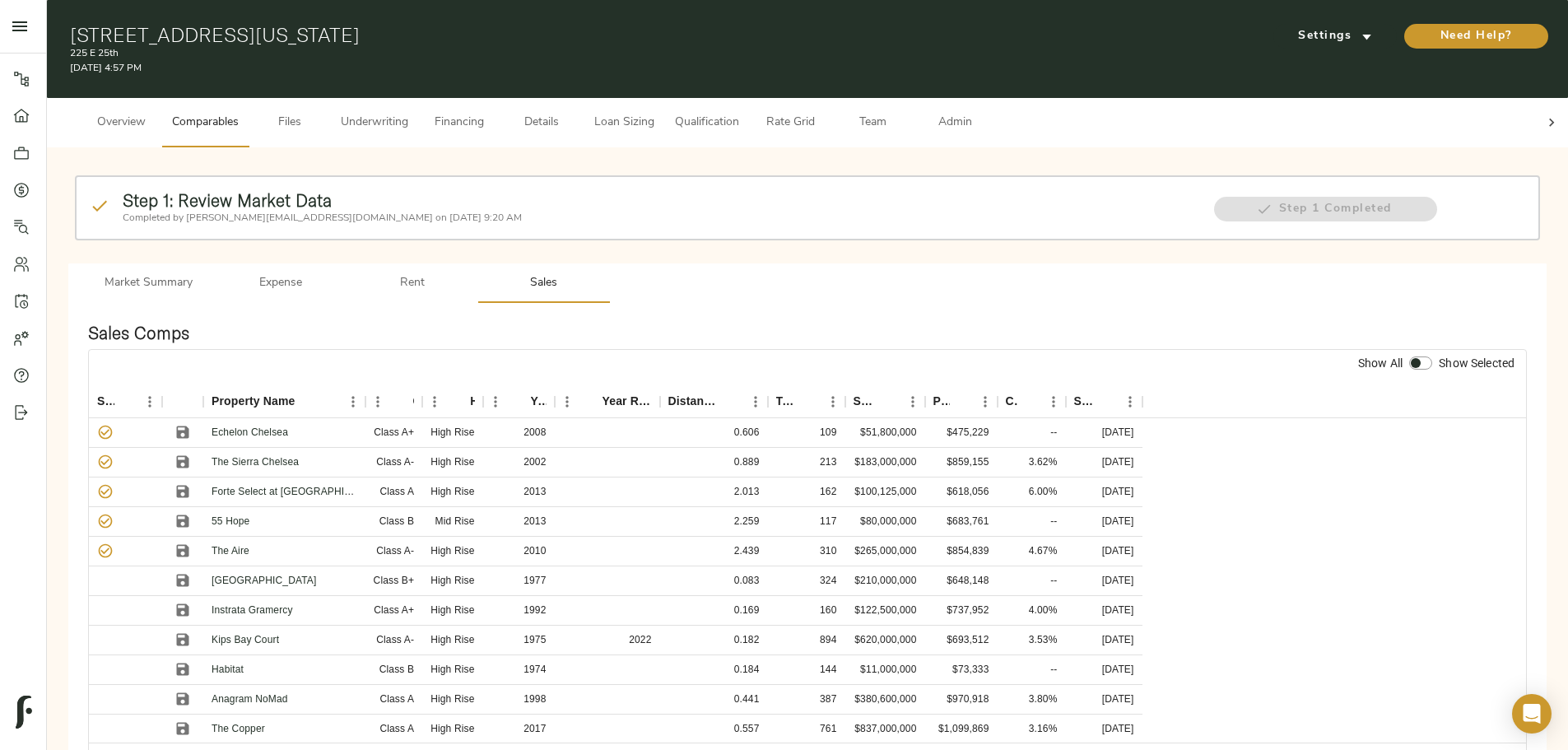
click at [205, 273] on span "Market Summary" at bounding box center [148, 283] width 112 height 21
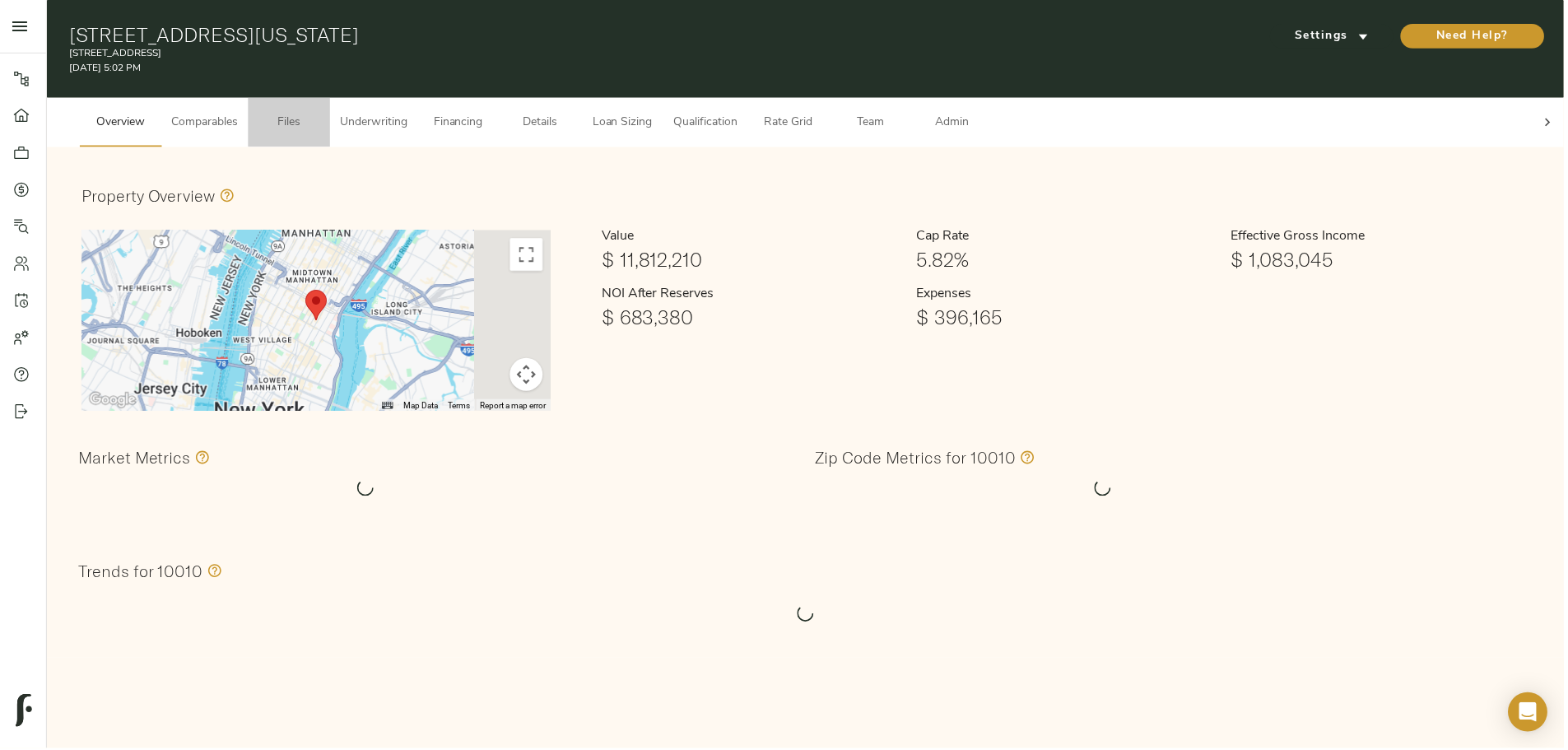
click at [321, 112] on span "Files" at bounding box center [290, 122] width 63 height 21
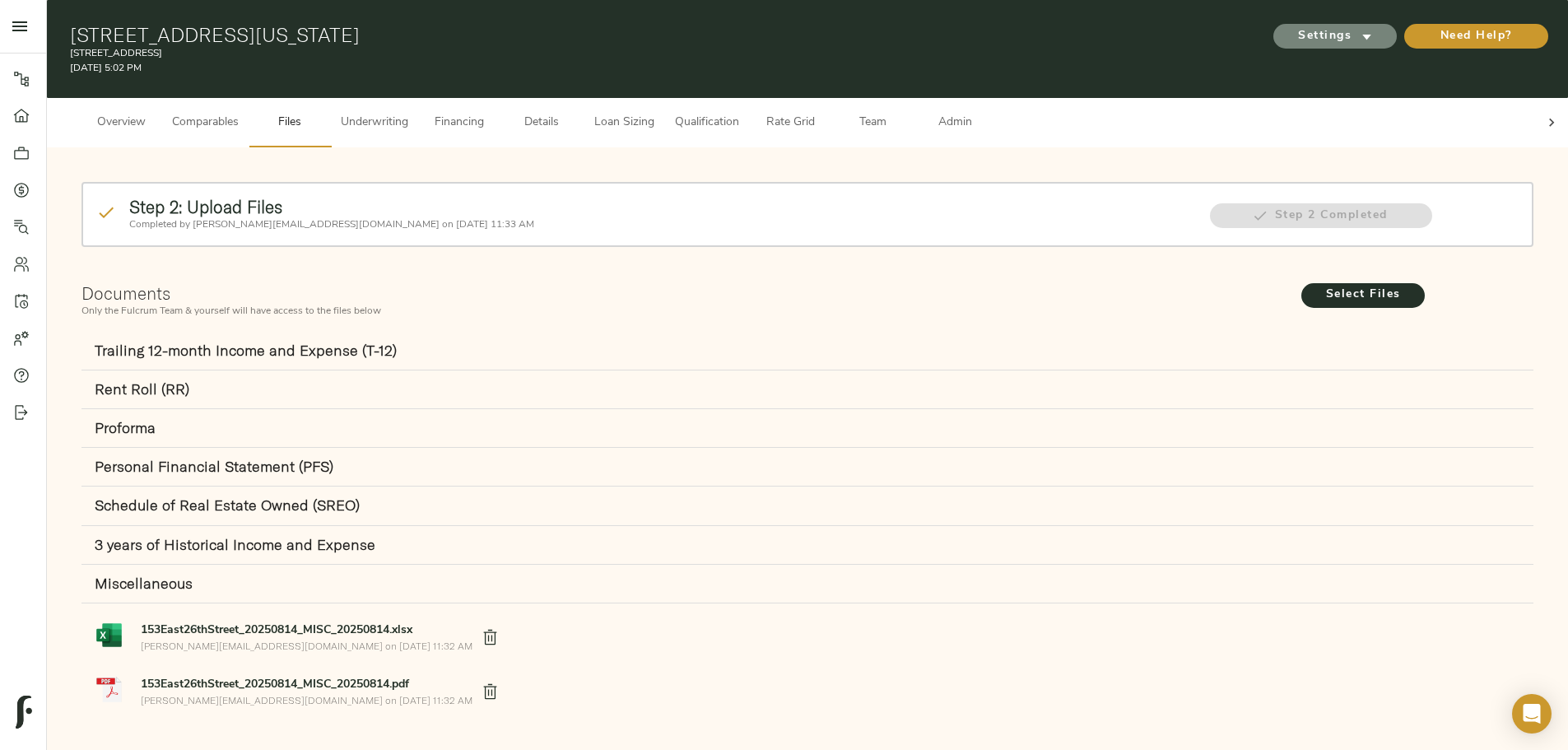
click at [1290, 32] on span "Settings" at bounding box center [1335, 37] width 90 height 21
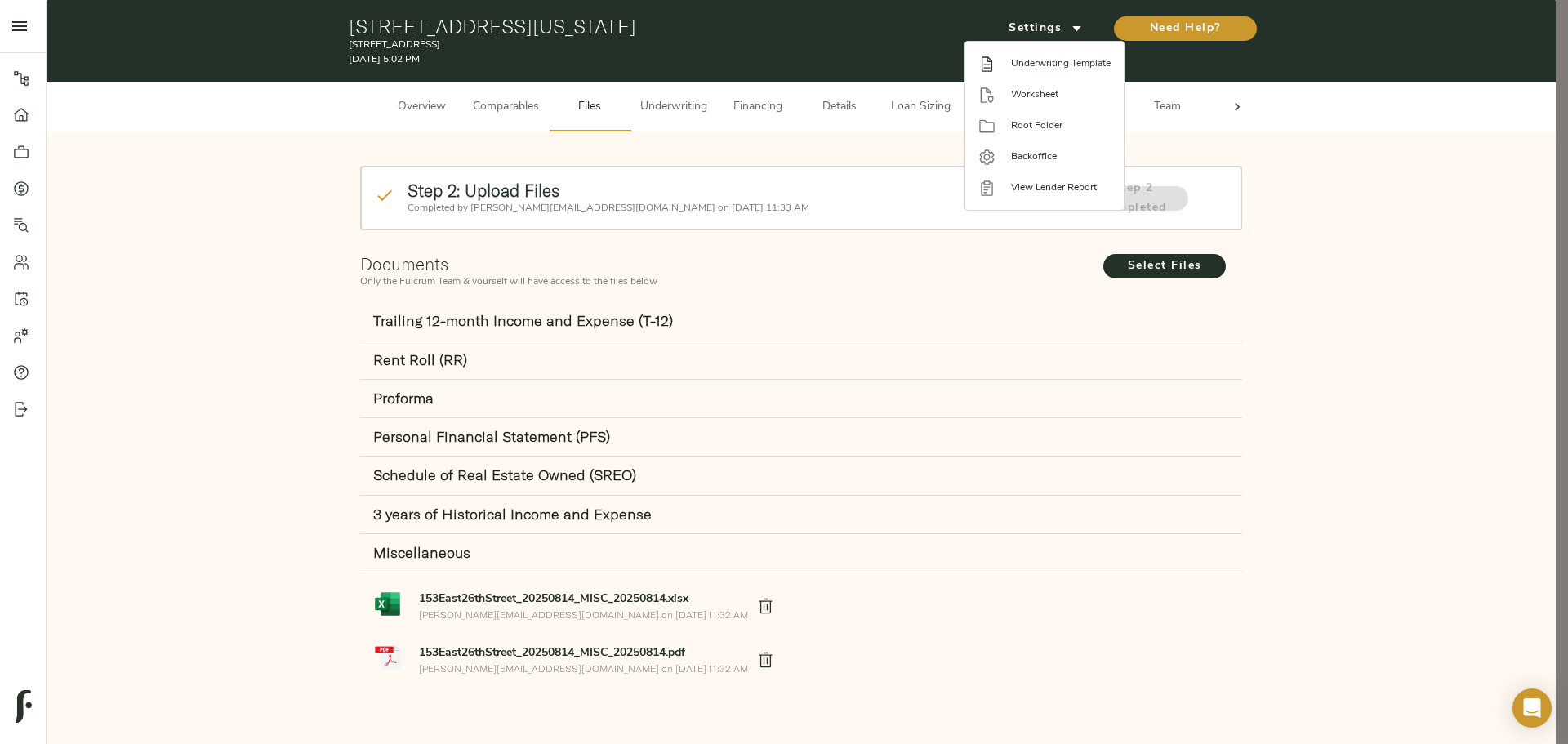
click at [1053, 58] on span "Underwriting Template" at bounding box center [1060, 64] width 99 height 15
click at [763, 146] on div at bounding box center [784, 372] width 1568 height 744
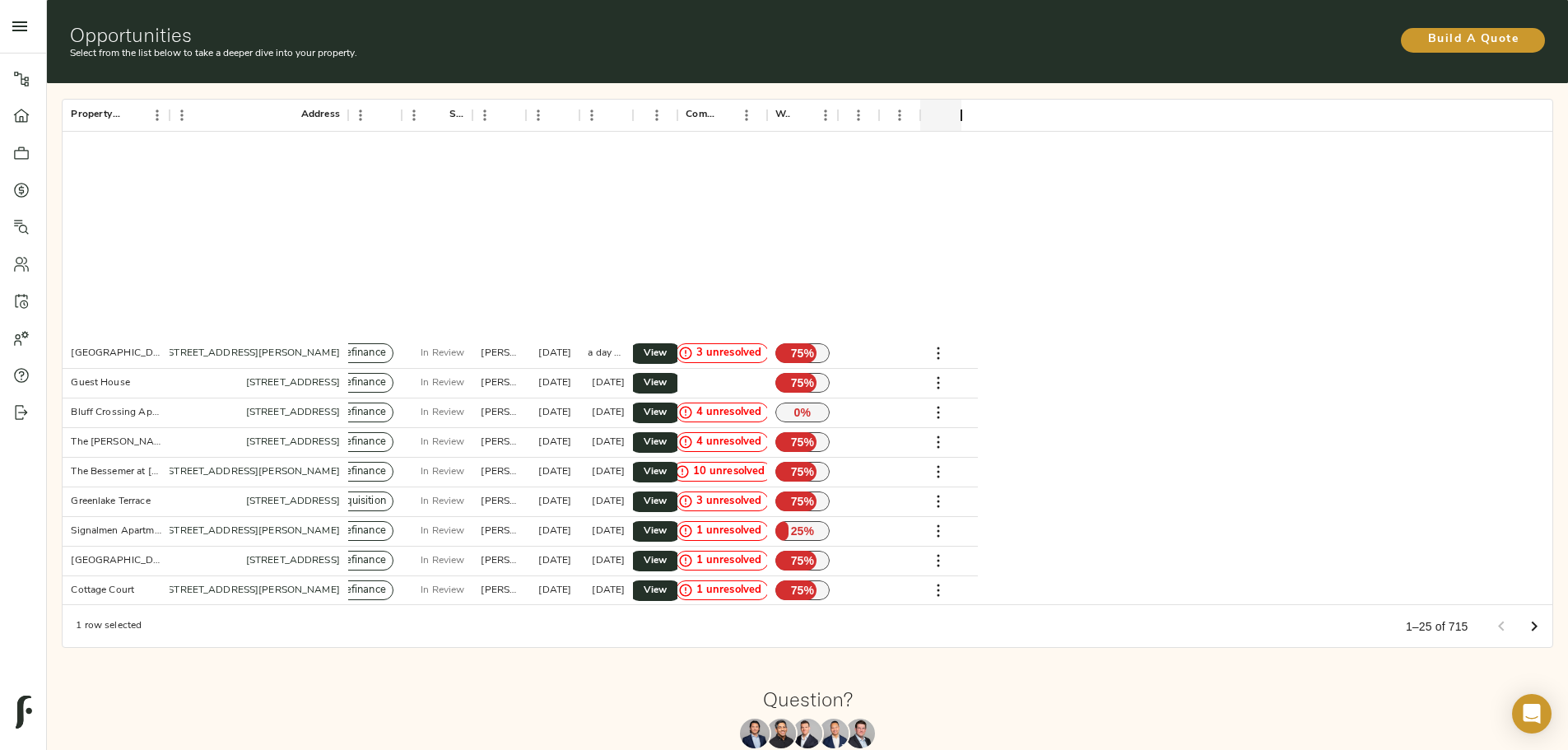
scroll to position [268, 0]
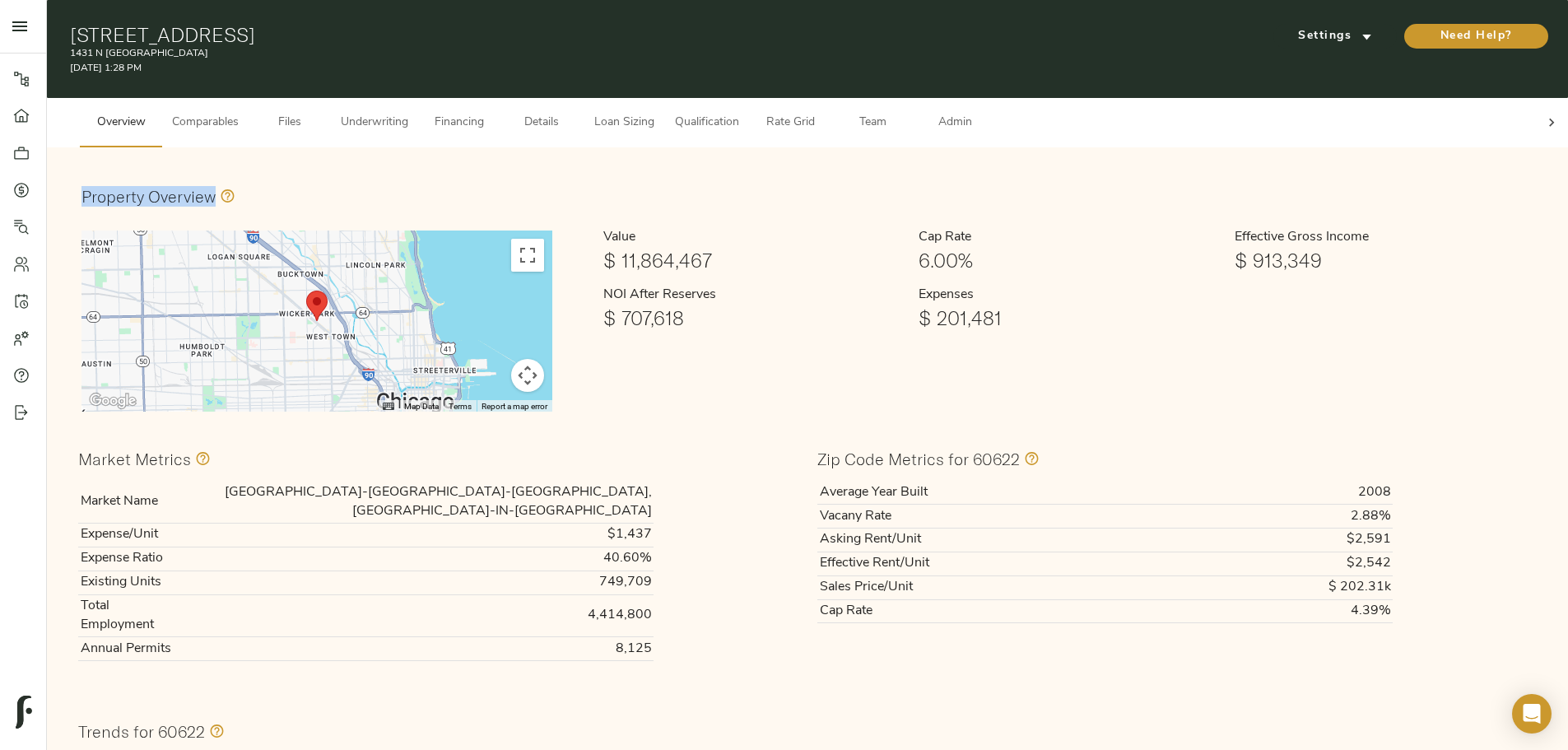
drag, startPoint x: 363, startPoint y: 180, endPoint x: 532, endPoint y: 182, distance: 169.0
click at [532, 182] on div "Property Overview" at bounding box center [807, 196] width 1452 height 29
drag, startPoint x: 648, startPoint y: 182, endPoint x: 669, endPoint y: 215, distance: 39.1
click at [649, 185] on div "Property Overview" at bounding box center [807, 196] width 1452 height 29
click at [883, 172] on div "Property Overview" at bounding box center [807, 196] width 1472 height 48
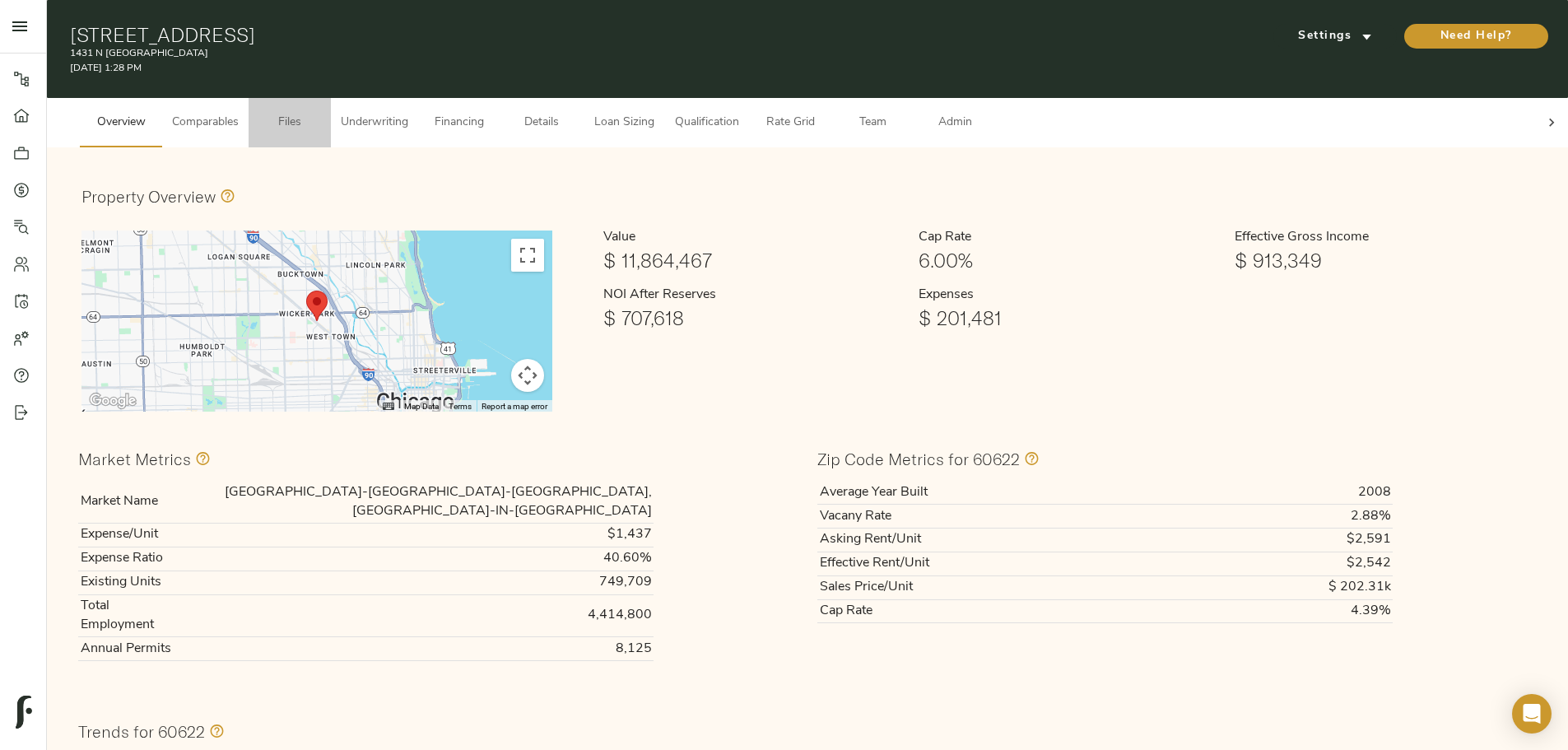
click at [321, 117] on span "Files" at bounding box center [290, 122] width 63 height 21
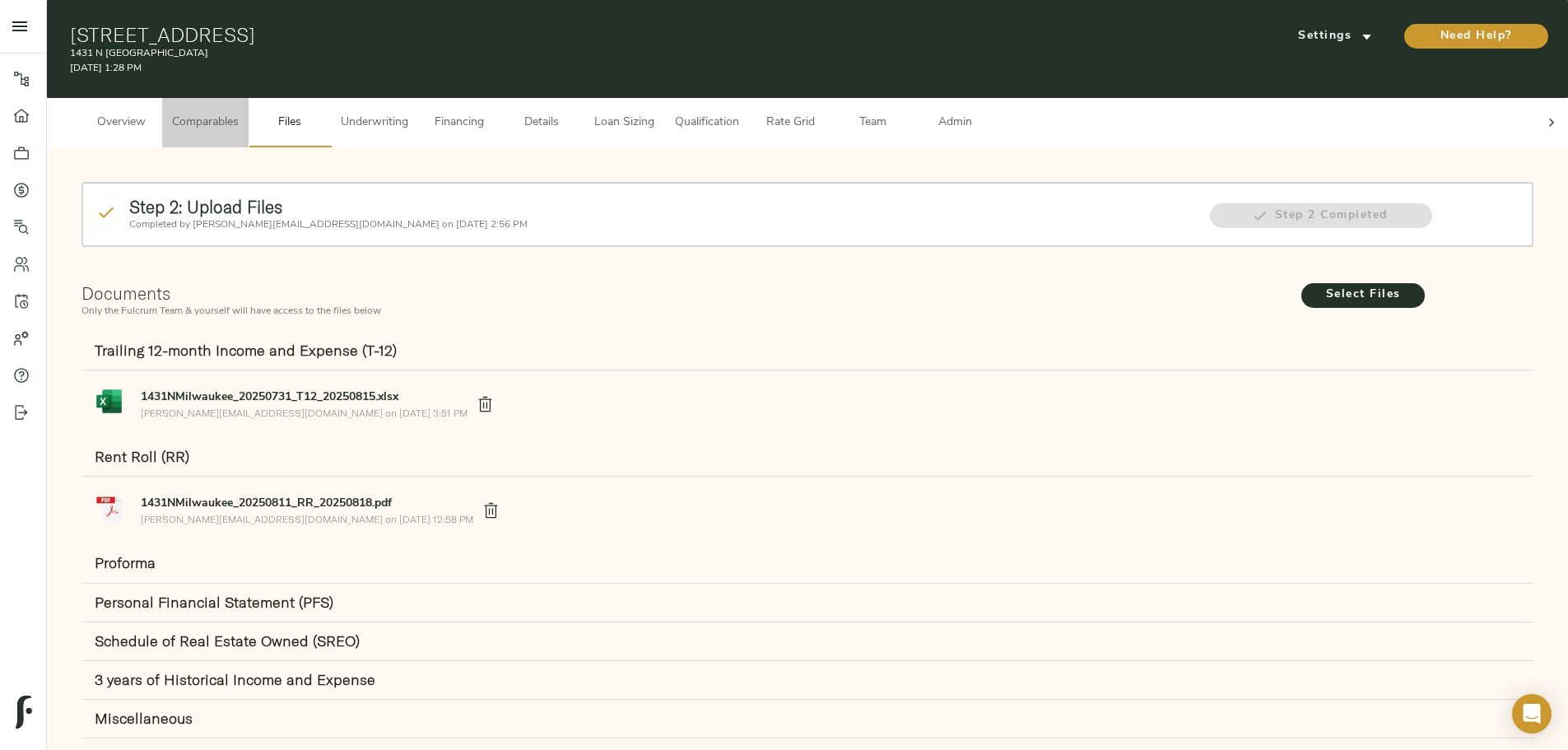
click at [238, 112] on span "Comparables" at bounding box center [205, 122] width 67 height 21
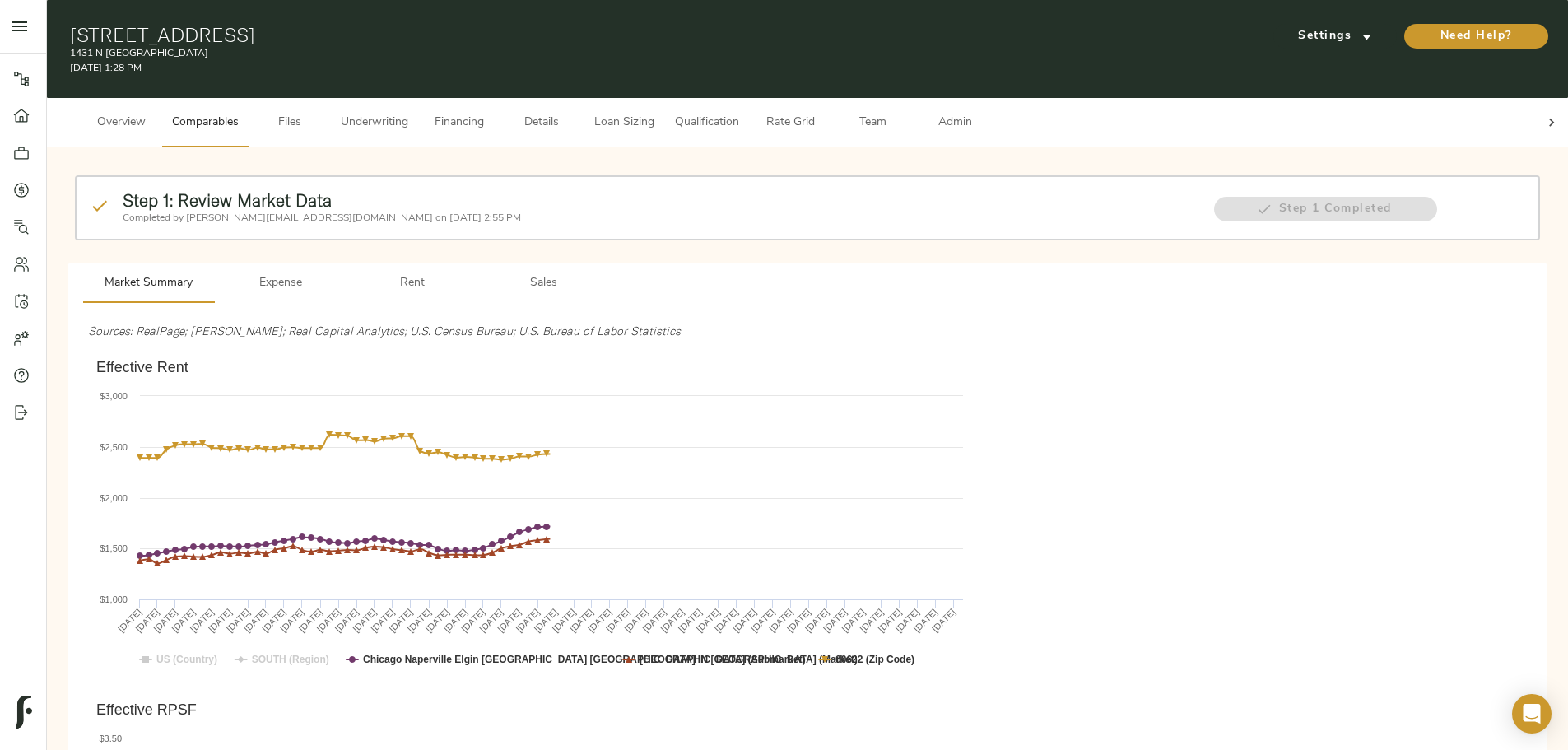
click at [408, 112] on span "Underwriting" at bounding box center [375, 122] width 68 height 21
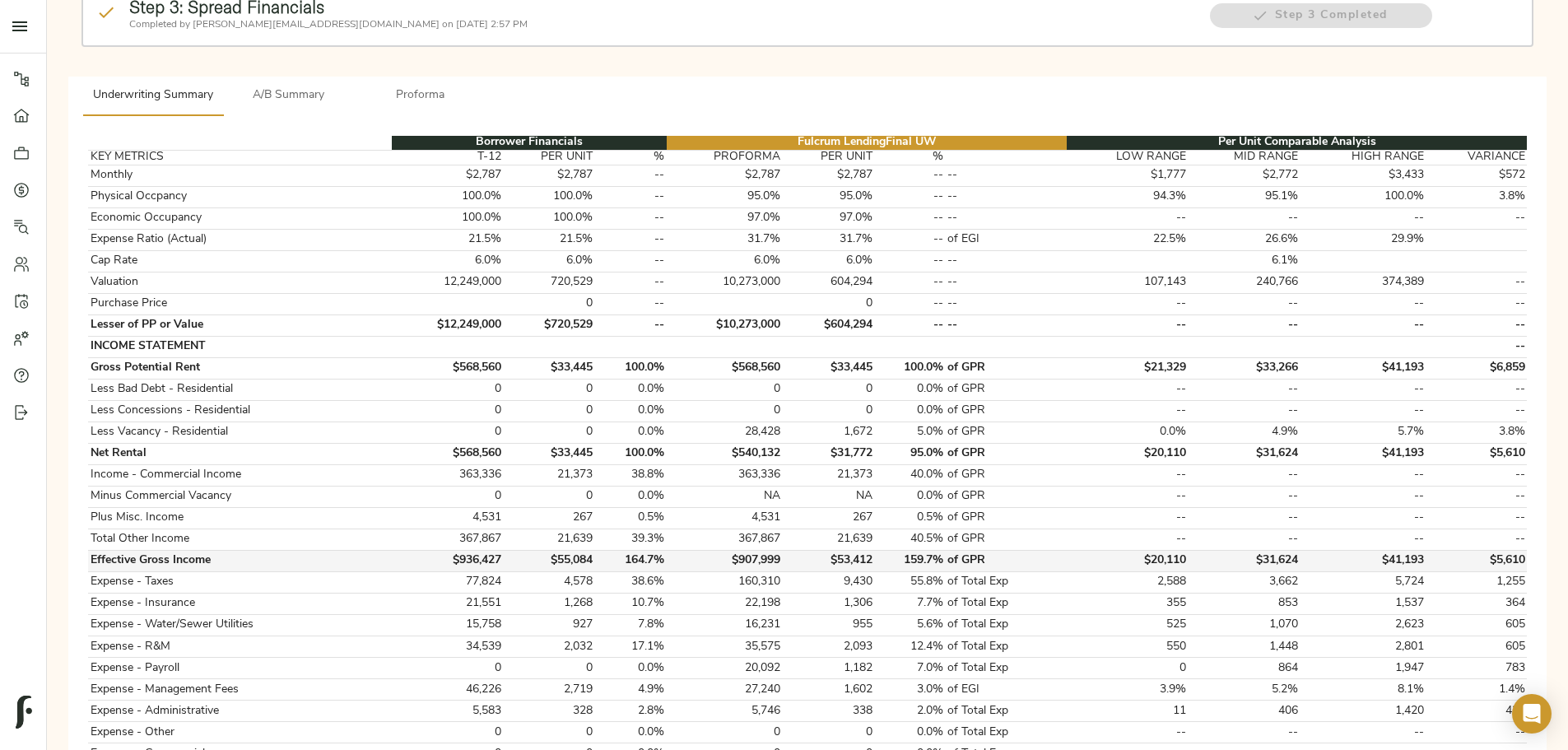
scroll to position [412, 0]
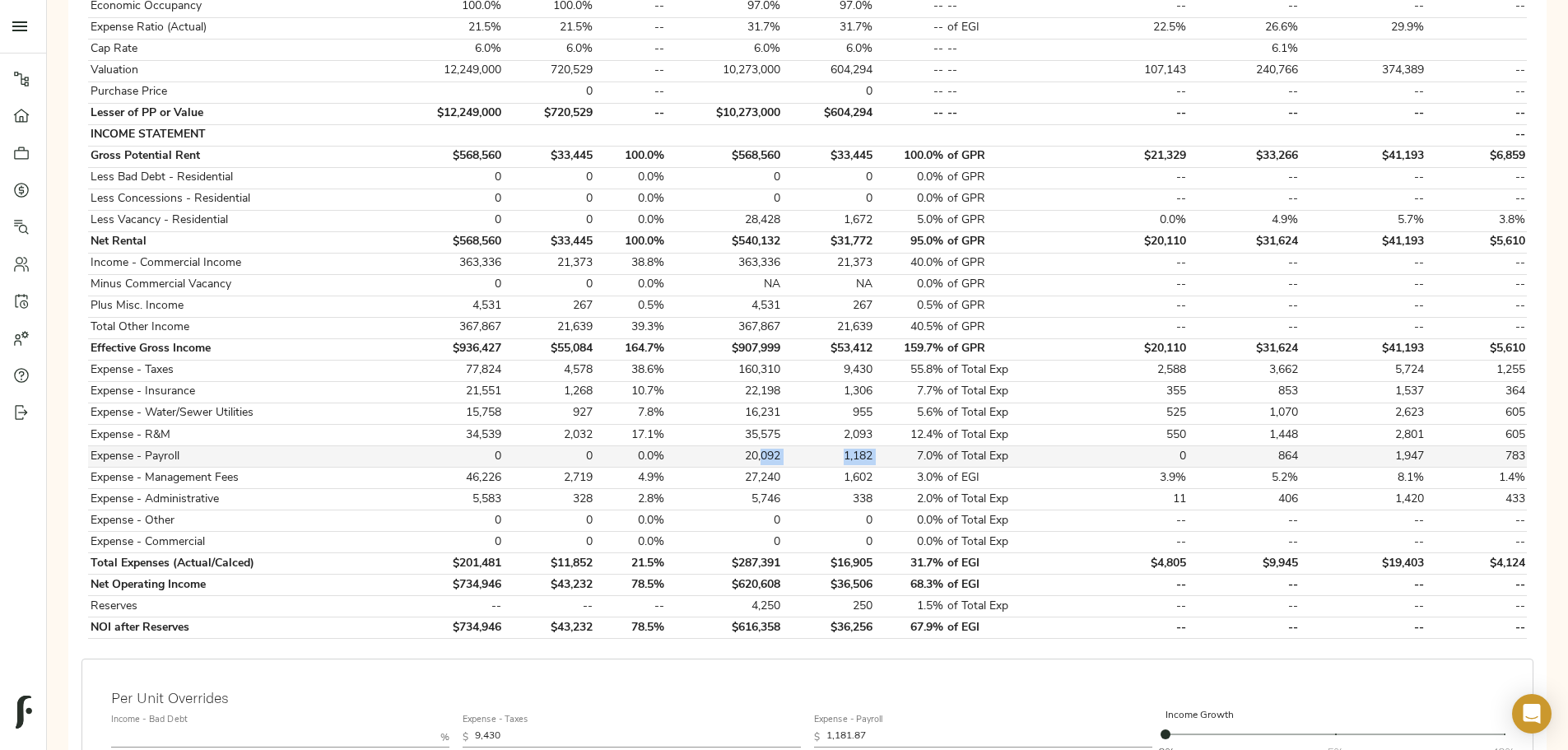
drag, startPoint x: 864, startPoint y: 435, endPoint x: 775, endPoint y: 433, distance: 89.0
click at [776, 446] on tr "Expense - Payroll 0 0 0.0% 20,092 1,182 7.0% of Total Exp 0 864 1,947 783" at bounding box center [808, 457] width 1439 height 21
click at [846, 446] on td "1,182" at bounding box center [829, 457] width 91 height 21
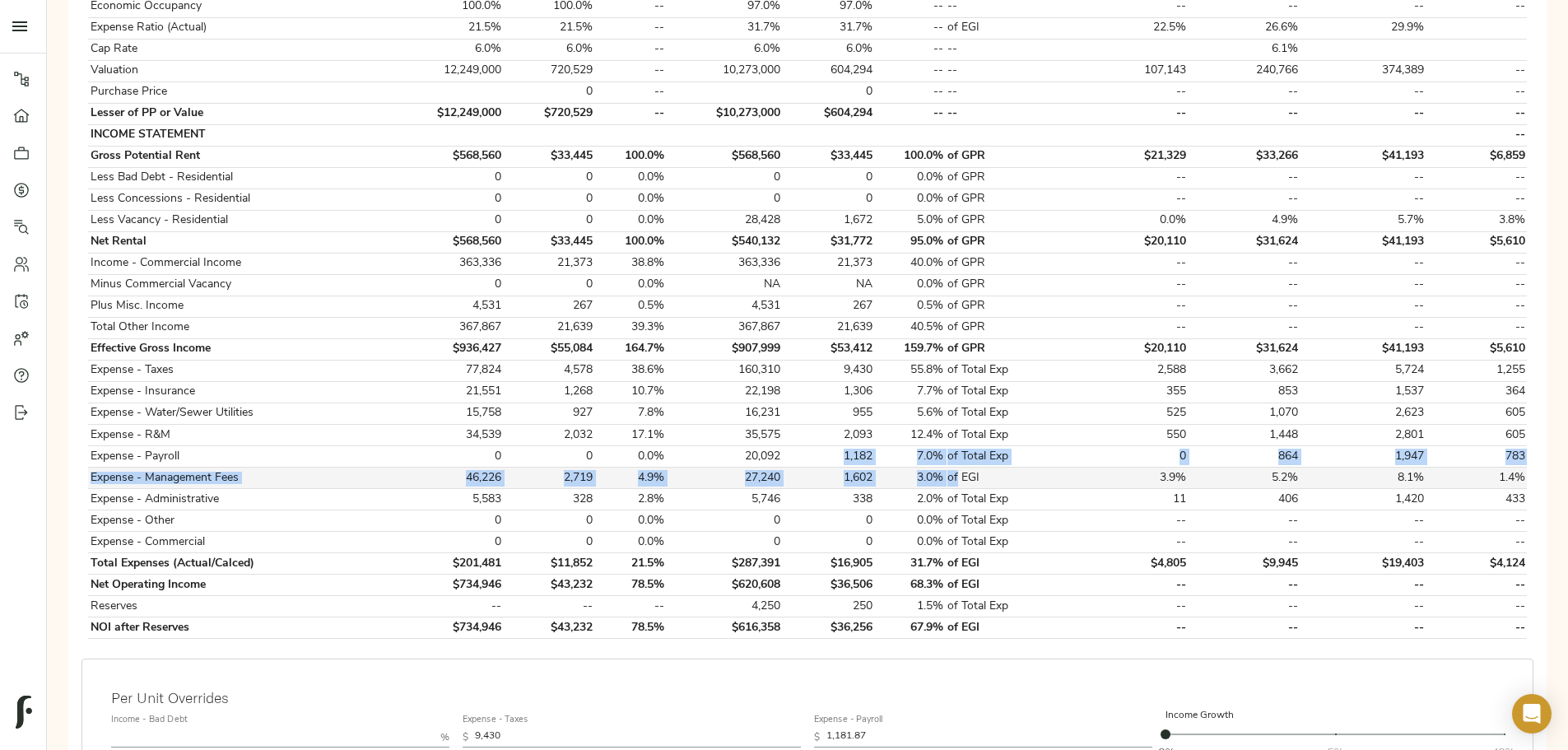
drag, startPoint x: 809, startPoint y: 439, endPoint x: 909, endPoint y: 450, distance: 100.6
click at [909, 450] on tbody "Monthly $2,787 $2,787 -- $2,787 $2,787 -- -- $1,777 $2,772 $3,433 $572 Physical…" at bounding box center [808, 296] width 1439 height 686
click at [818, 446] on td "1,182" at bounding box center [829, 457] width 91 height 21
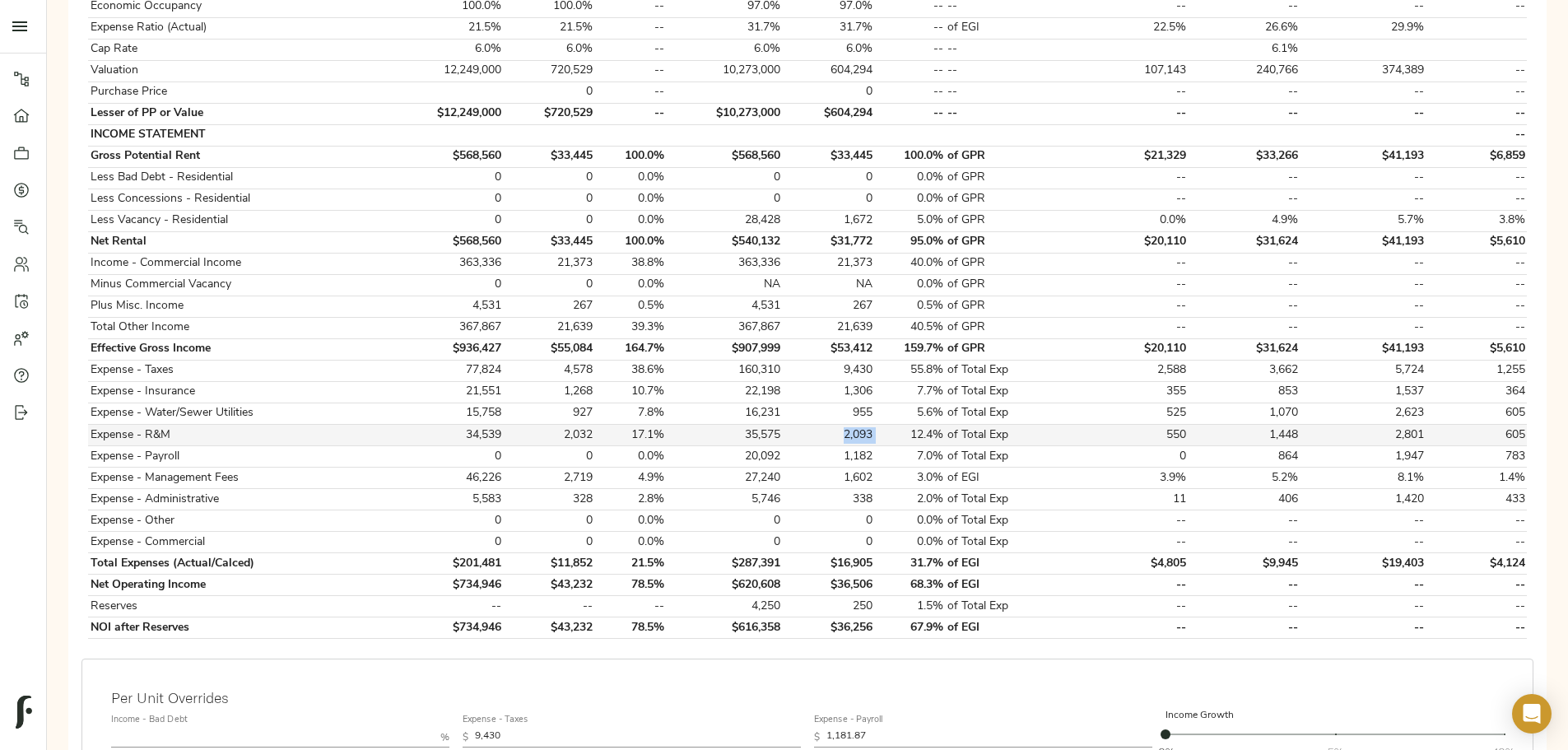
drag, startPoint x: 821, startPoint y: 418, endPoint x: 868, endPoint y: 417, distance: 47.0
click at [868, 425] on tr "Expense - R&M 34,539 2,032 17.1% 35,575 2,093 12.4% of Total Exp 550 1,448 2,80…" at bounding box center [808, 436] width 1439 height 21
click at [847, 449] on td "1,182" at bounding box center [829, 457] width 91 height 21
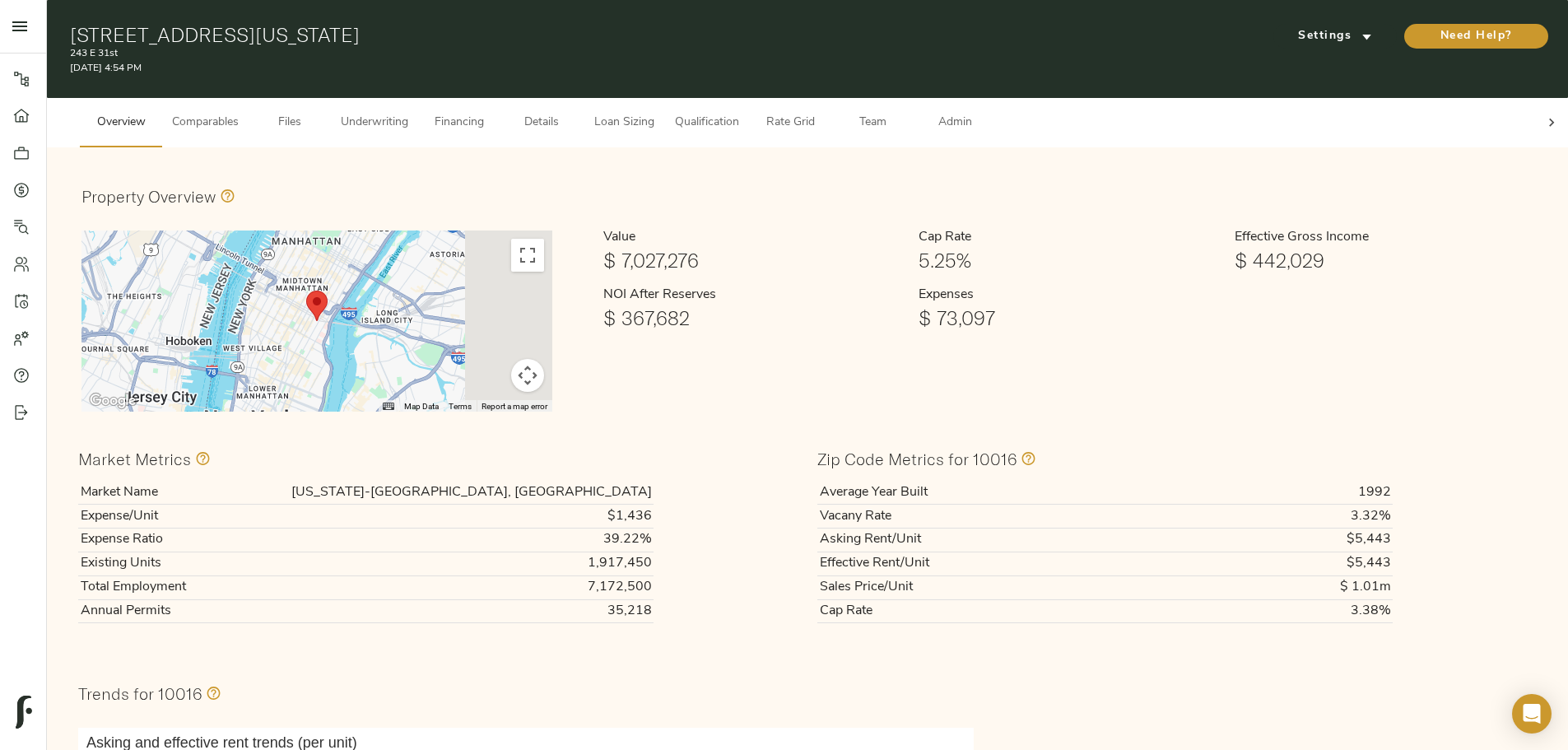
scroll to position [33, 0]
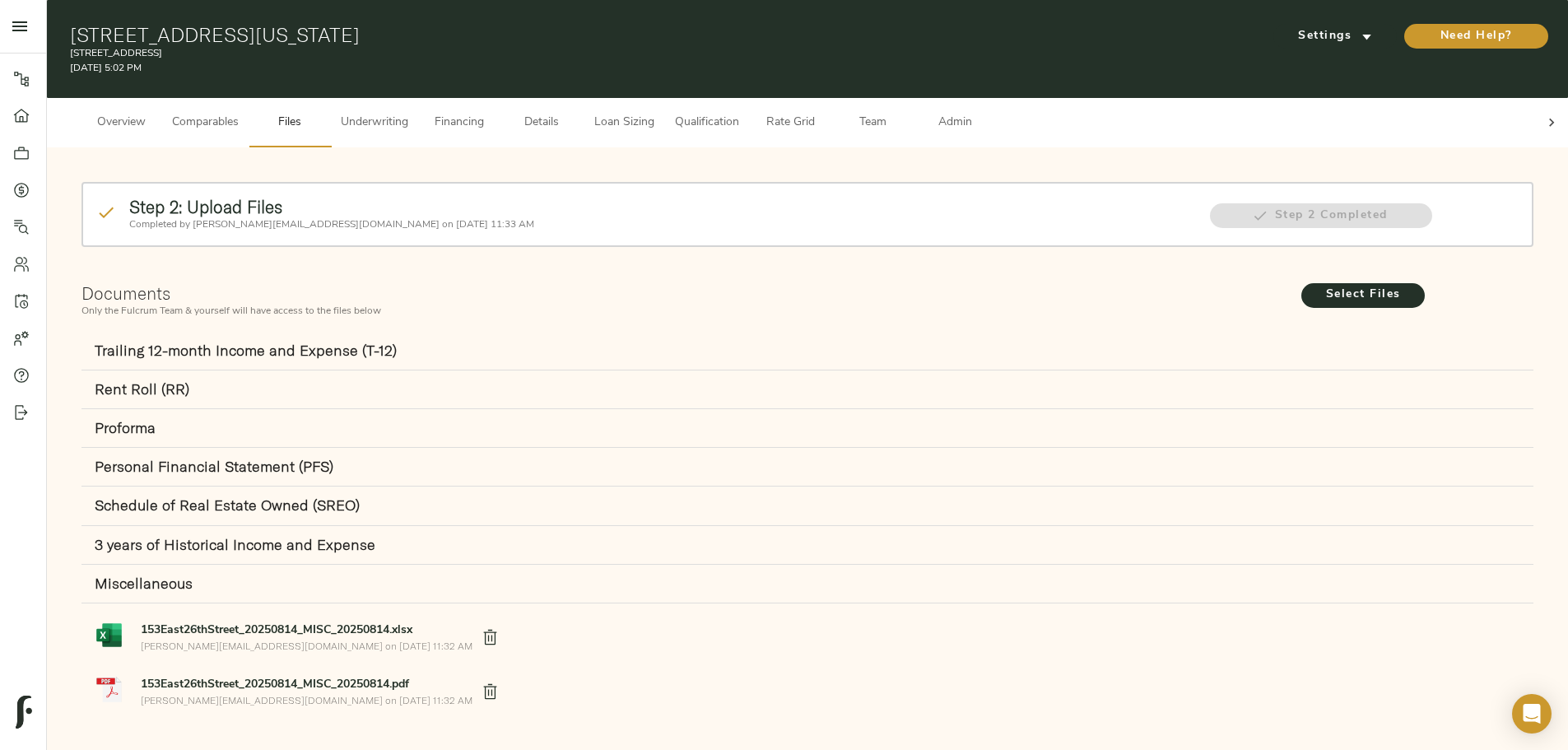
click at [790, 196] on h2 "Step 2: Upload Files" at bounding box center [661, 206] width 1063 height 21
drag, startPoint x: 745, startPoint y: 201, endPoint x: 596, endPoint y: 203, distance: 149.0
click at [596, 217] on p "Completed by [PERSON_NAME][EMAIL_ADDRESS][DOMAIN_NAME] on [DATE] 11:33 AM" at bounding box center [661, 224] width 1063 height 15
drag, startPoint x: 604, startPoint y: 232, endPoint x: 606, endPoint y: 256, distance: 24.1
click at [604, 233] on div "Step 2: Upload Files Completed by [PERSON_NAME][EMAIL_ADDRESS][DOMAIN_NAME] on …" at bounding box center [808, 229] width 1459 height 100
